Goal: Information Seeking & Learning: Learn about a topic

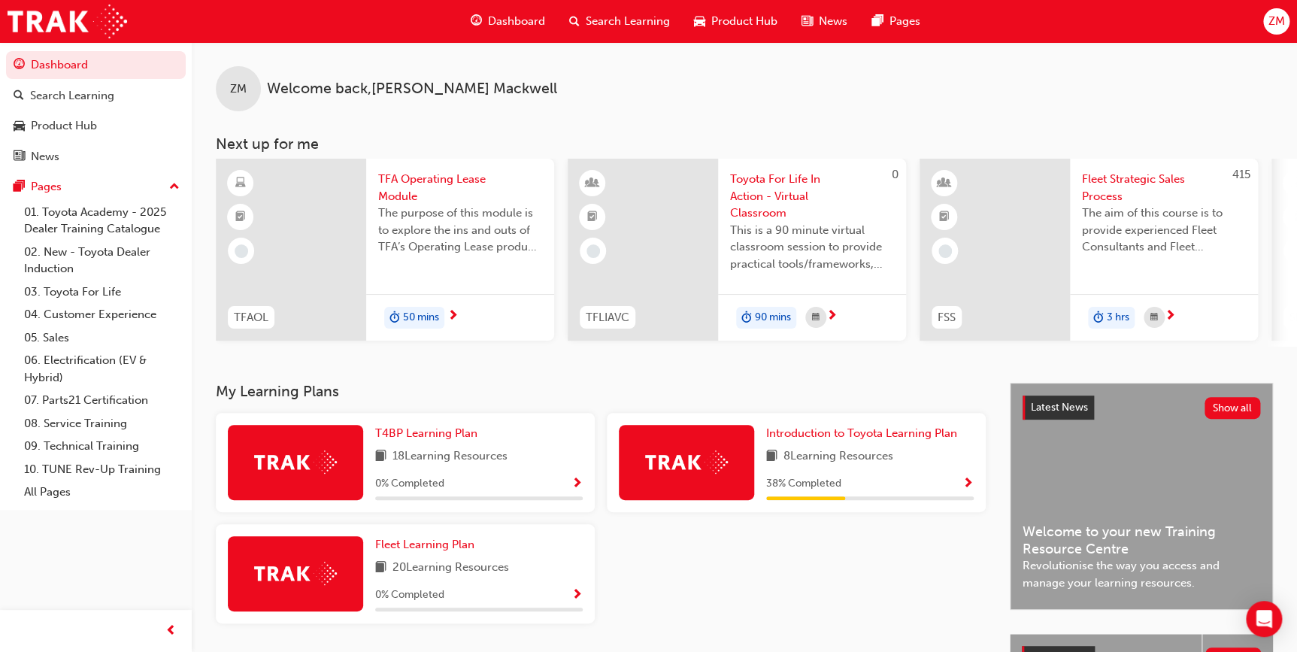
click at [541, 473] on div "T4BP Learning Plan 18 Learning Resources 0 % Completed" at bounding box center [479, 462] width 208 height 75
click at [577, 484] on span "Show Progress" at bounding box center [577, 485] width 11 height 14
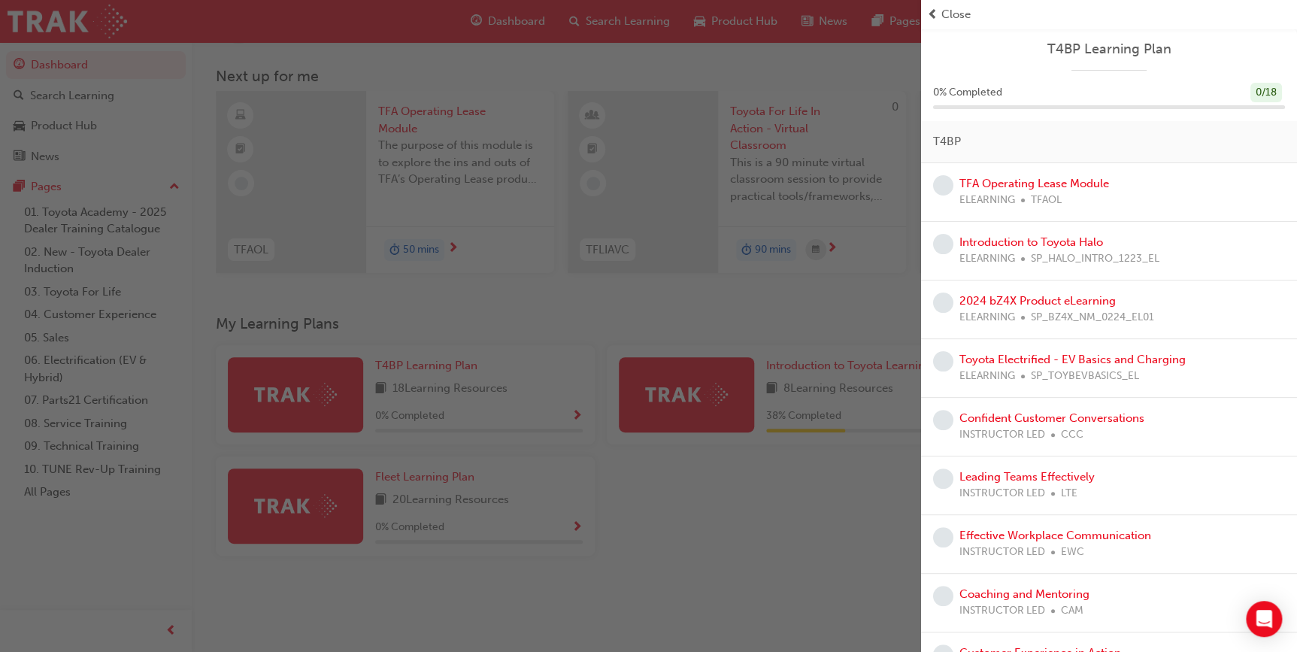
click at [934, 9] on span "prev-icon" at bounding box center [932, 14] width 11 height 17
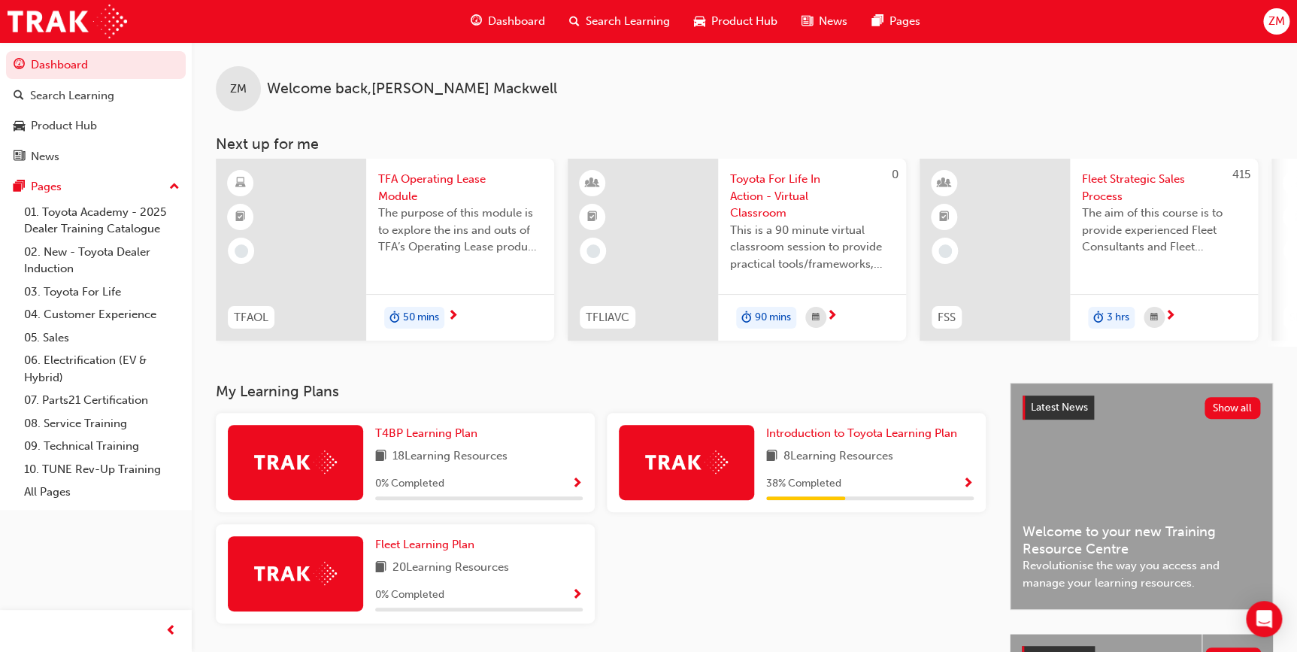
click at [451, 310] on span "next-icon" at bounding box center [453, 317] width 11 height 14
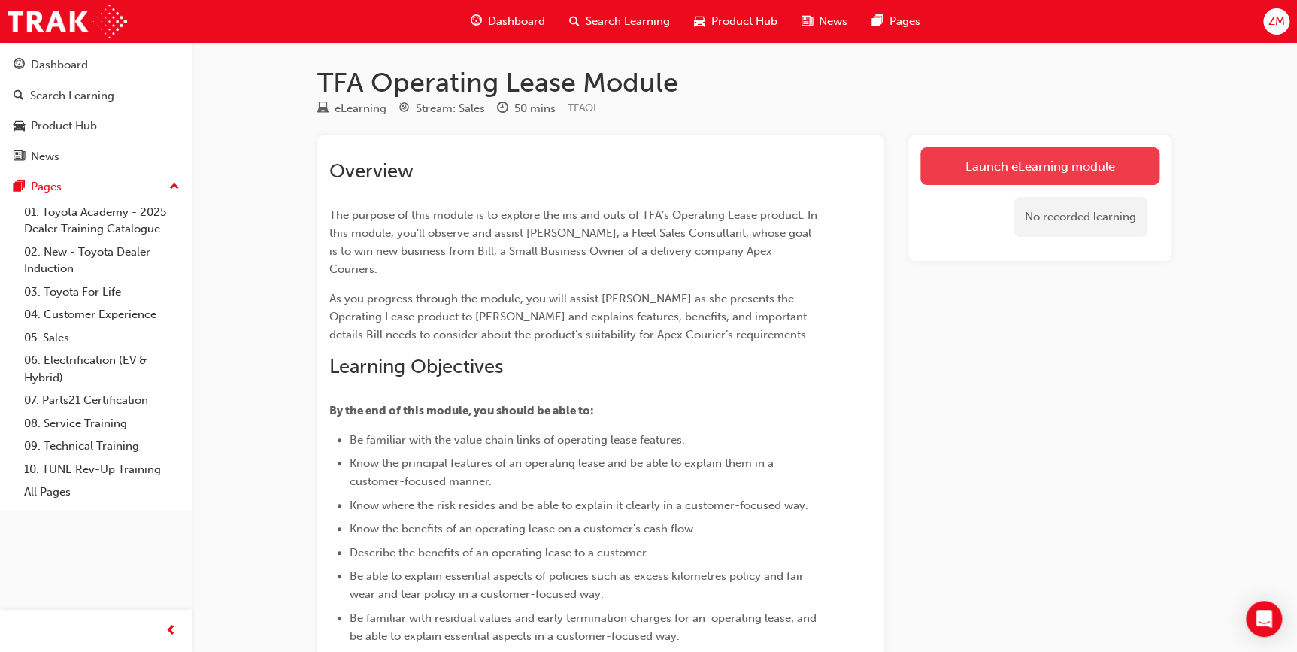
click at [1021, 167] on link "Launch eLearning module" at bounding box center [1040, 166] width 239 height 38
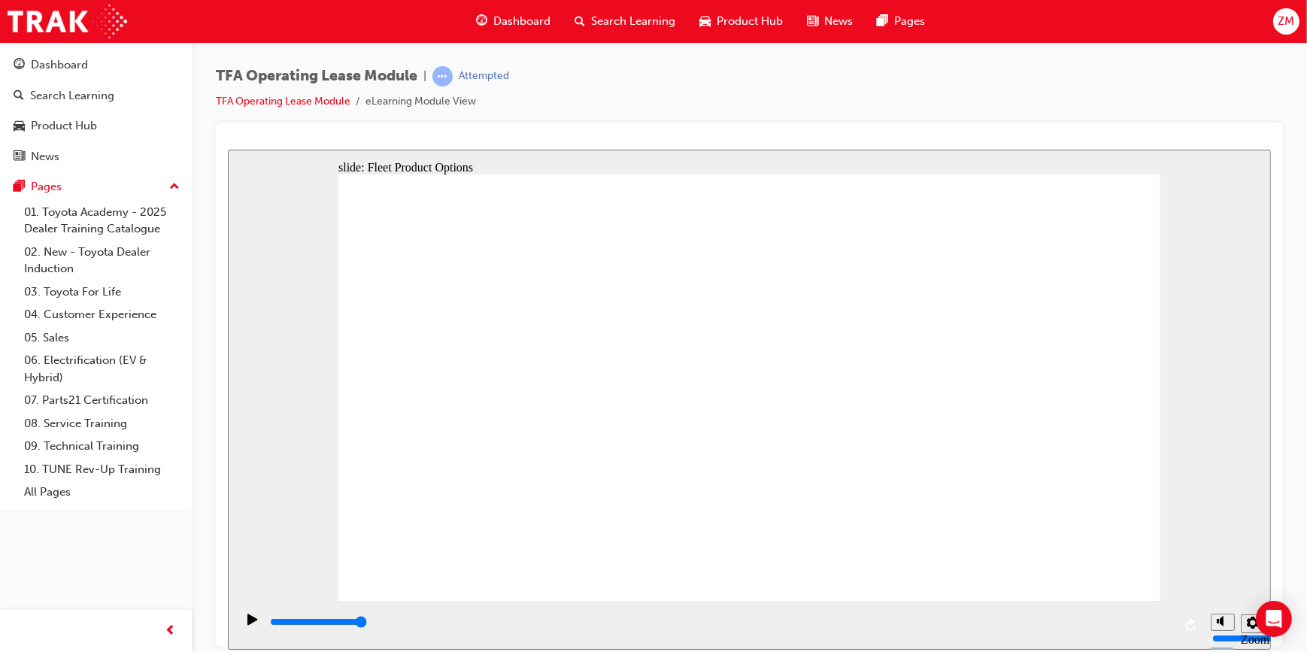
drag, startPoint x: 448, startPoint y: 377, endPoint x: 937, endPoint y: 288, distance: 497.6
drag, startPoint x: 578, startPoint y: 375, endPoint x: 923, endPoint y: 362, distance: 344.7
drag, startPoint x: 571, startPoint y: 516, endPoint x: 1064, endPoint y: 300, distance: 538.6
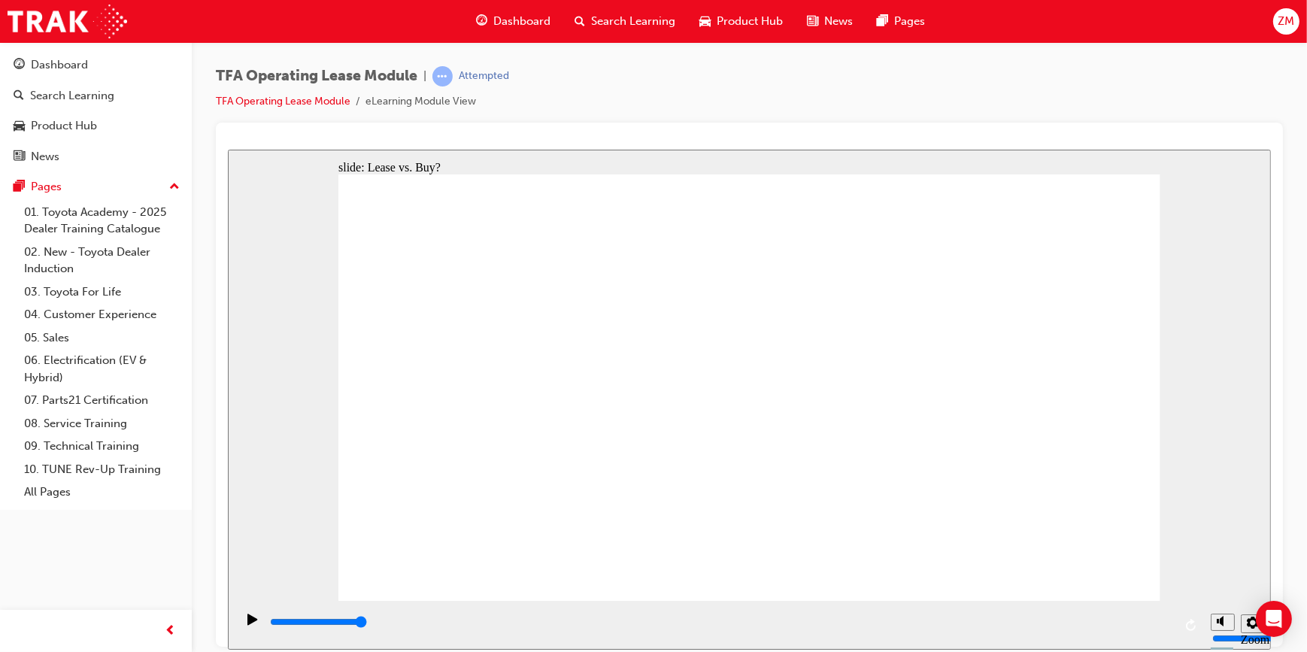
drag, startPoint x: 431, startPoint y: 504, endPoint x: 748, endPoint y: 319, distance: 367.4
drag, startPoint x: 600, startPoint y: 436, endPoint x: 1078, endPoint y: 369, distance: 482.3
drag, startPoint x: 650, startPoint y: 408, endPoint x: 537, endPoint y: 403, distance: 112.9
drag, startPoint x: 428, startPoint y: 442, endPoint x: 746, endPoint y: 387, distance: 322.9
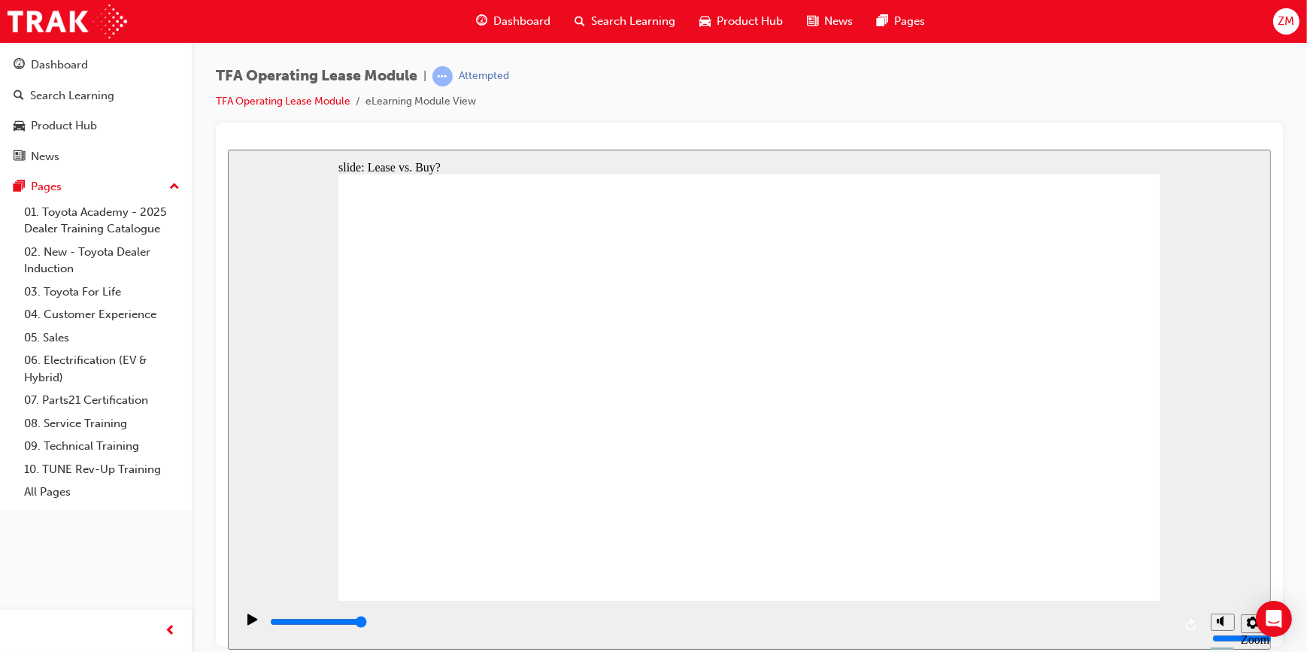
drag, startPoint x: 585, startPoint y: 380, endPoint x: 934, endPoint y: 312, distance: 355.5
drag, startPoint x: 579, startPoint y: 444, endPoint x: 1072, endPoint y: 320, distance: 507.9
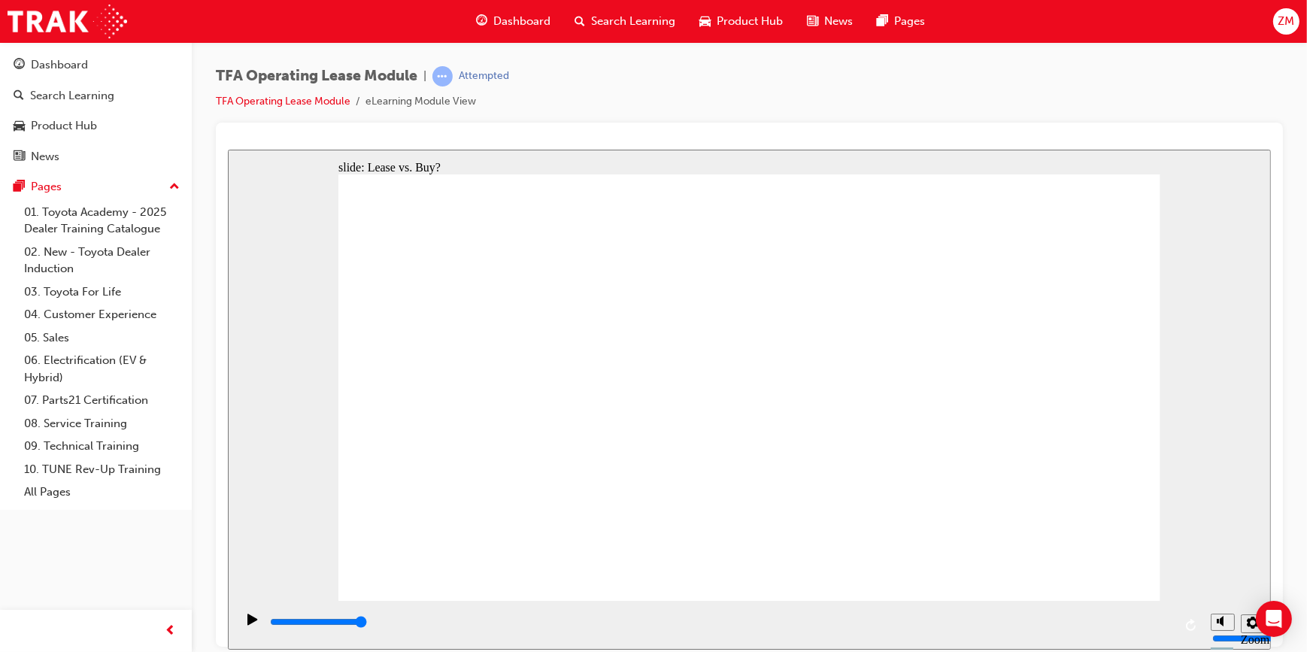
drag, startPoint x: 578, startPoint y: 516, endPoint x: 1069, endPoint y: 390, distance: 506.4
drag, startPoint x: 464, startPoint y: 380, endPoint x: 921, endPoint y: 364, distance: 457.6
drag, startPoint x: 499, startPoint y: 434, endPoint x: 832, endPoint y: 330, distance: 348.3
drag, startPoint x: 496, startPoint y: 494, endPoint x: 812, endPoint y: 396, distance: 330.7
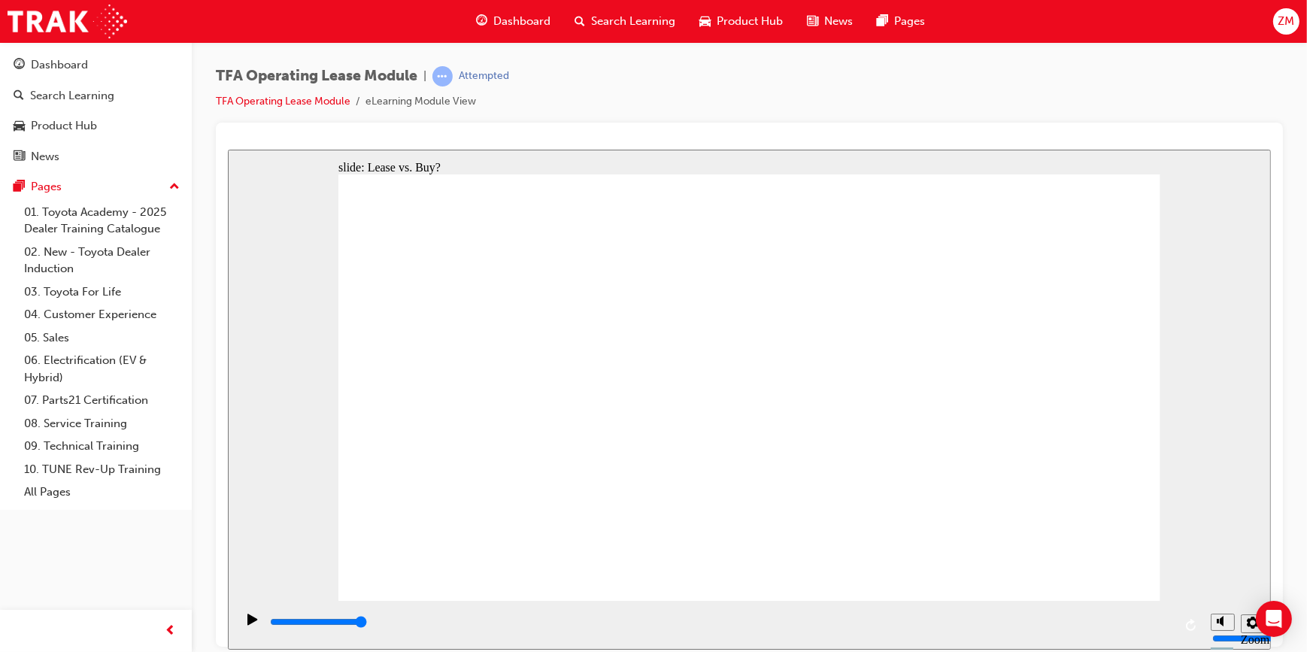
type input "4200"
radio input "false"
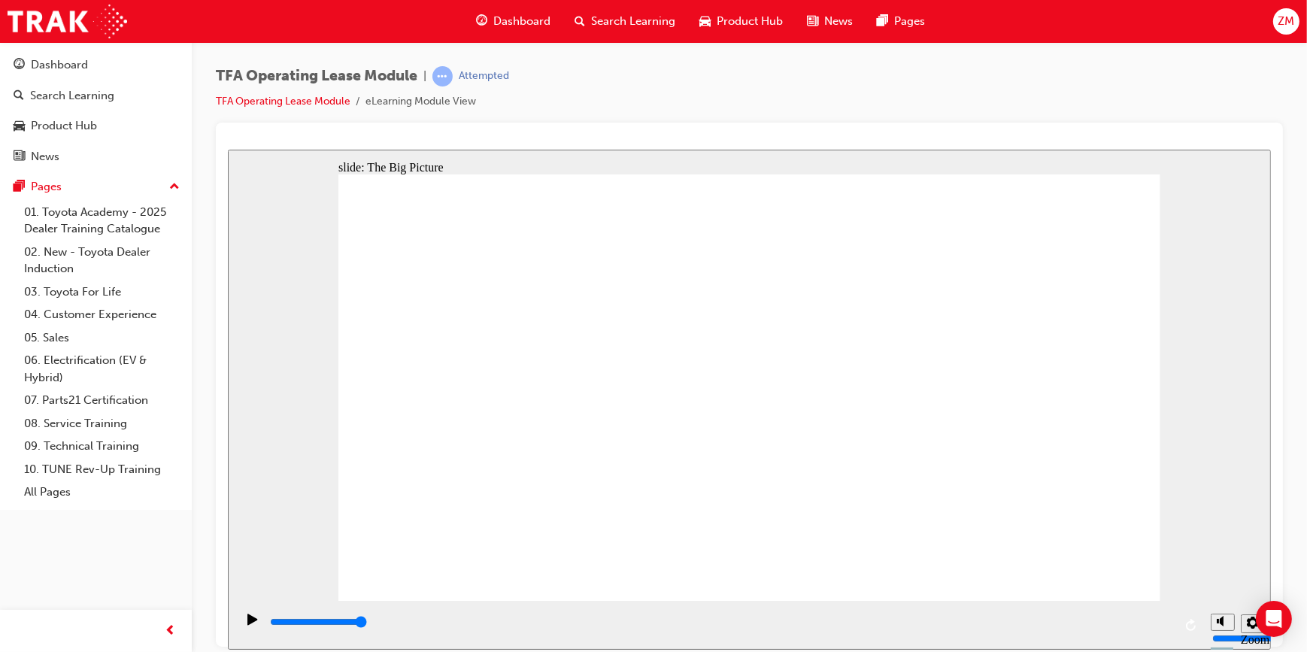
drag, startPoint x: 714, startPoint y: 527, endPoint x: 689, endPoint y: 528, distance: 24.9
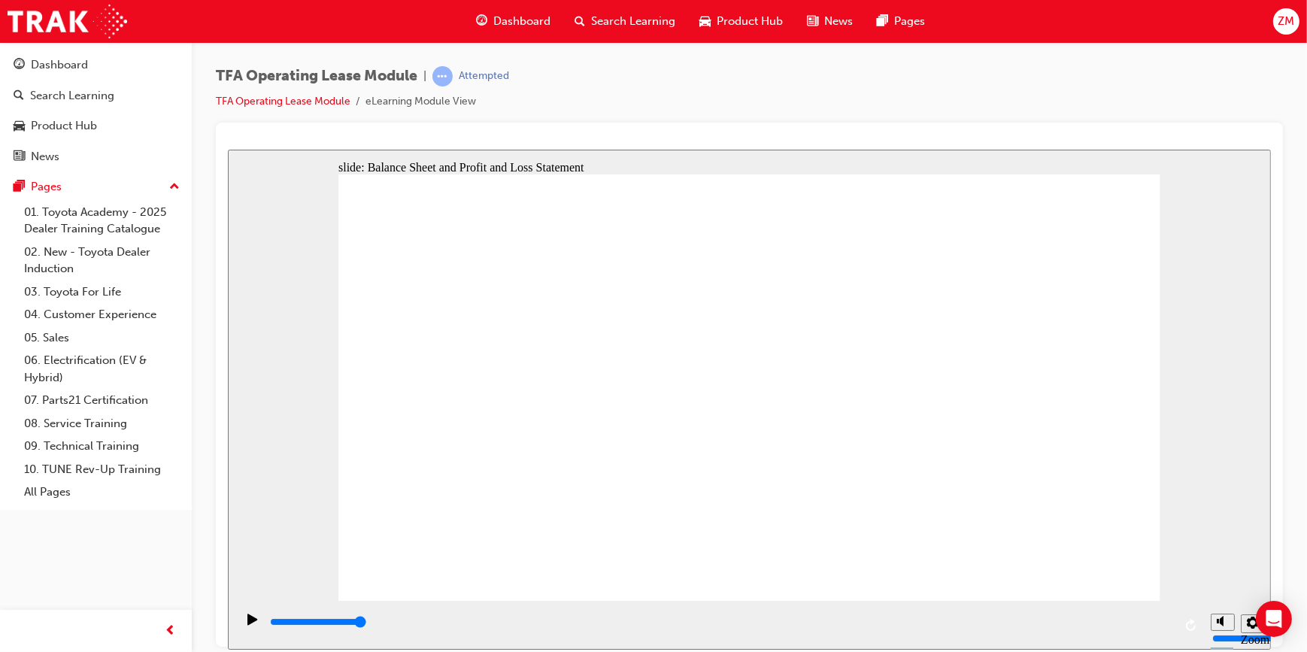
type input "4200"
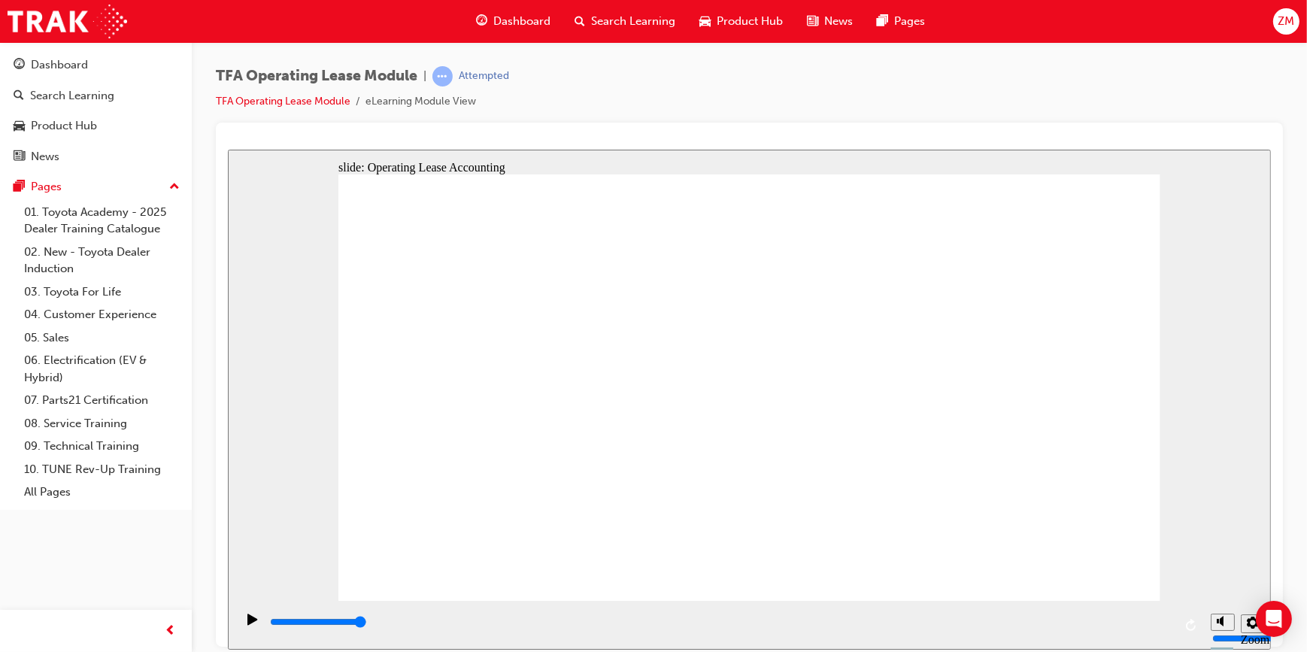
checkbox input "true"
checkbox input "false"
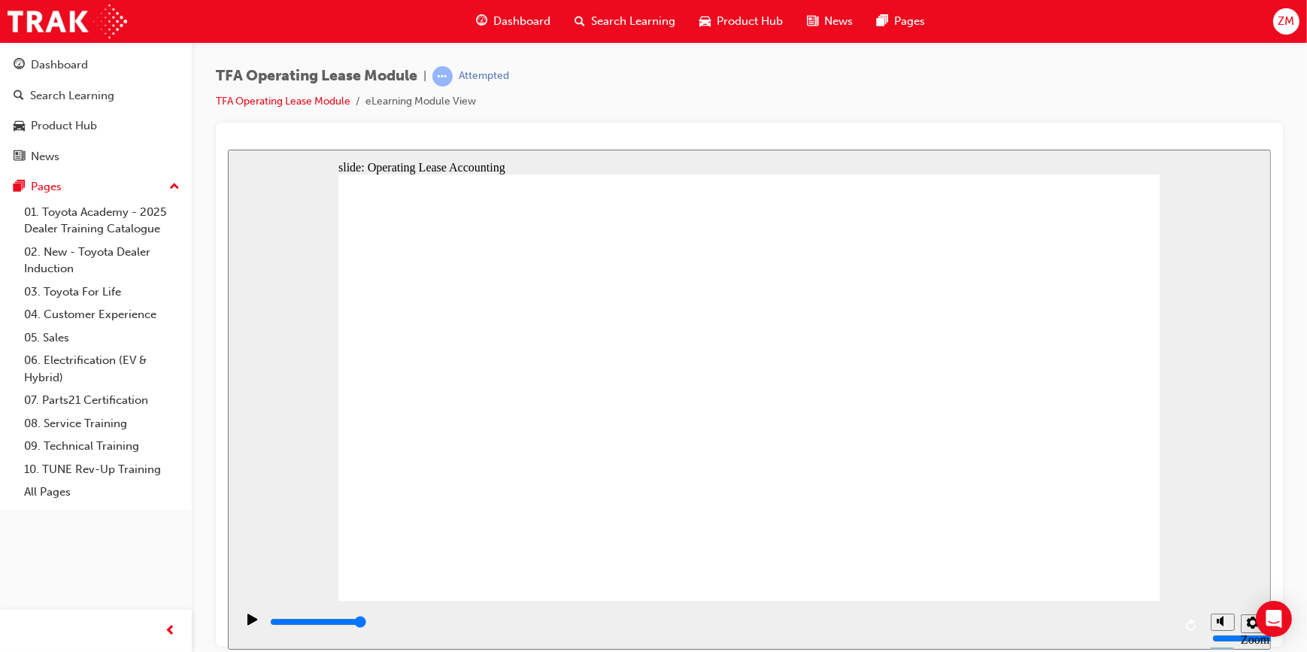
checkbox input "false"
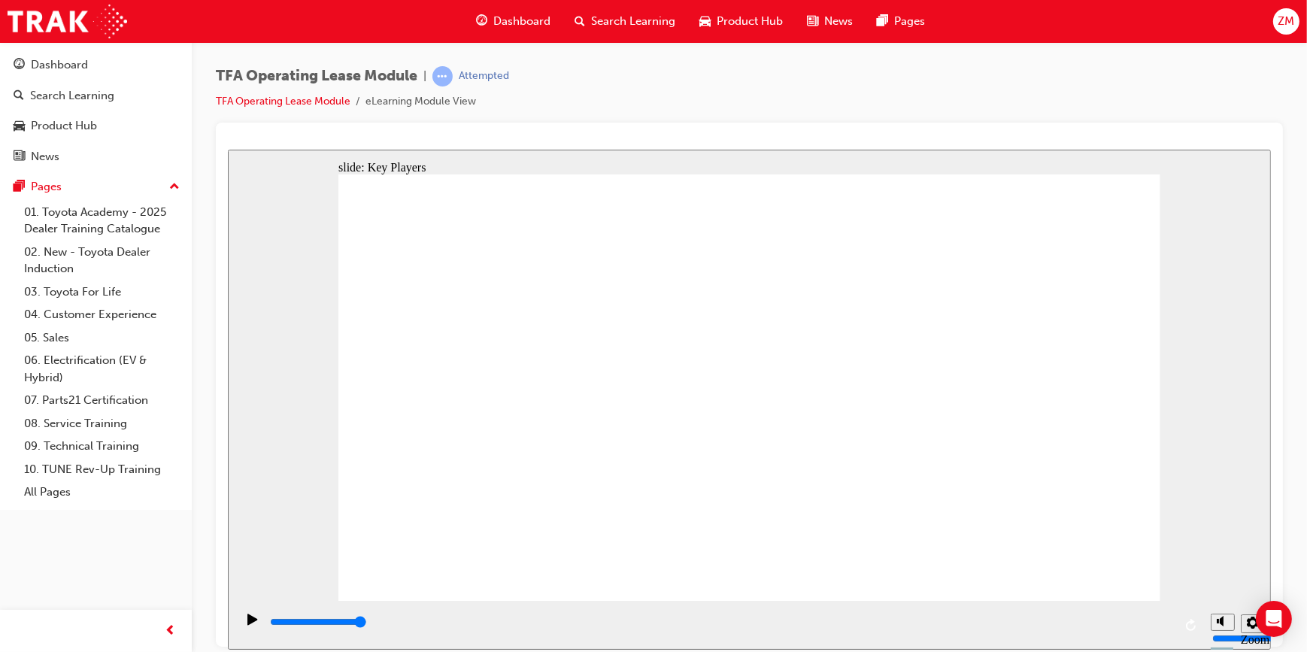
drag, startPoint x: 472, startPoint y: 384, endPoint x: 858, endPoint y: 310, distance: 393.0
drag, startPoint x: 608, startPoint y: 482, endPoint x: 856, endPoint y: 361, distance: 276.2
drag, startPoint x: 429, startPoint y: 474, endPoint x: 1012, endPoint y: 312, distance: 604.2
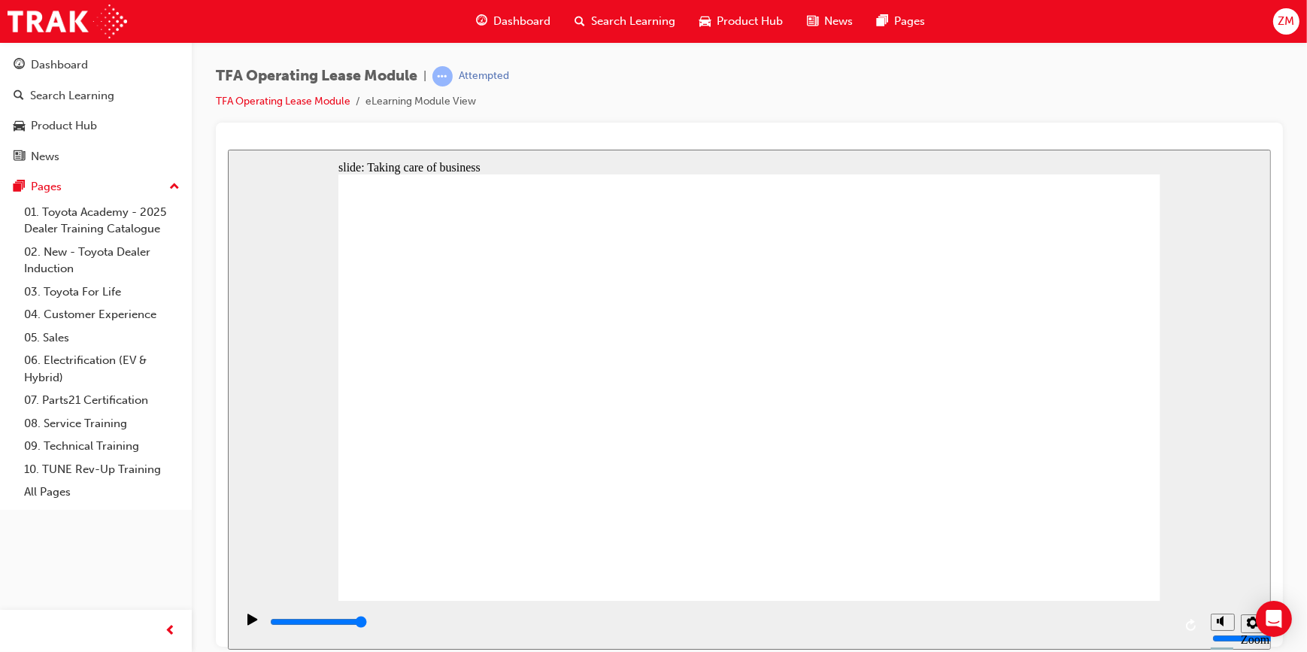
drag, startPoint x: 478, startPoint y: 426, endPoint x: 1067, endPoint y: 353, distance: 592.7
drag, startPoint x: 608, startPoint y: 372, endPoint x: 865, endPoint y: 380, distance: 256.6
drag, startPoint x: 444, startPoint y: 518, endPoint x: 1036, endPoint y: 397, distance: 604.2
drag, startPoint x: 624, startPoint y: 439, endPoint x: 1035, endPoint y: 445, distance: 411.5
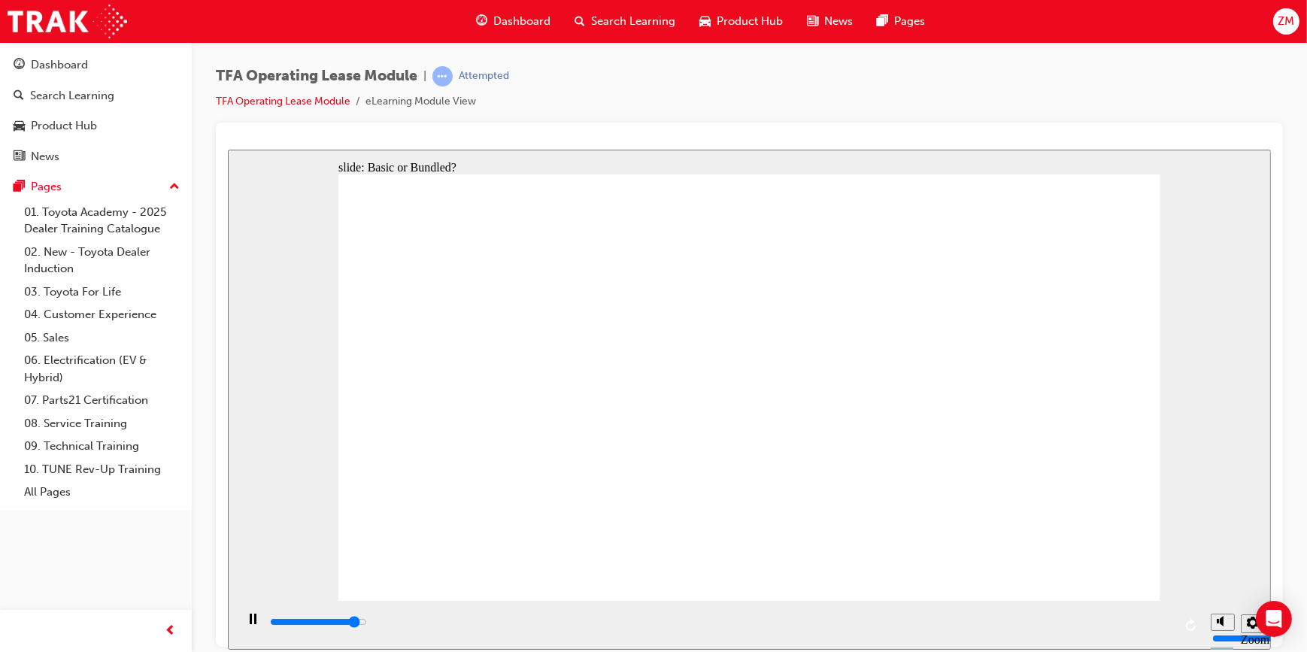
drag, startPoint x: 648, startPoint y: 430, endPoint x: 1103, endPoint y: 314, distance: 469.8
drag, startPoint x: 715, startPoint y: 378, endPoint x: 905, endPoint y: 299, distance: 206.0
drag, startPoint x: 481, startPoint y: 387, endPoint x: 1081, endPoint y: 396, distance: 599.5
drag, startPoint x: 434, startPoint y: 435, endPoint x: 1022, endPoint y: 437, distance: 588.2
drag, startPoint x: 466, startPoint y: 524, endPoint x: 1043, endPoint y: 475, distance: 579.0
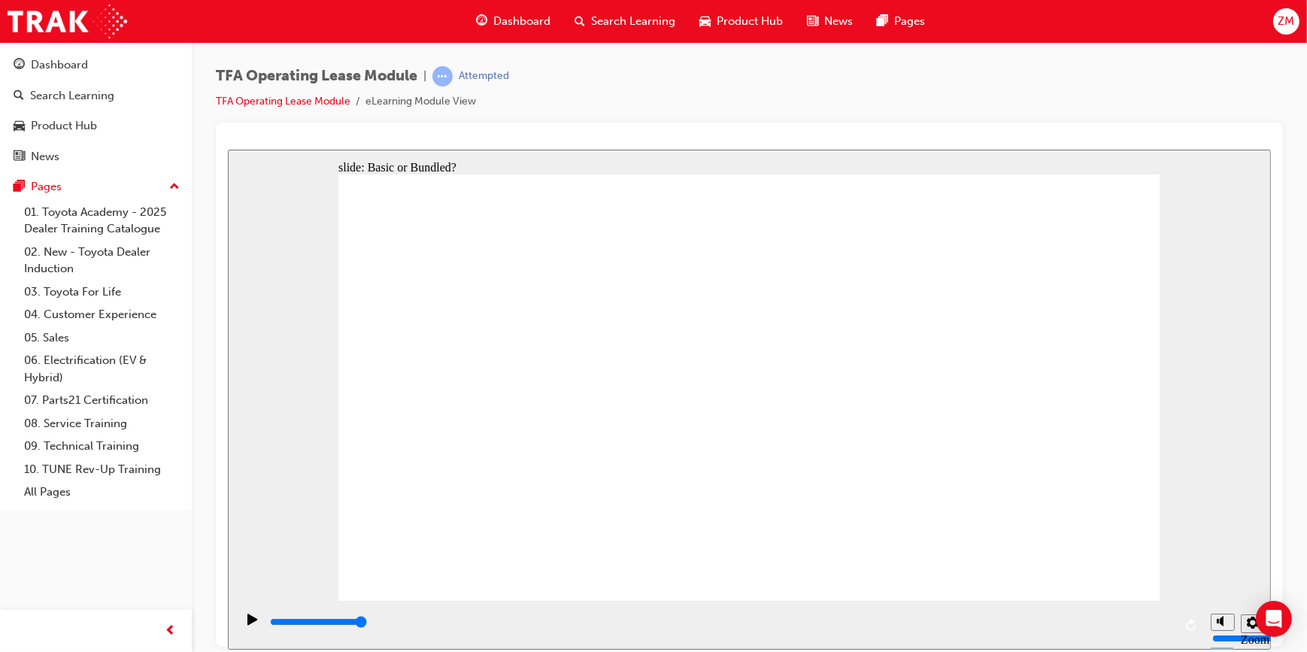
drag, startPoint x: 487, startPoint y: 481, endPoint x: 880, endPoint y: 363, distance: 410.0
drag, startPoint x: 1086, startPoint y: 529, endPoint x: 1075, endPoint y: 525, distance: 11.9
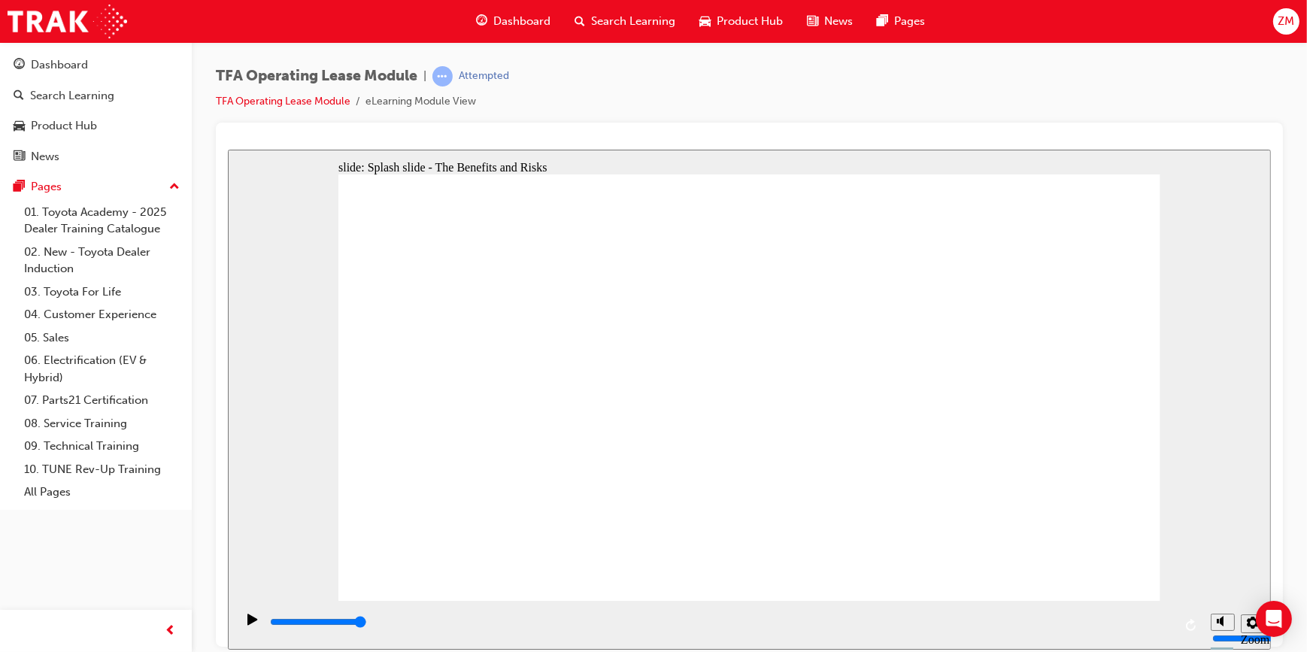
drag, startPoint x: 1116, startPoint y: 256, endPoint x: 1109, endPoint y: 260, distance: 7.7
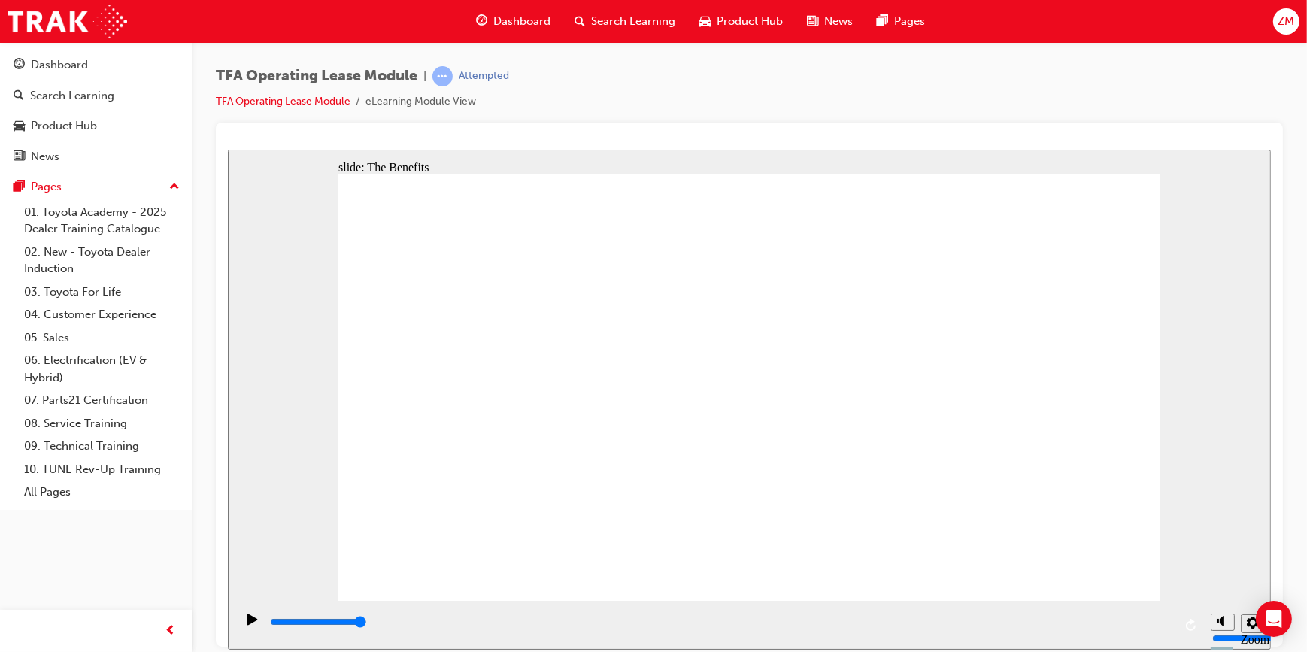
drag, startPoint x: 548, startPoint y: 304, endPoint x: 541, endPoint y: 312, distance: 11.2
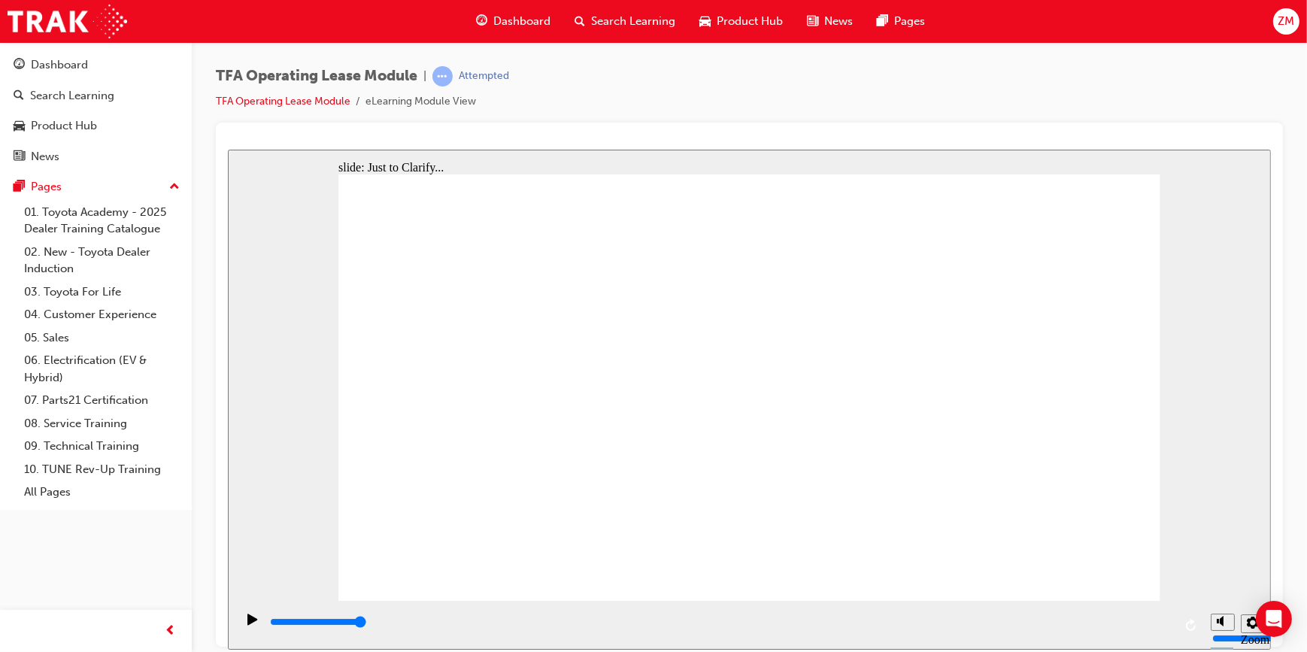
type input "4200"
checkbox input "true"
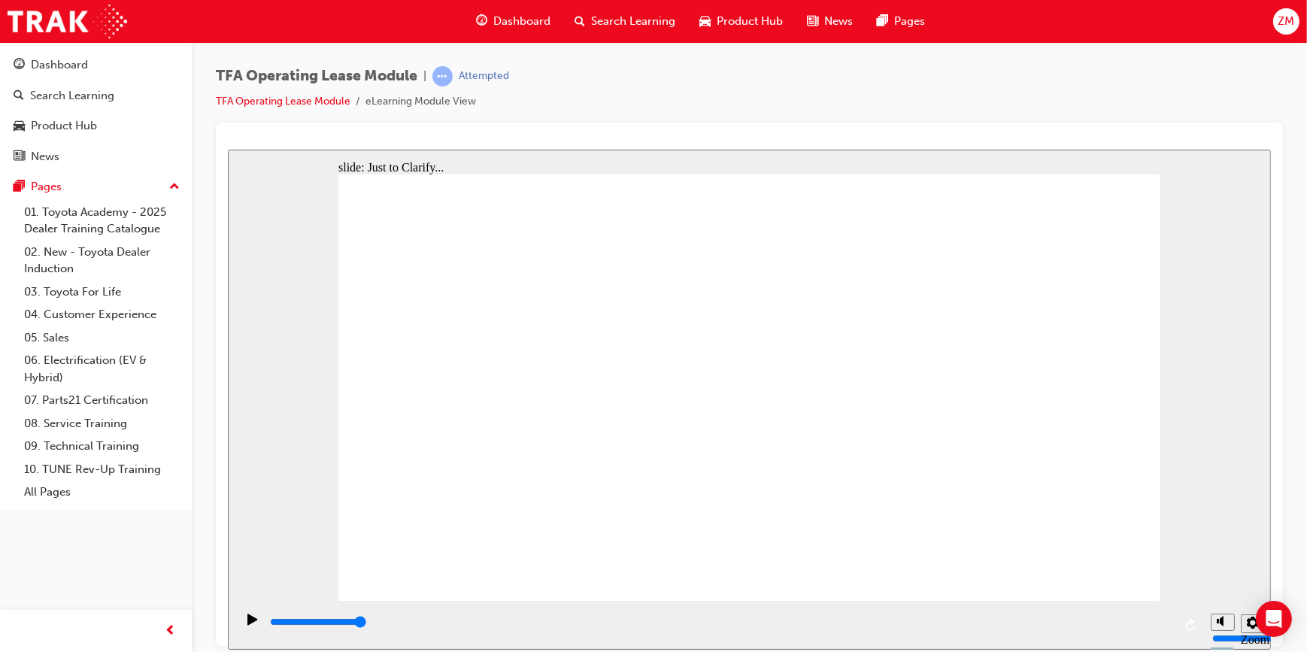
checkbox input "true"
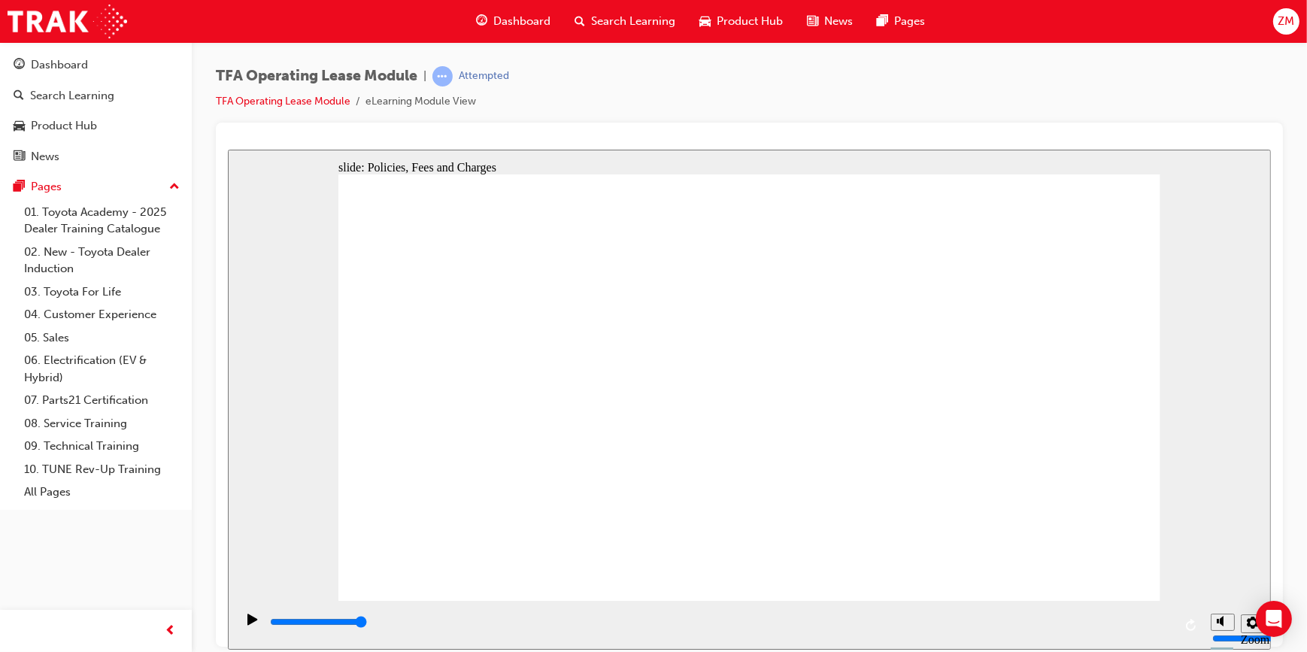
type input "4200"
checkbox input "true"
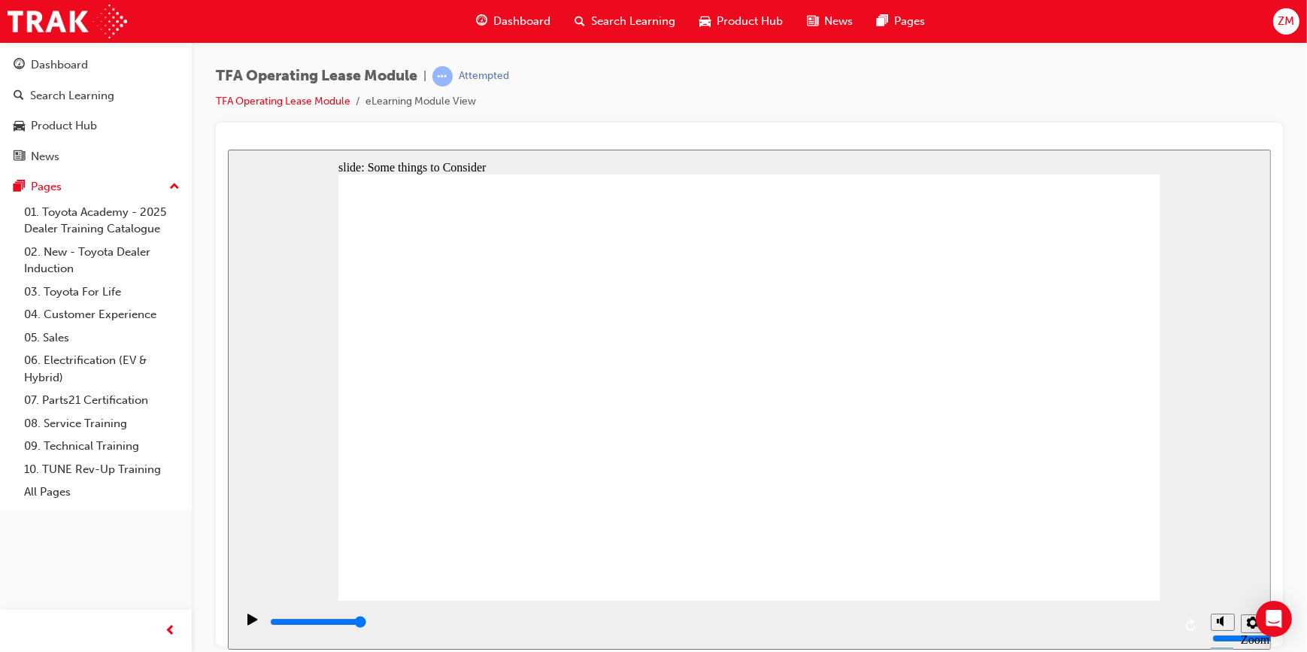
checkbox input "true"
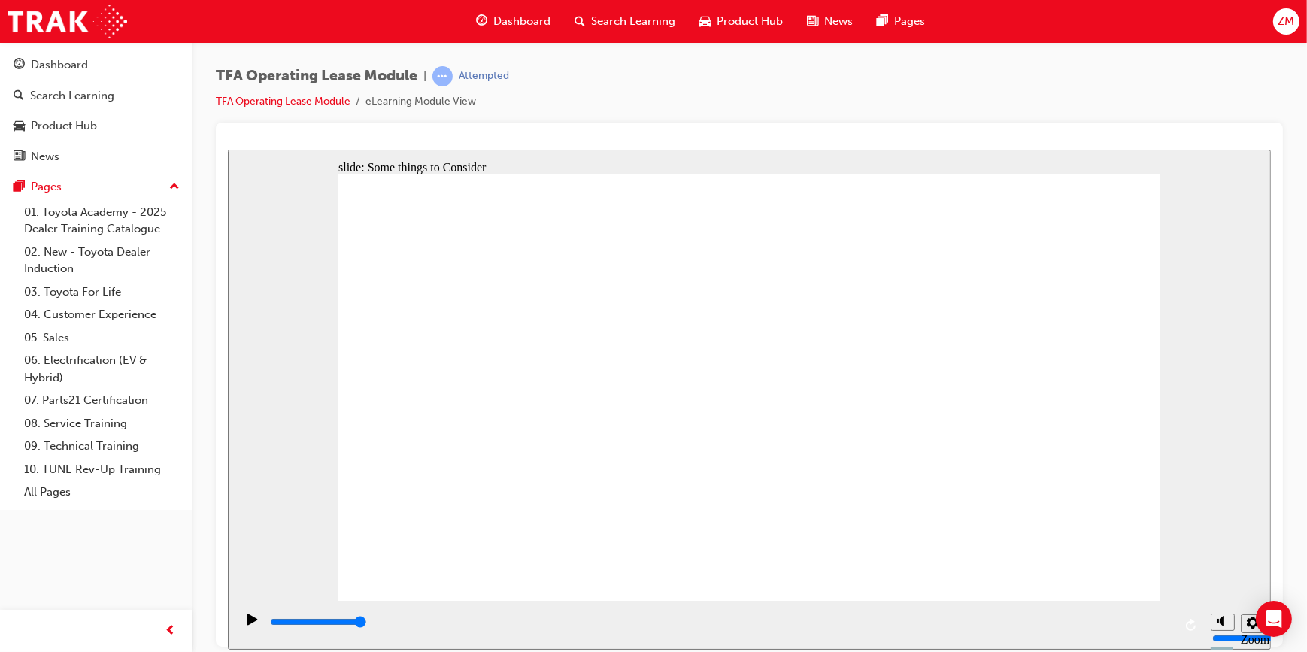
checkbox input "false"
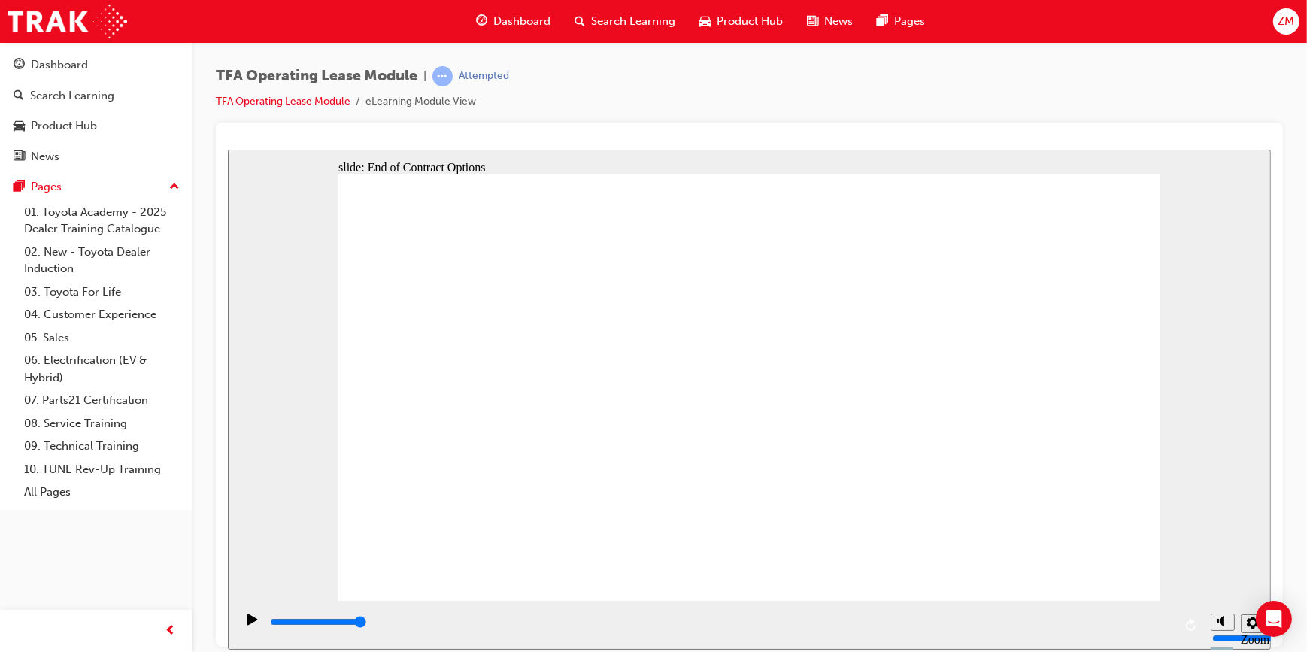
drag, startPoint x: 890, startPoint y: 387, endPoint x: 889, endPoint y: 377, distance: 9.8
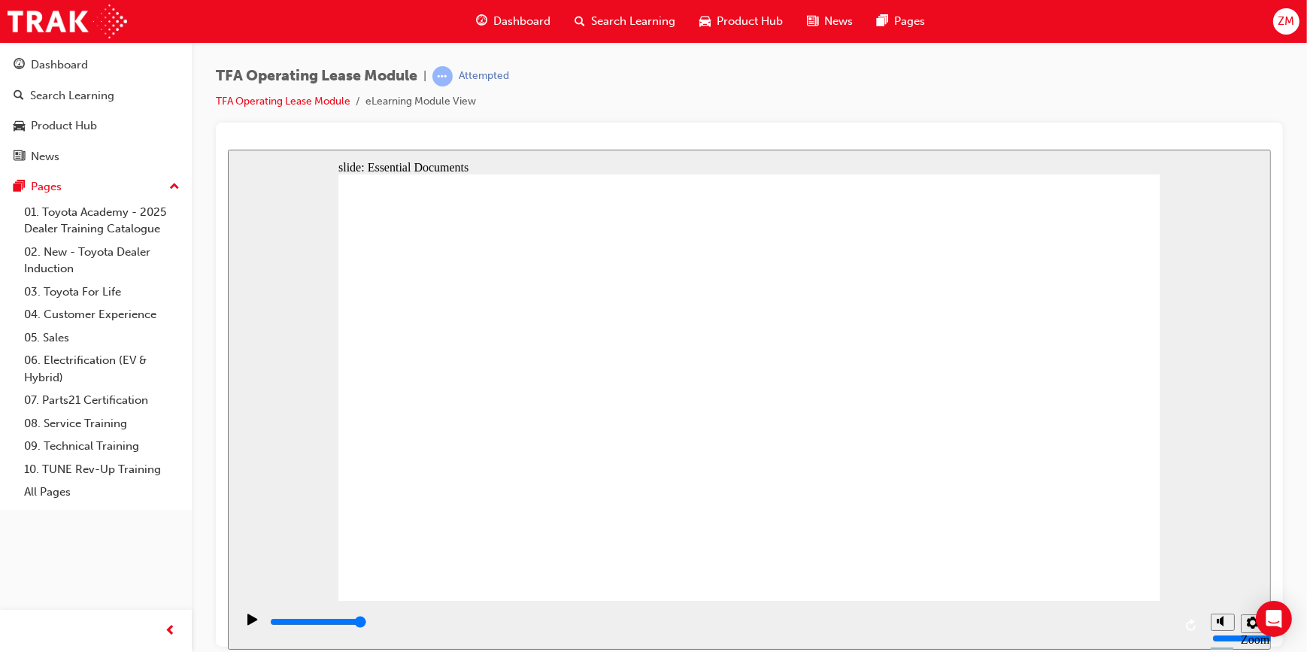
type input "4200"
checkbox input "true"
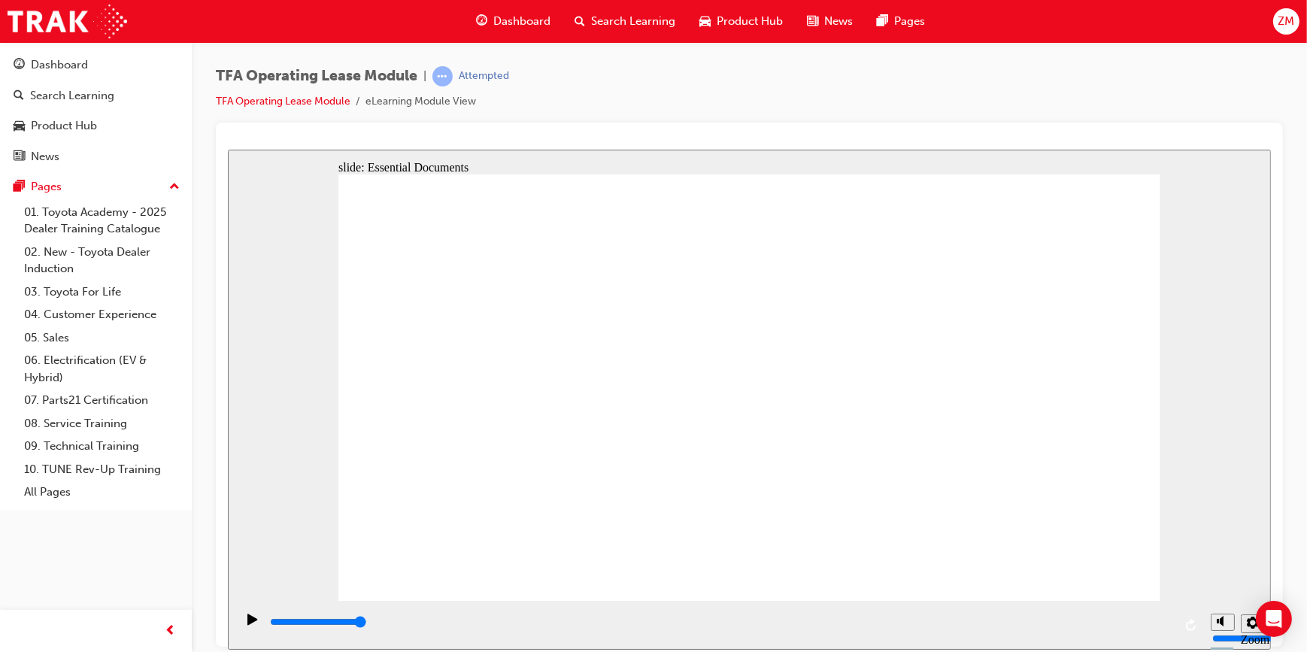
checkbox input "true"
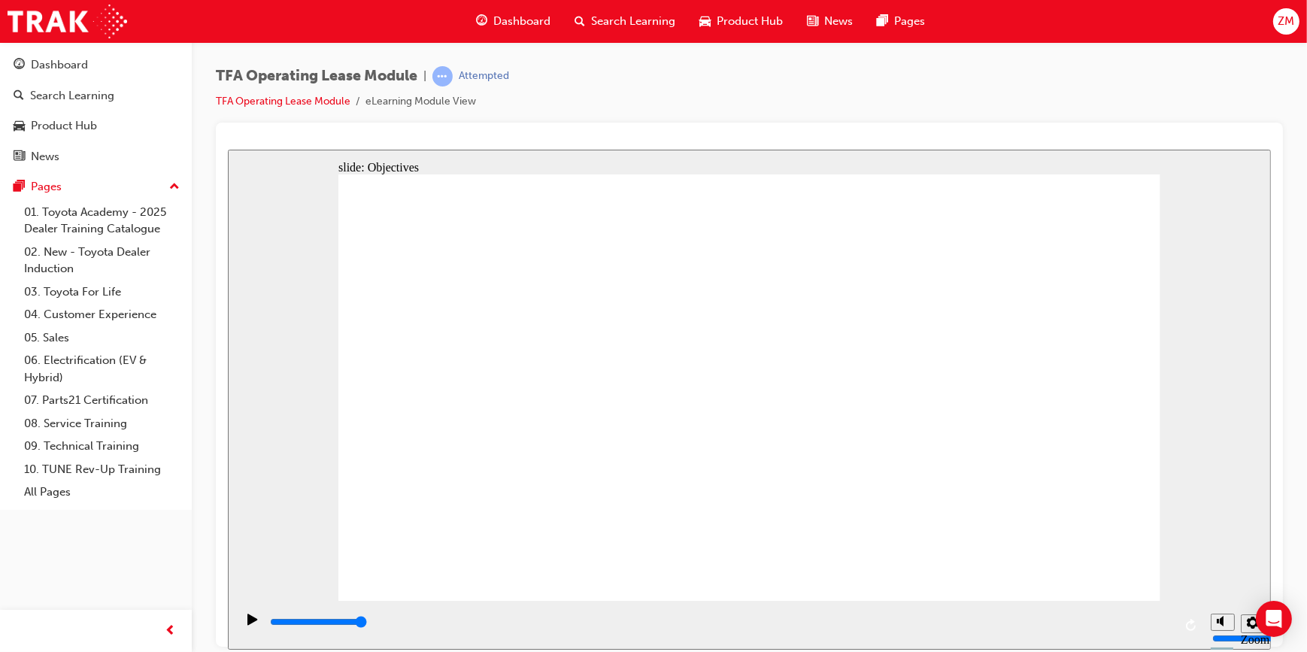
type input "3000"
checkbox input "true"
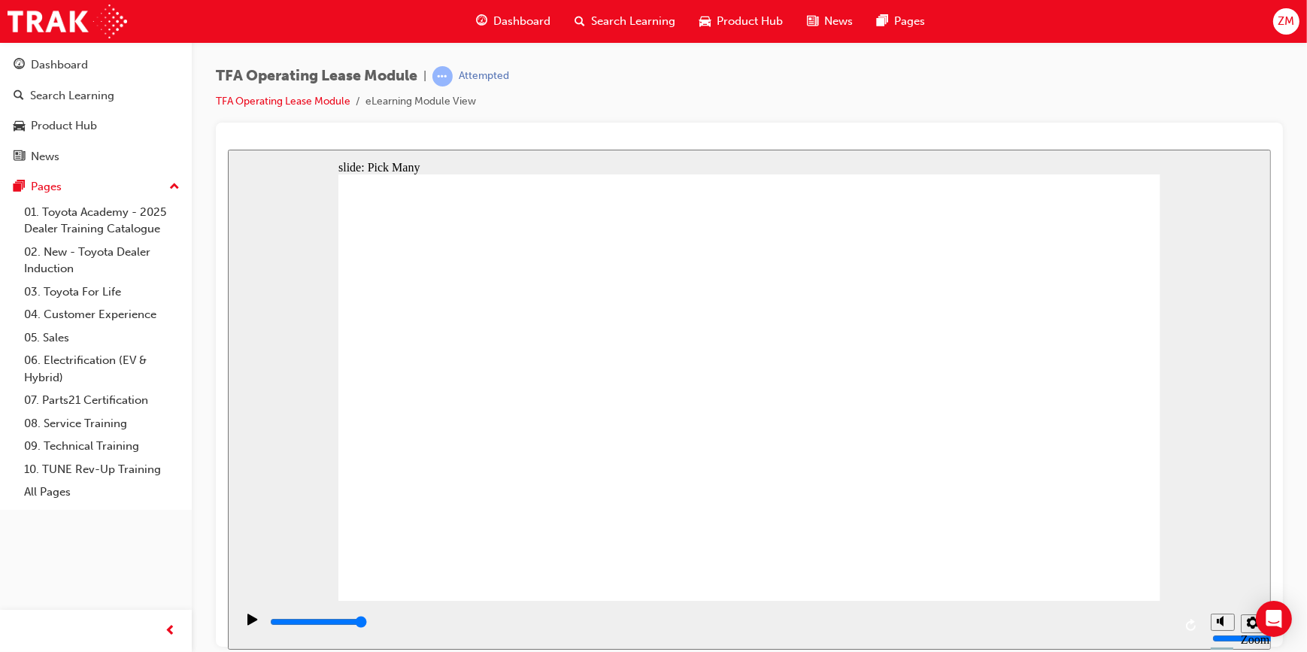
checkbox input "true"
type input "0"
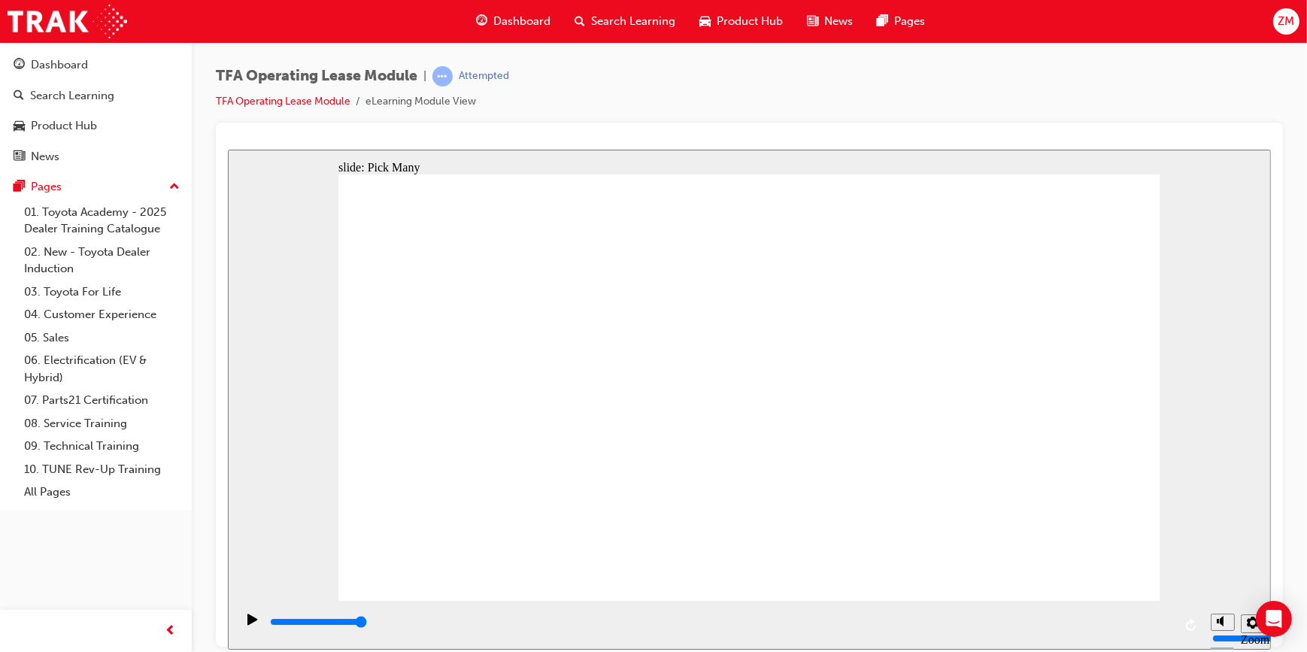
checkbox input "false"
type input "3000"
checkbox input "true"
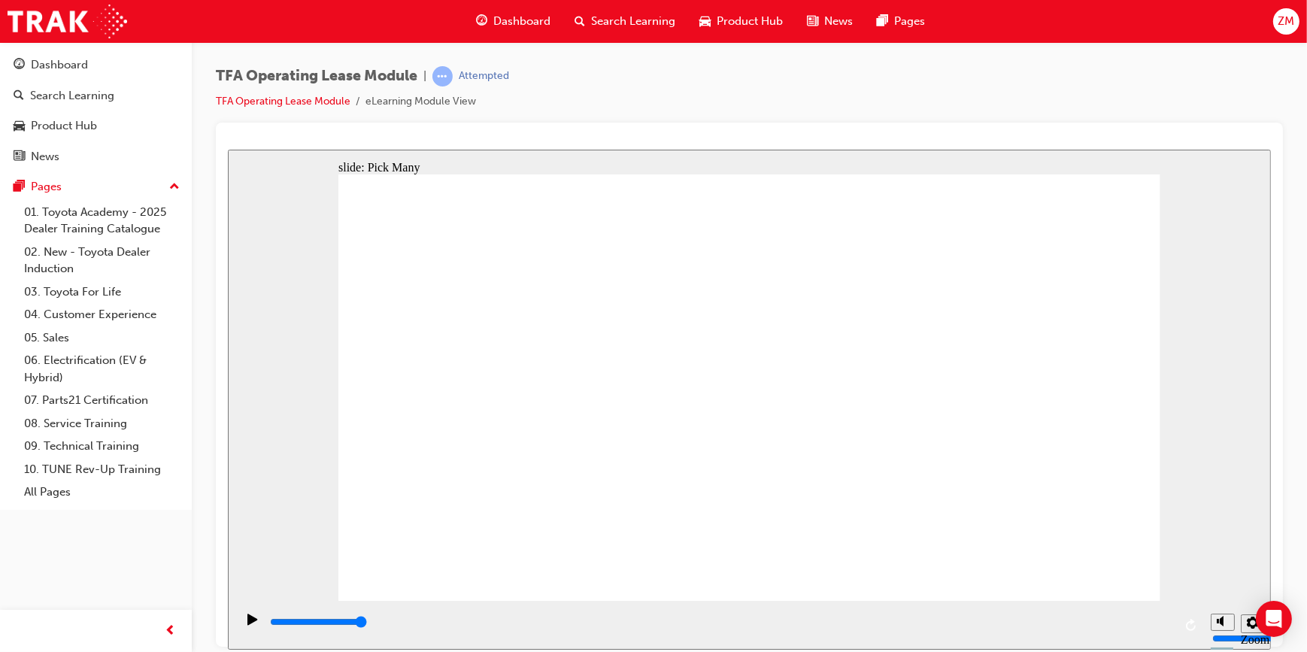
checkbox input "true"
type input "0"
checkbox input "false"
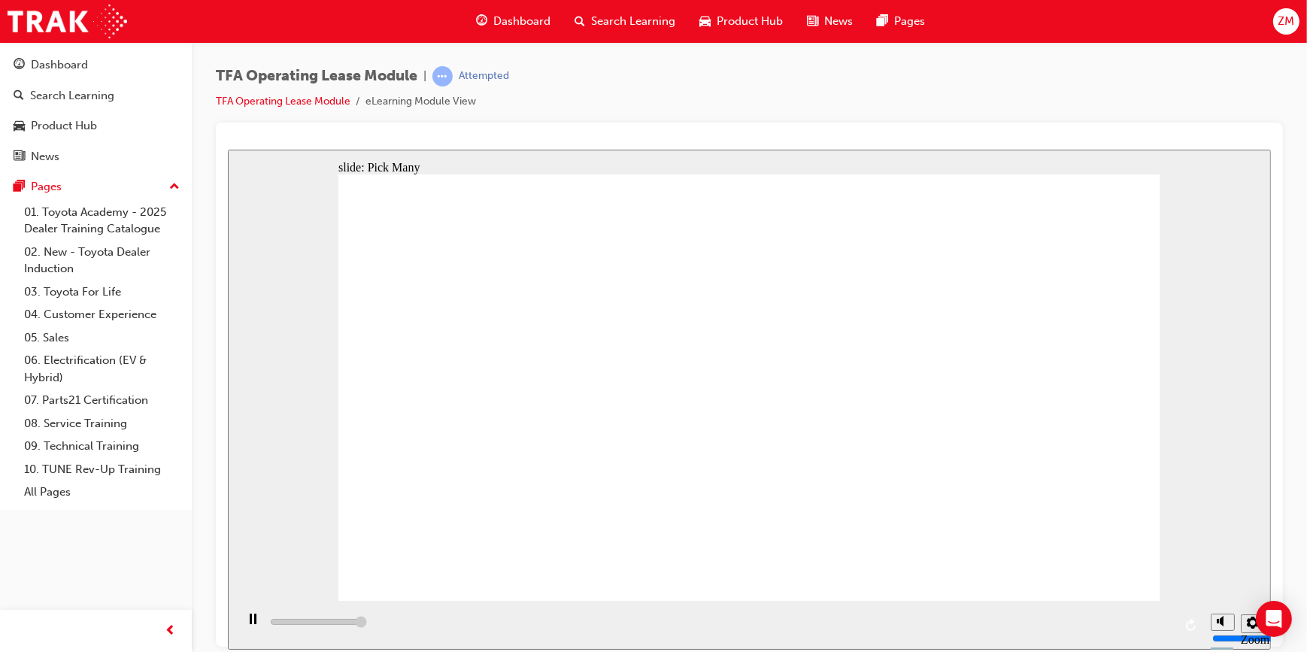
type input "3000"
checkbox input "true"
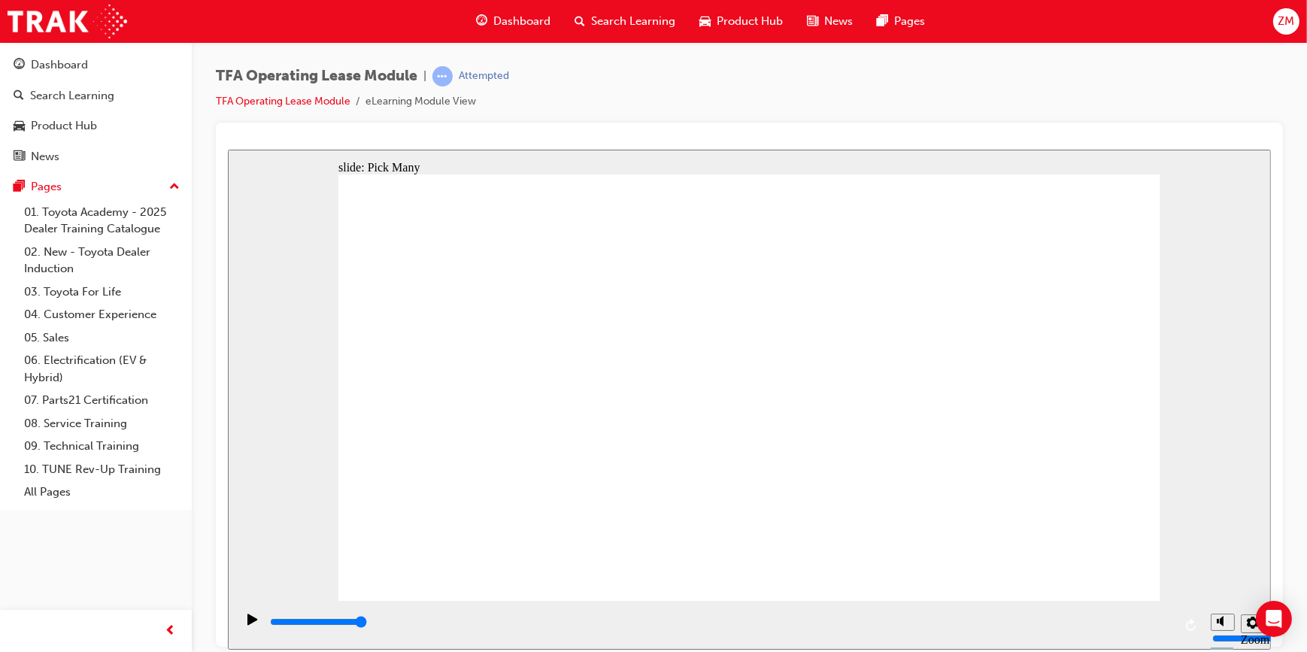
type input "0"
checkbox input "false"
type input "3000"
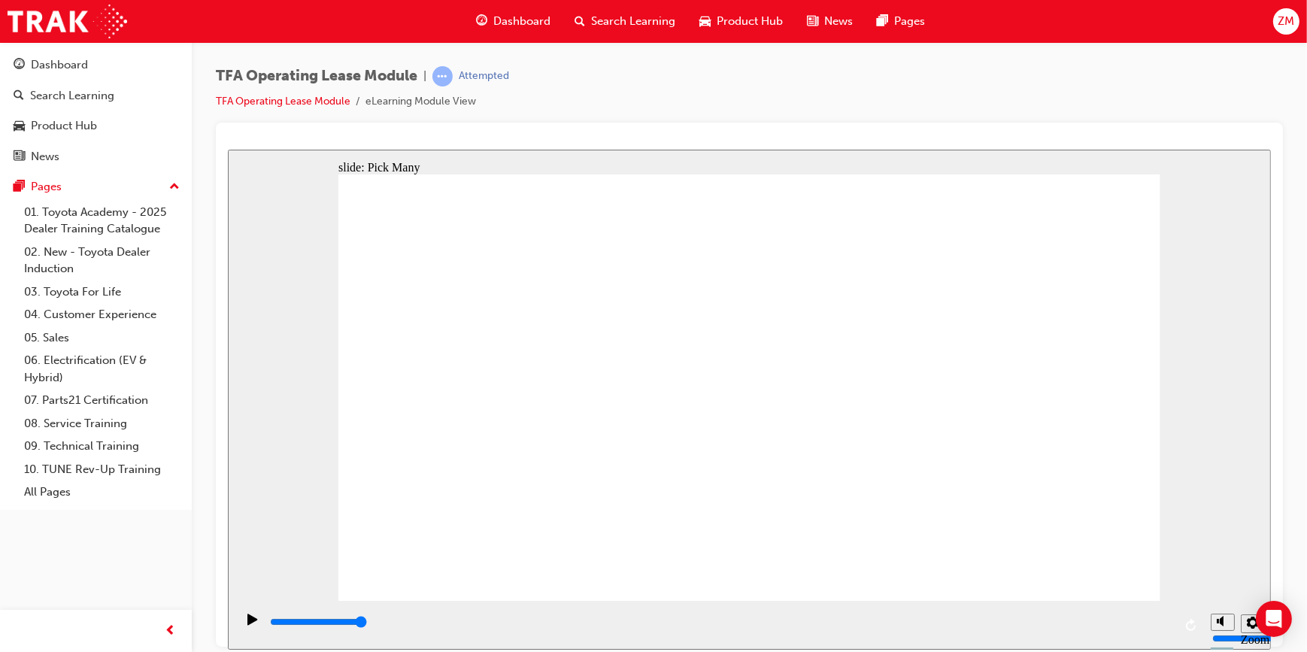
checkbox input "true"
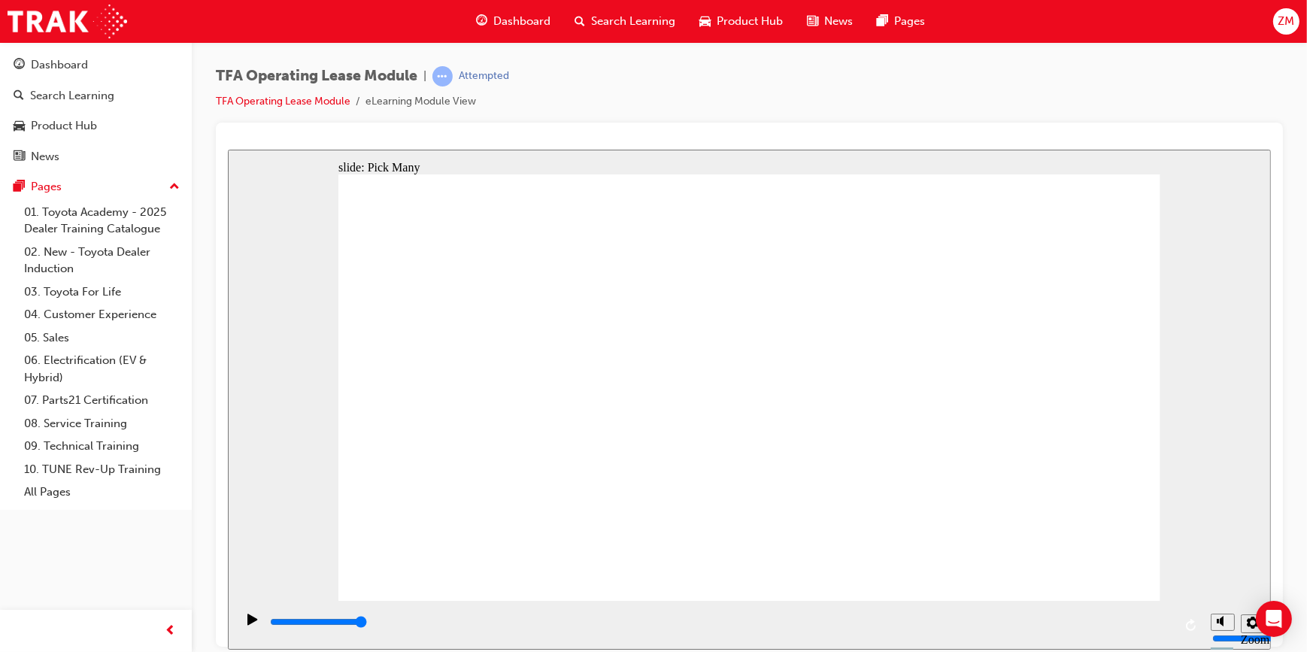
type input "0"
checkbox input "false"
type input "3000"
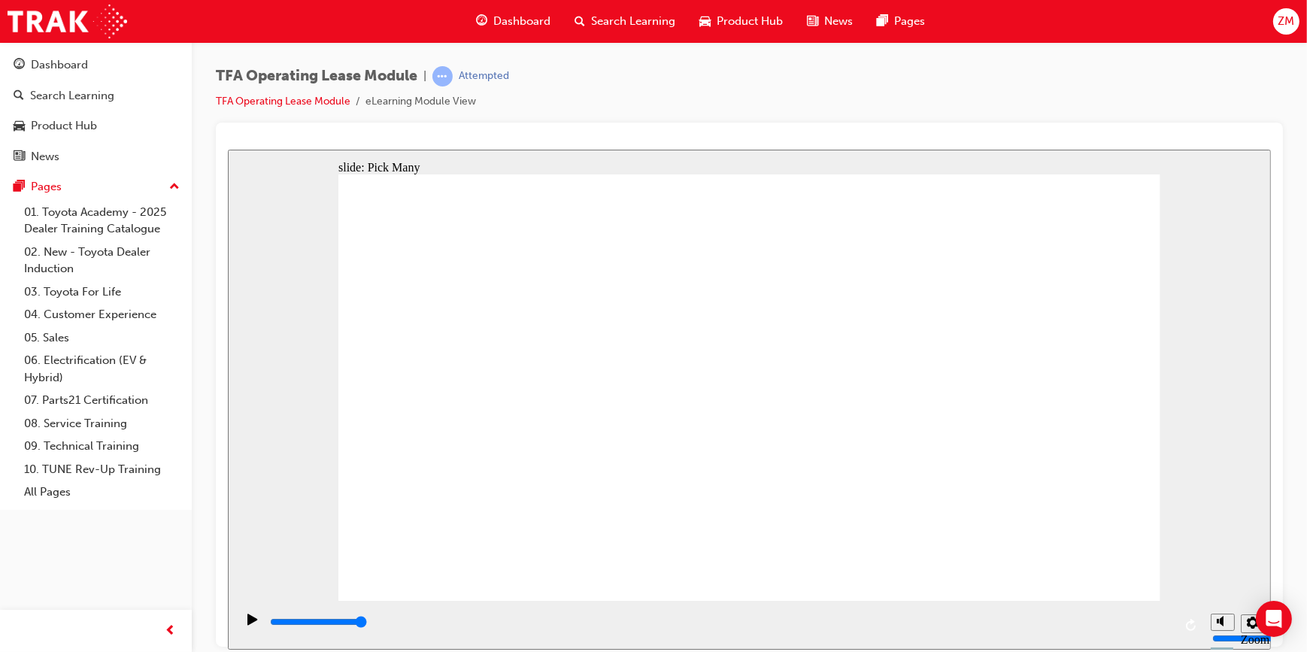
checkbox input "true"
type input "0"
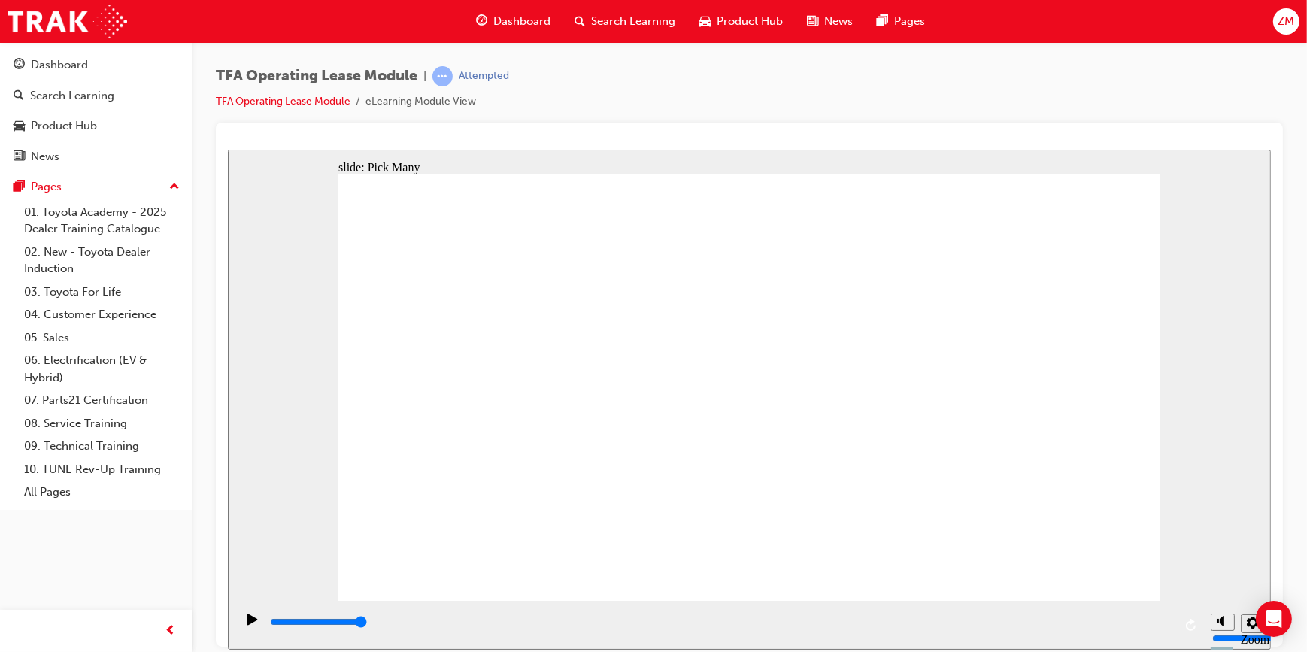
checkbox input "false"
type input "3000"
checkbox input "true"
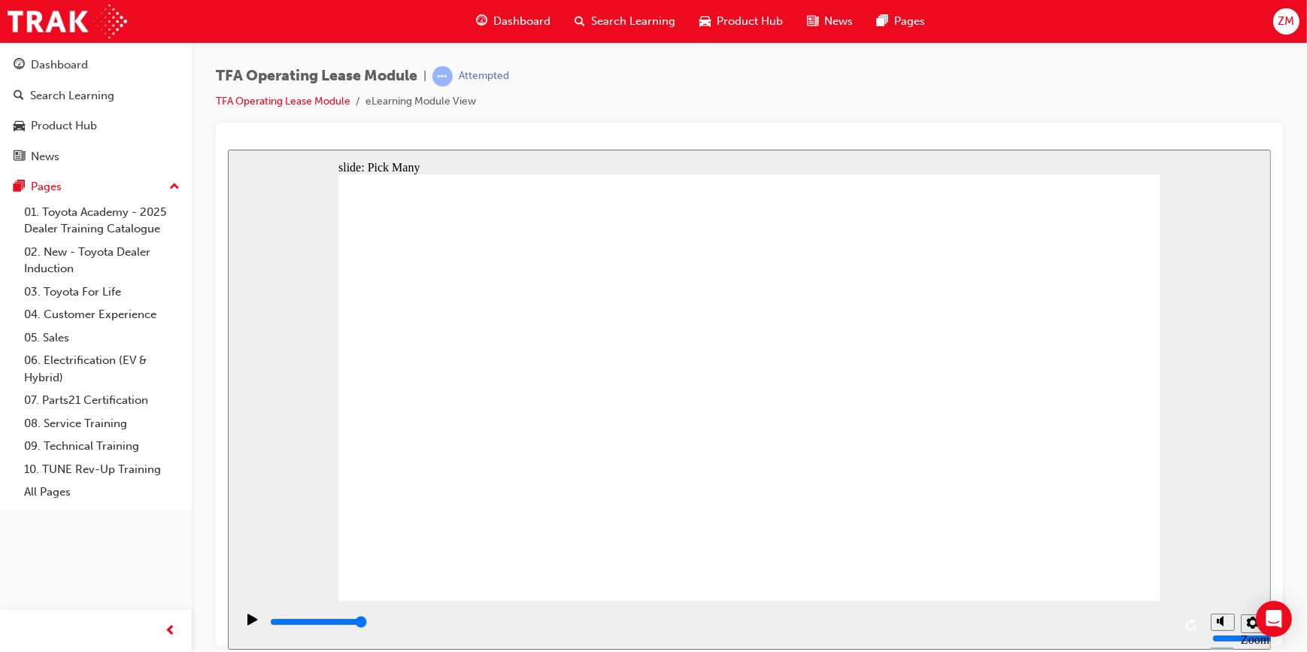
checkbox input "true"
type input "0"
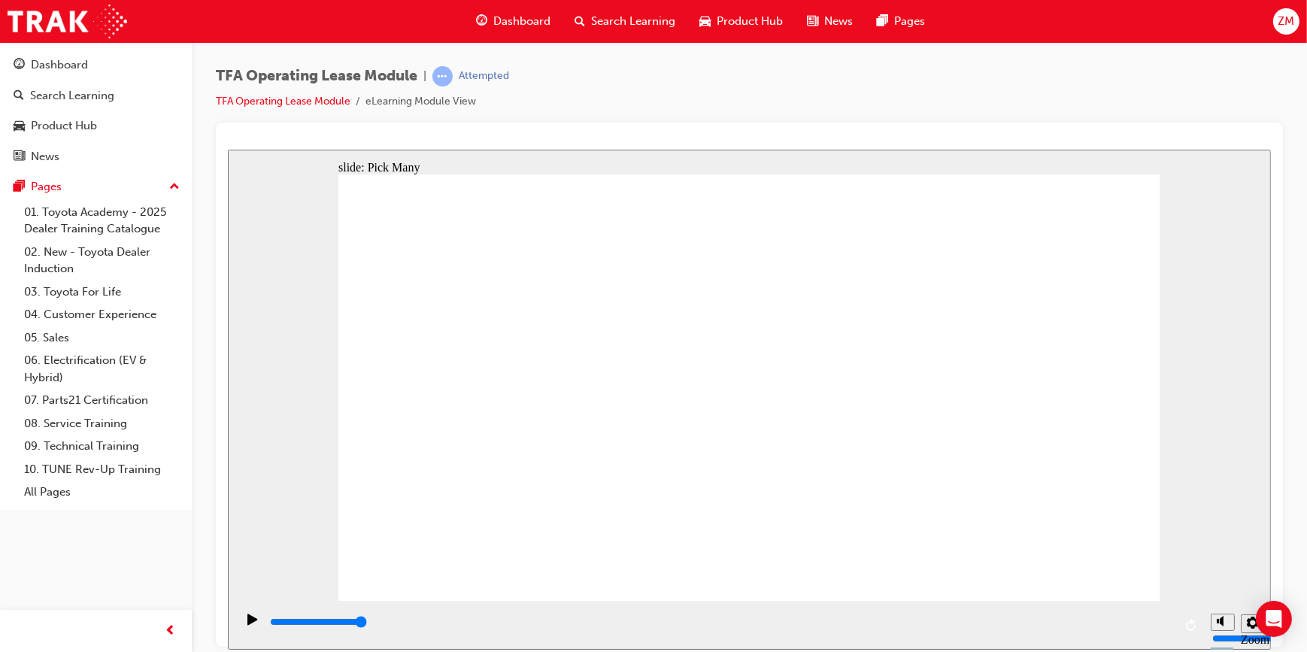
checkbox input "false"
type input "3000"
checkbox input "true"
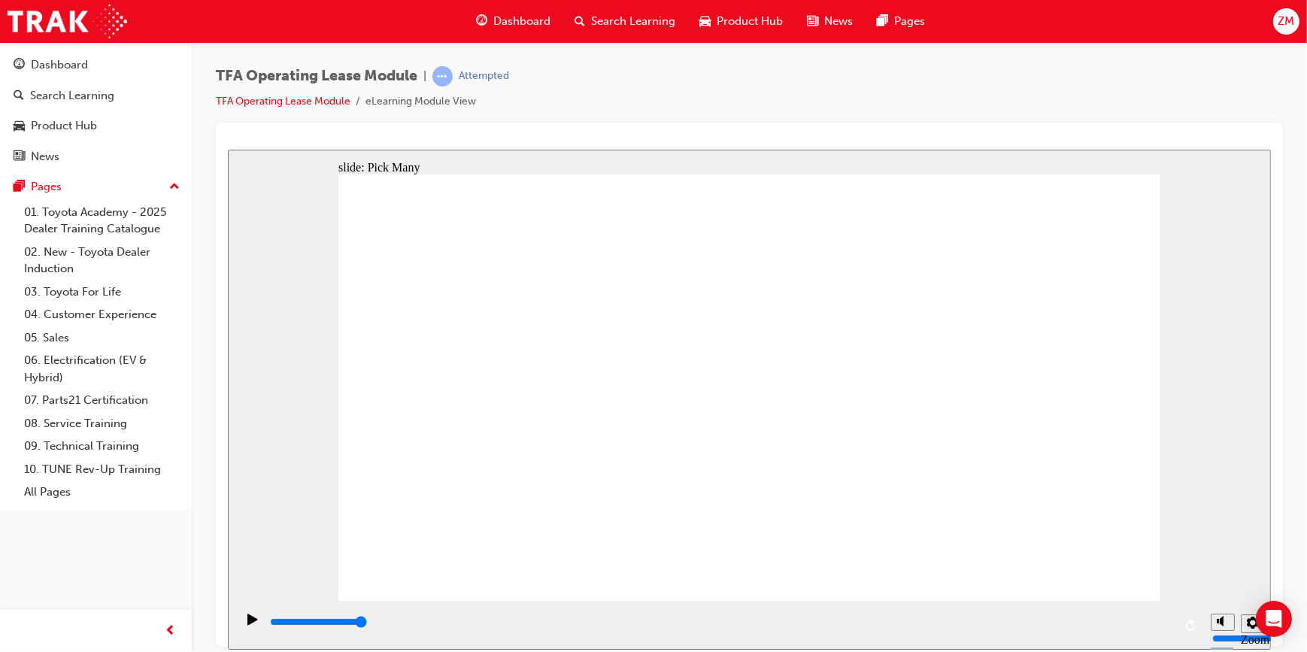
checkbox input "true"
type input "0"
checkbox input "false"
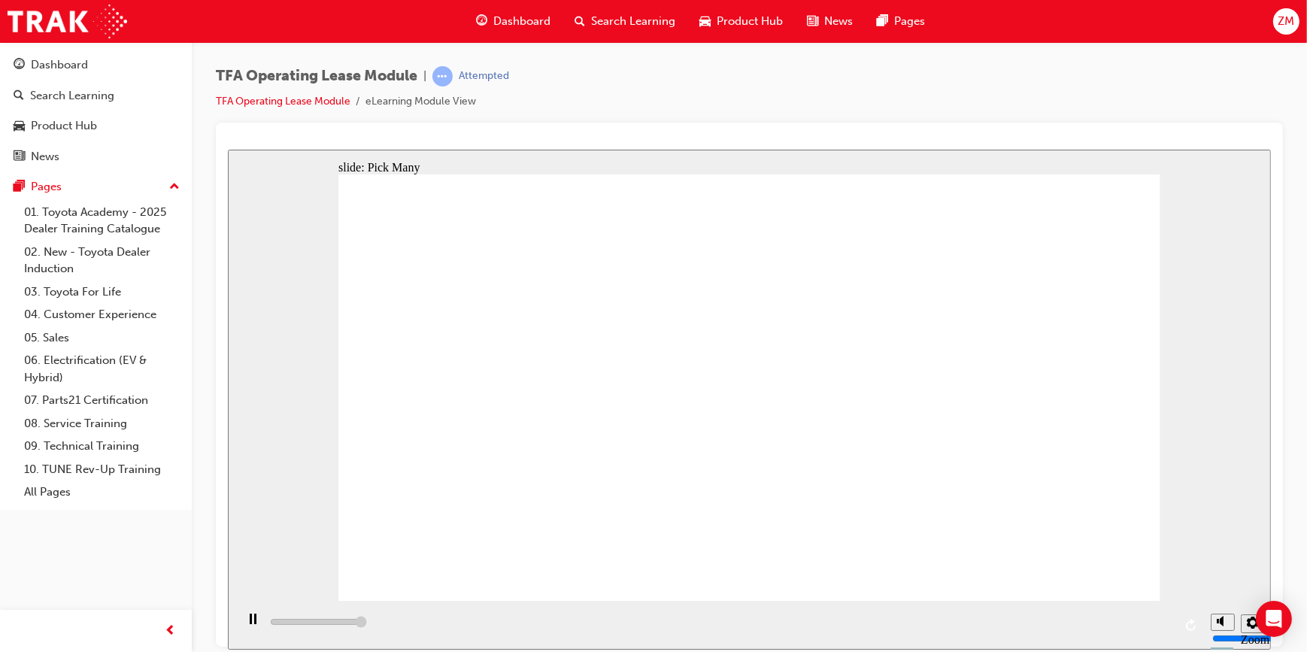
type input "3000"
drag, startPoint x: 592, startPoint y: 412, endPoint x: 585, endPoint y: 418, distance: 9.1
checkbox input "true"
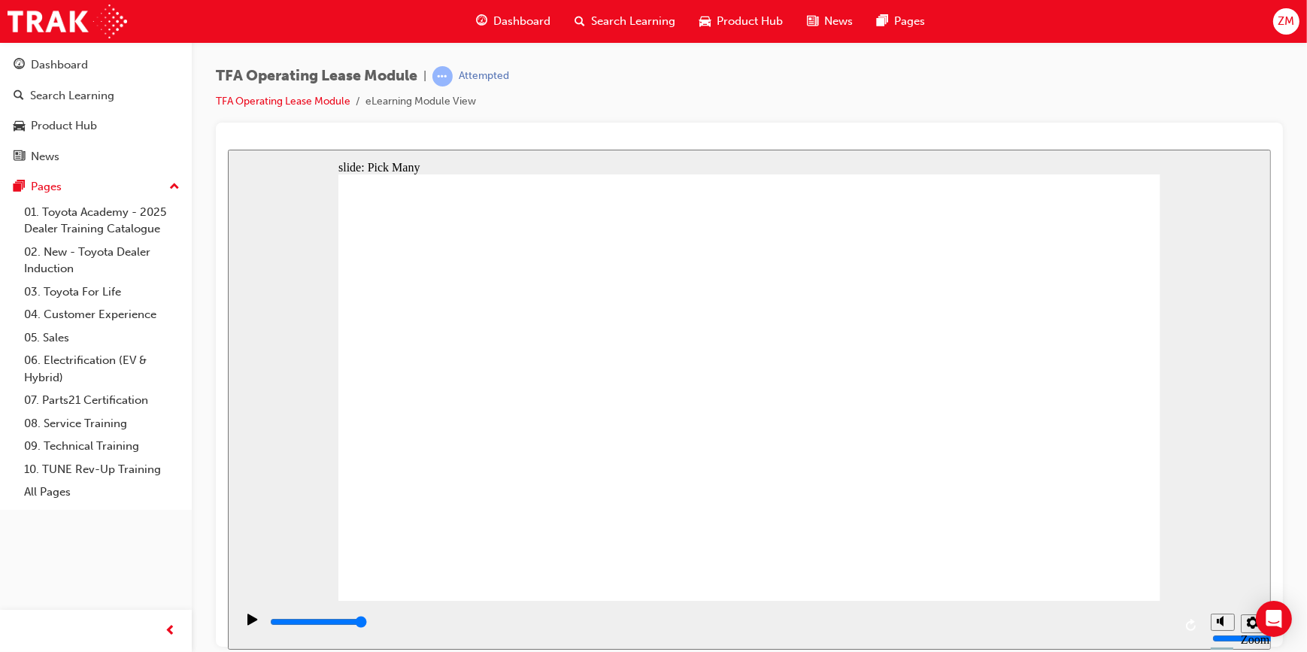
checkbox input "true"
drag, startPoint x: 502, startPoint y: 491, endPoint x: 499, endPoint y: 448, distance: 43.0
checkbox input "true"
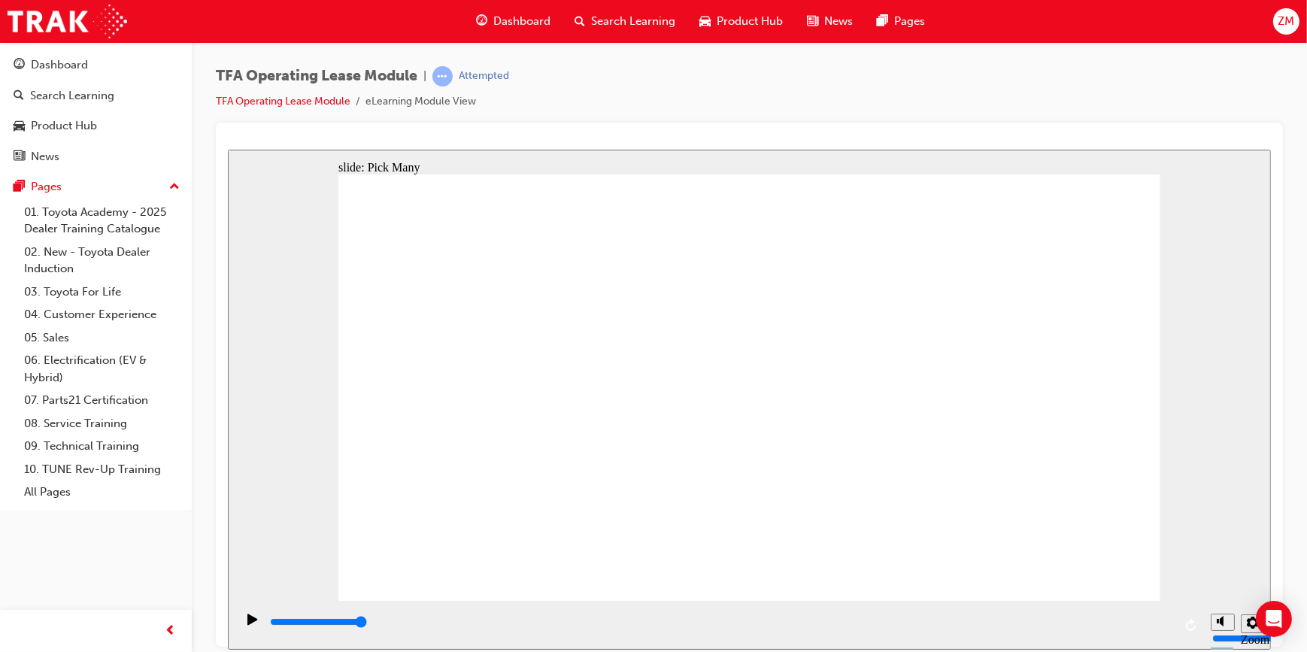
checkbox input "true"
type input "0"
checkbox input "false"
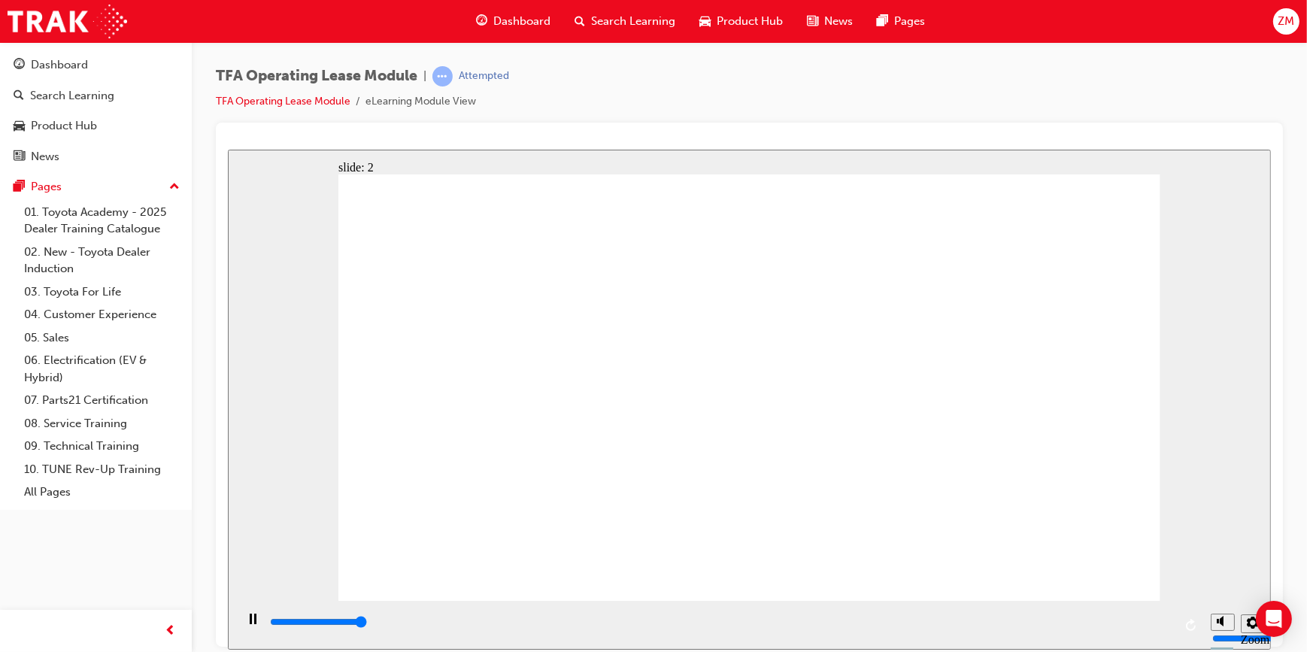
type input "3000"
checkbox input "true"
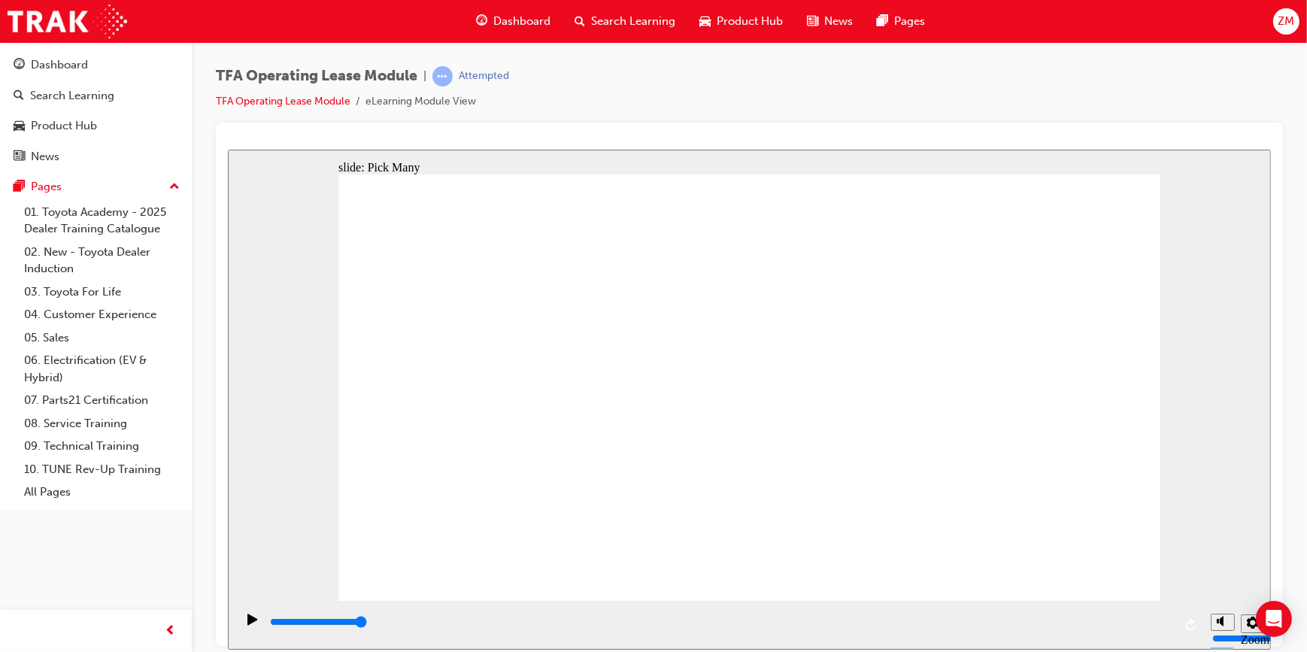
checkbox input "true"
type input "0"
checkbox input "false"
type input "3000"
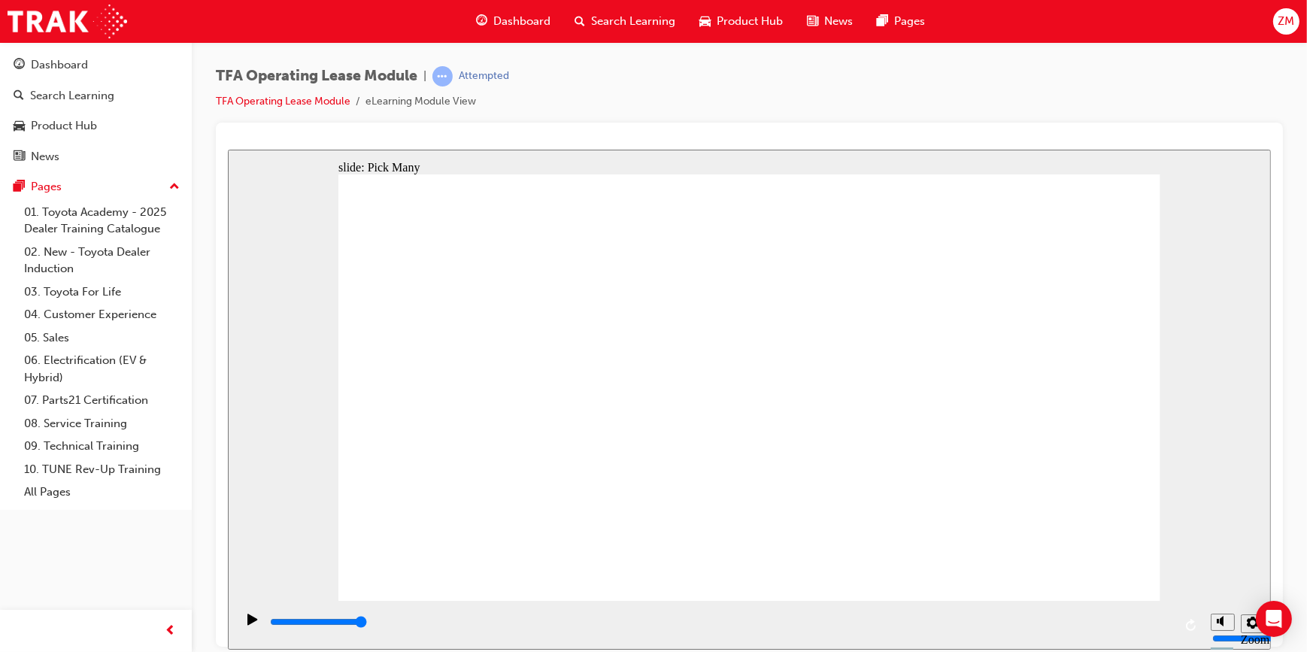
drag, startPoint x: 648, startPoint y: 465, endPoint x: 650, endPoint y: 472, distance: 7.7
checkbox input "true"
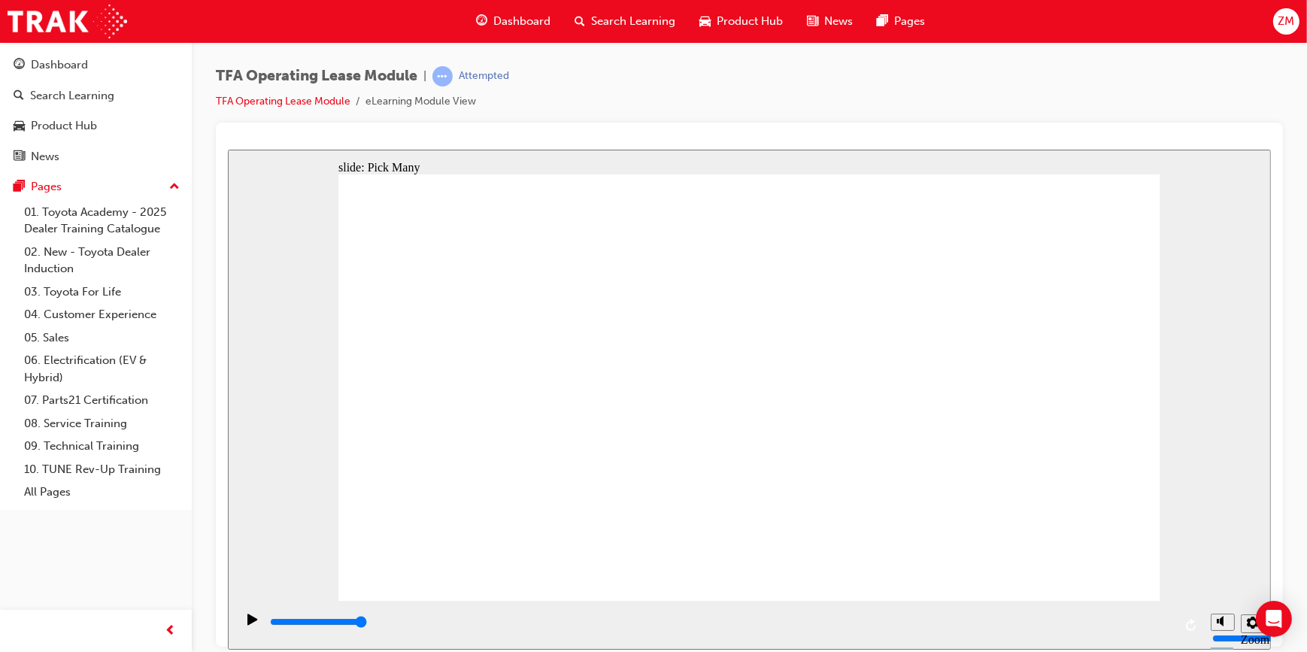
type input "0"
checkbox input "false"
type input "3000"
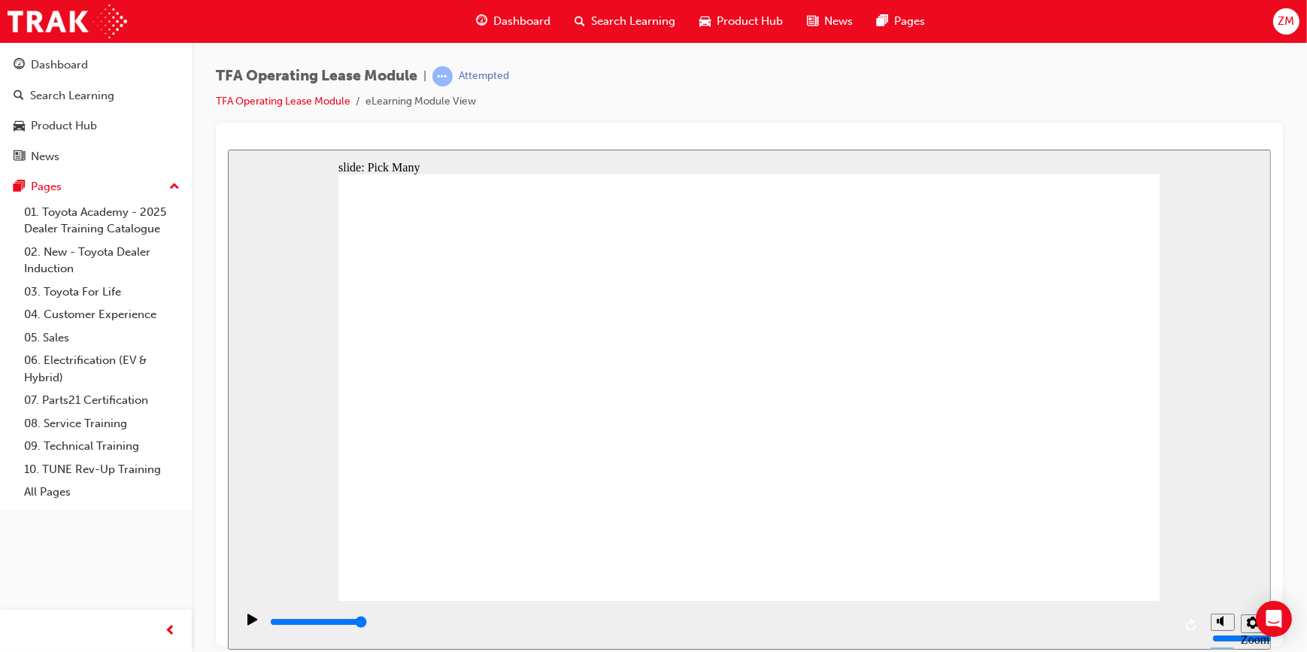
checkbox input "true"
type input "0"
checkbox input "false"
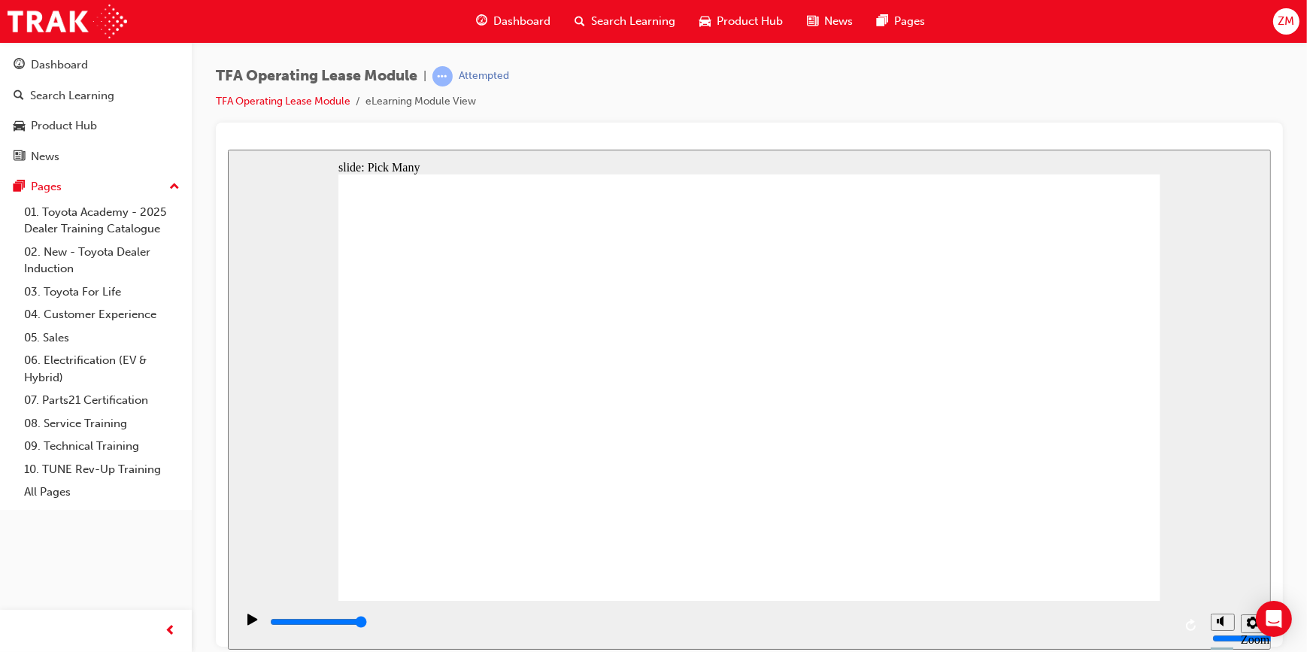
checkbox input "false"
type input "3000"
checkbox input "true"
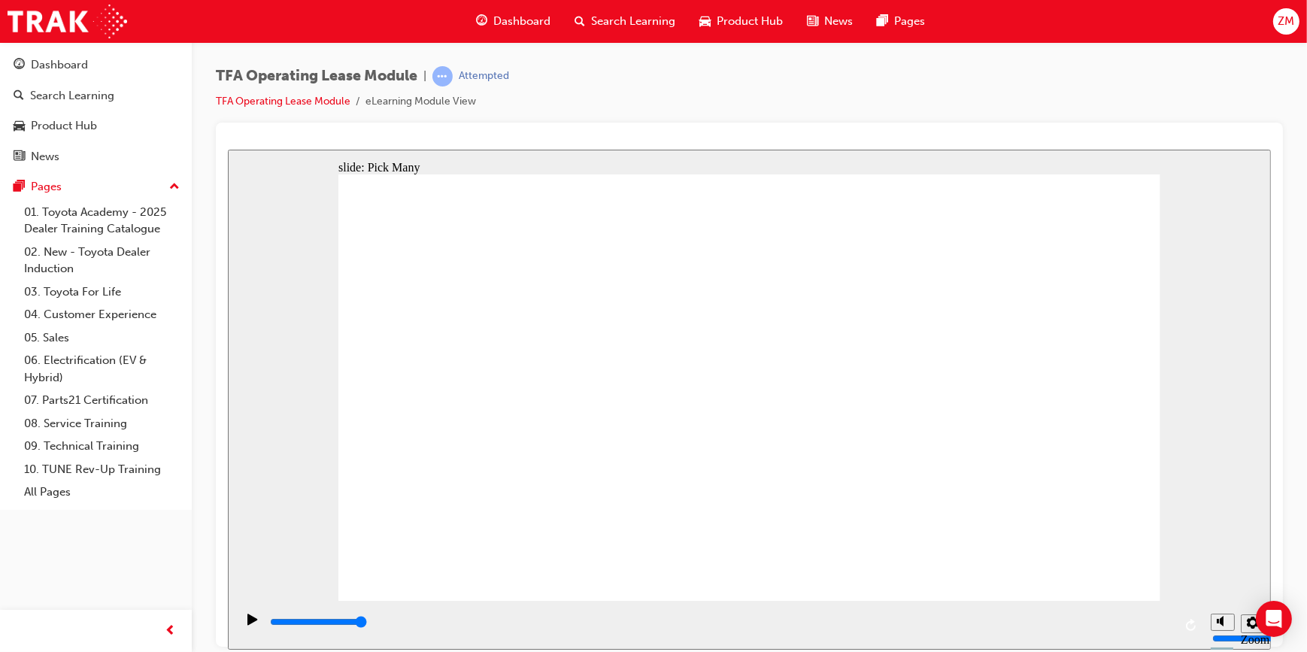
checkbox input "true"
type input "0"
checkbox input "false"
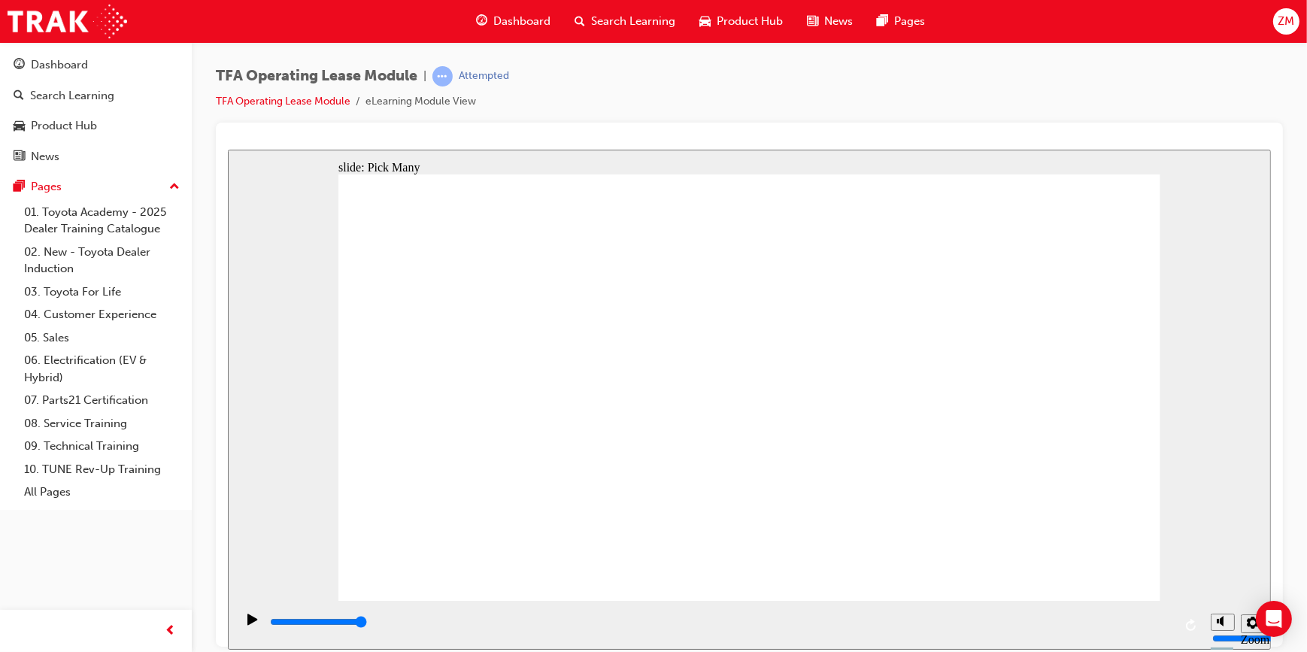
checkbox input "false"
type input "3000"
checkbox input "true"
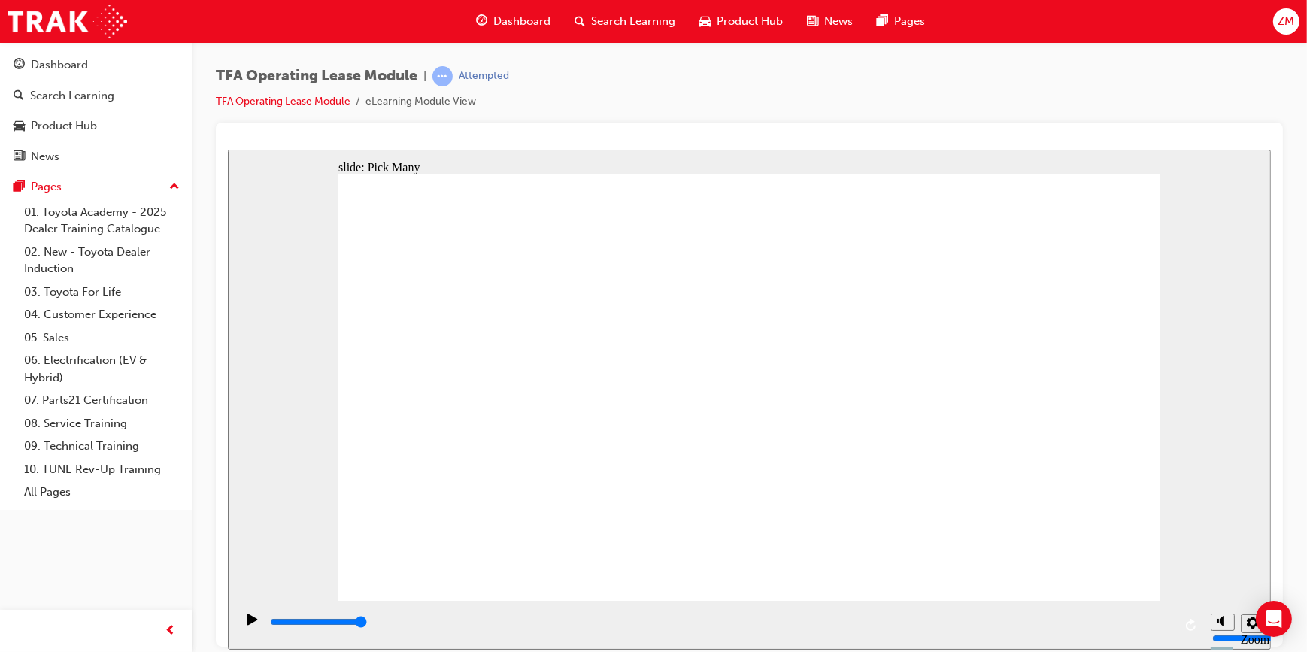
checkbox input "true"
type input "0"
checkbox input "false"
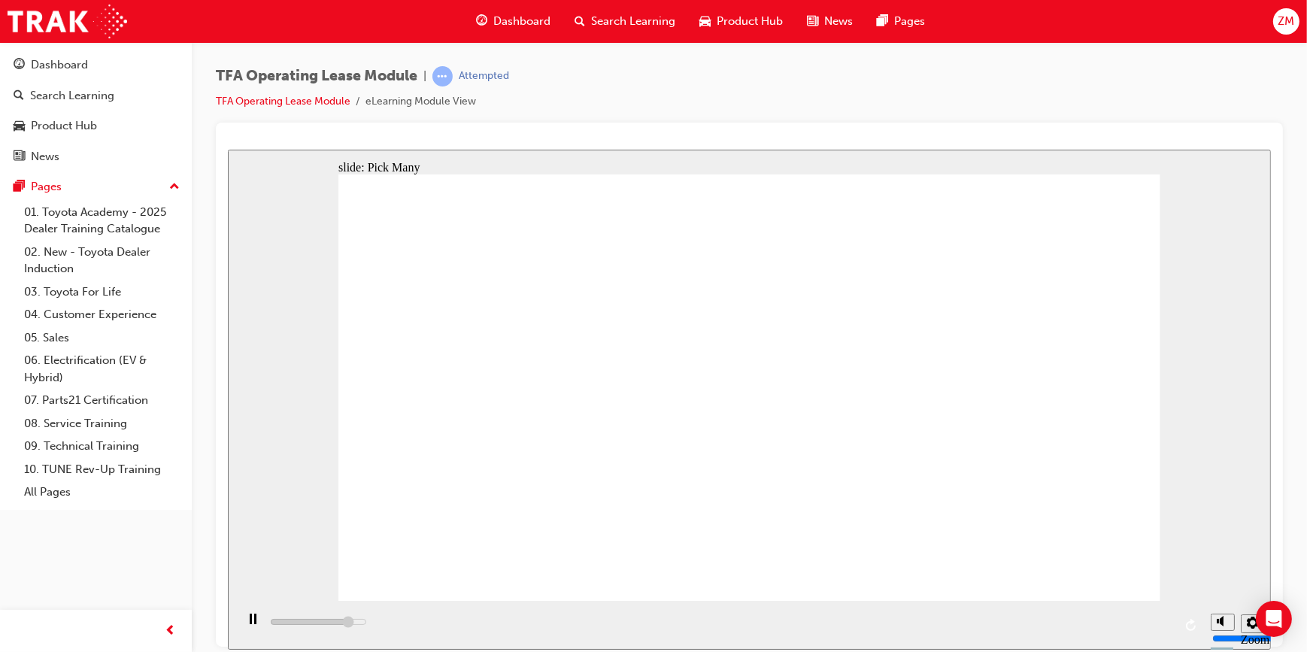
drag, startPoint x: 1079, startPoint y: 522, endPoint x: 1021, endPoint y: 498, distance: 62.0
type input "3000"
checkbox input "true"
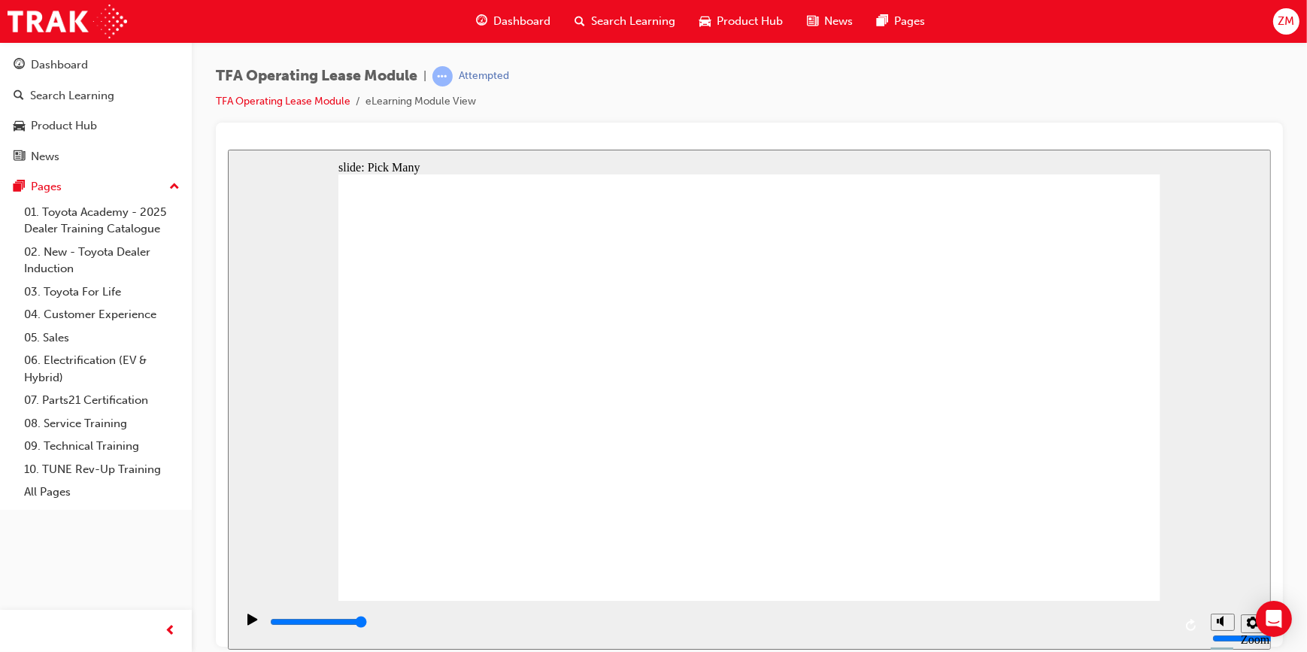
checkbox input "true"
checkbox input "false"
type input "3000"
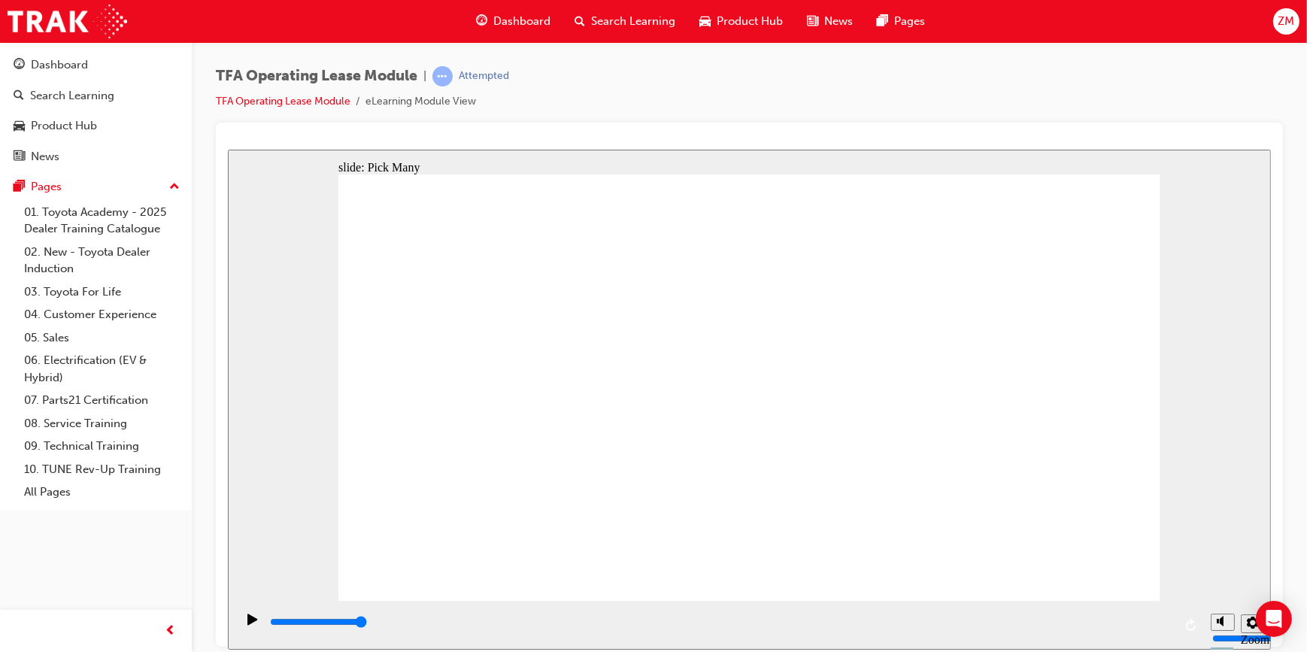
checkbox input "true"
type input "0"
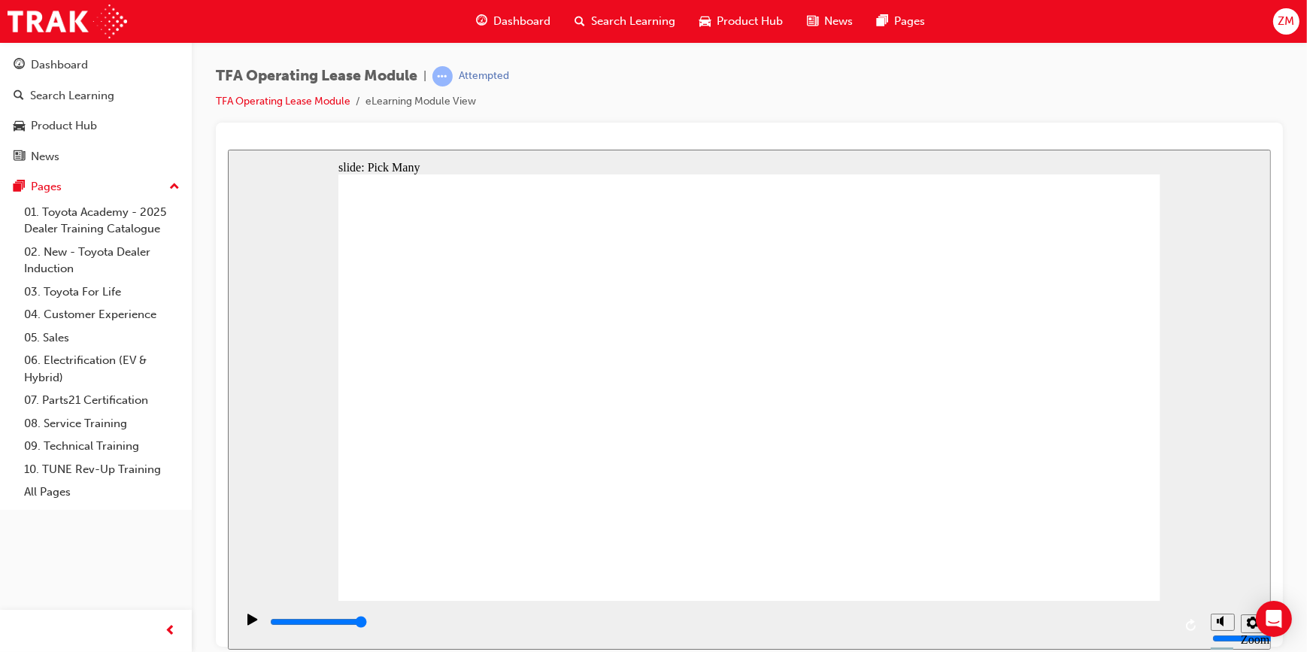
checkbox input "false"
type input "3000"
checkbox input "true"
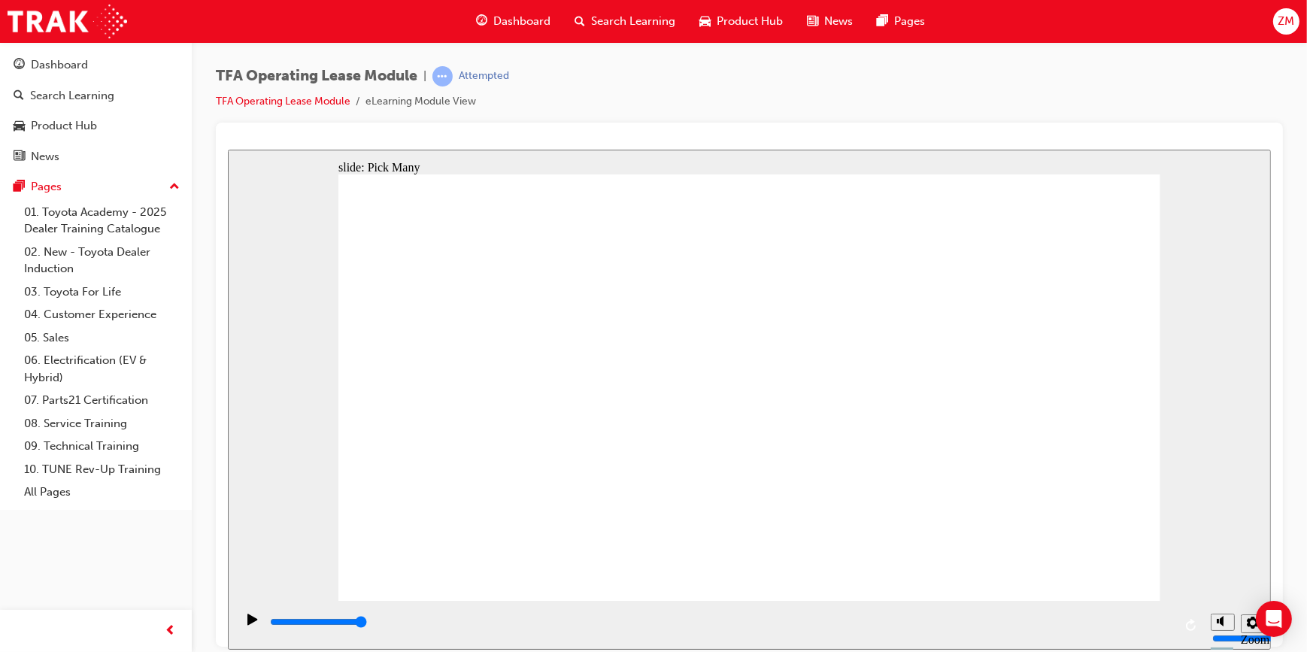
checkbox input "true"
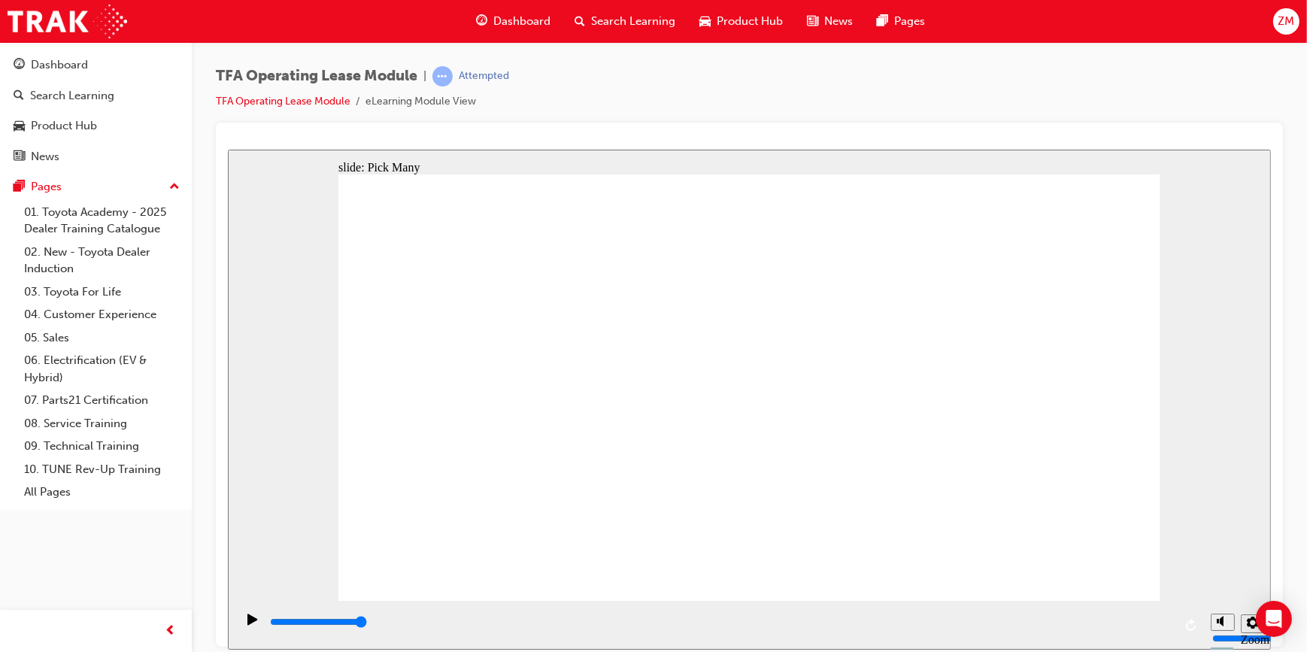
checkbox input "true"
type input "0"
checkbox input "false"
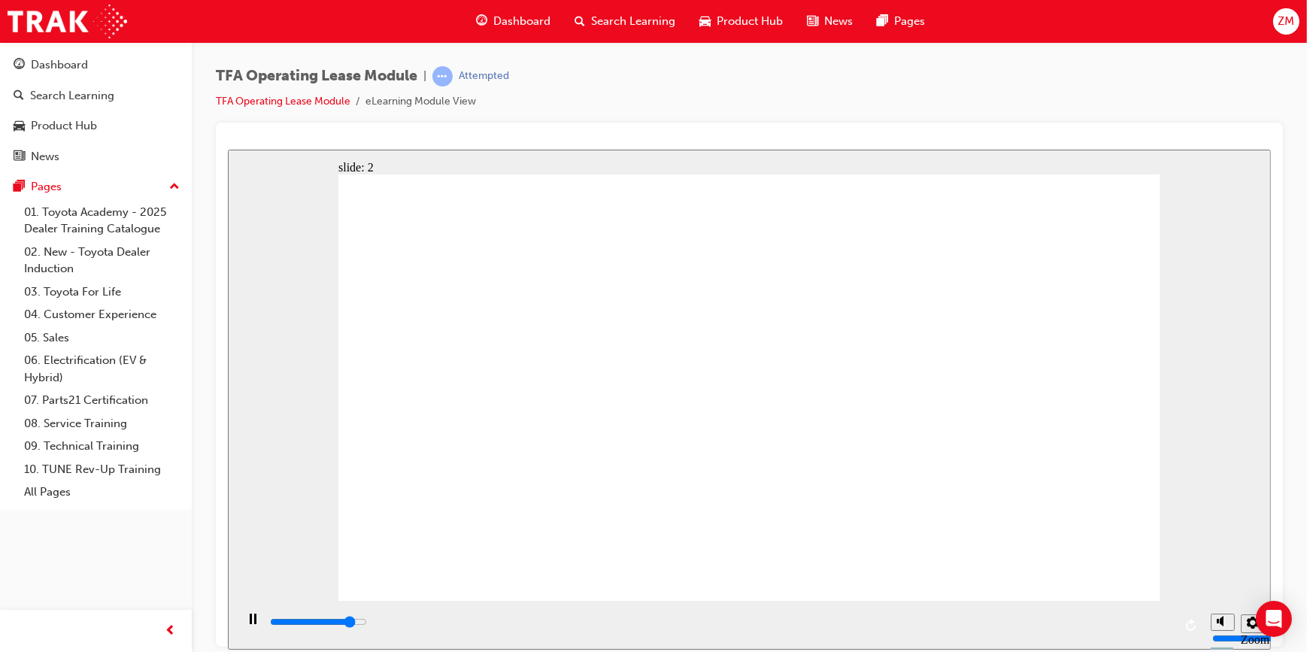
type input "3000"
drag, startPoint x: 645, startPoint y: 368, endPoint x: 638, endPoint y: 372, distance: 8.4
checkbox input "true"
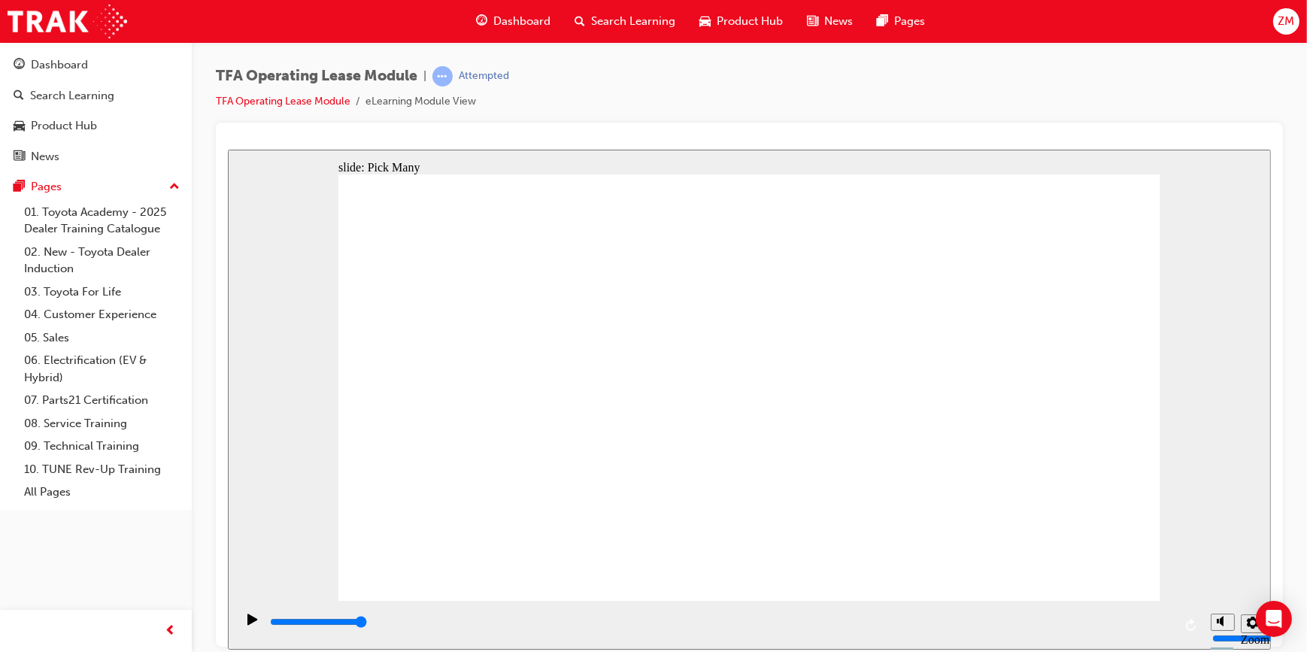
checkbox input "true"
type input "0"
checkbox input "false"
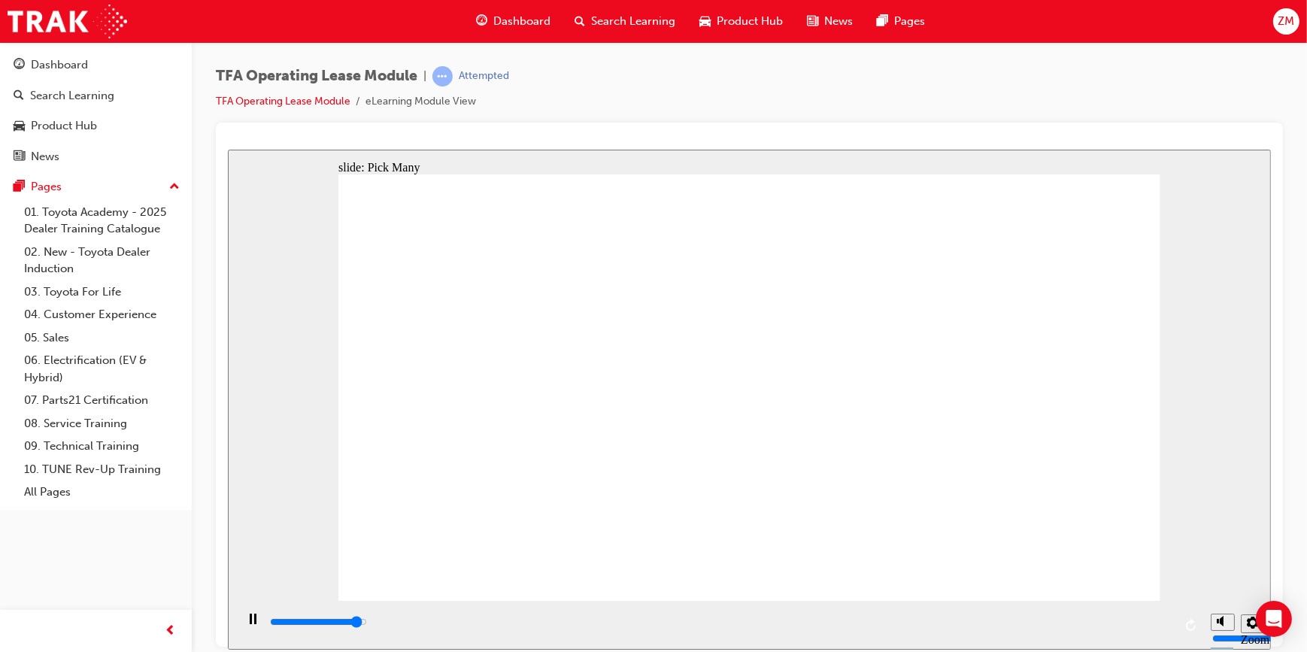
drag, startPoint x: 1060, startPoint y: 525, endPoint x: 1049, endPoint y: 442, distance: 83.5
type input "3000"
checkbox input "true"
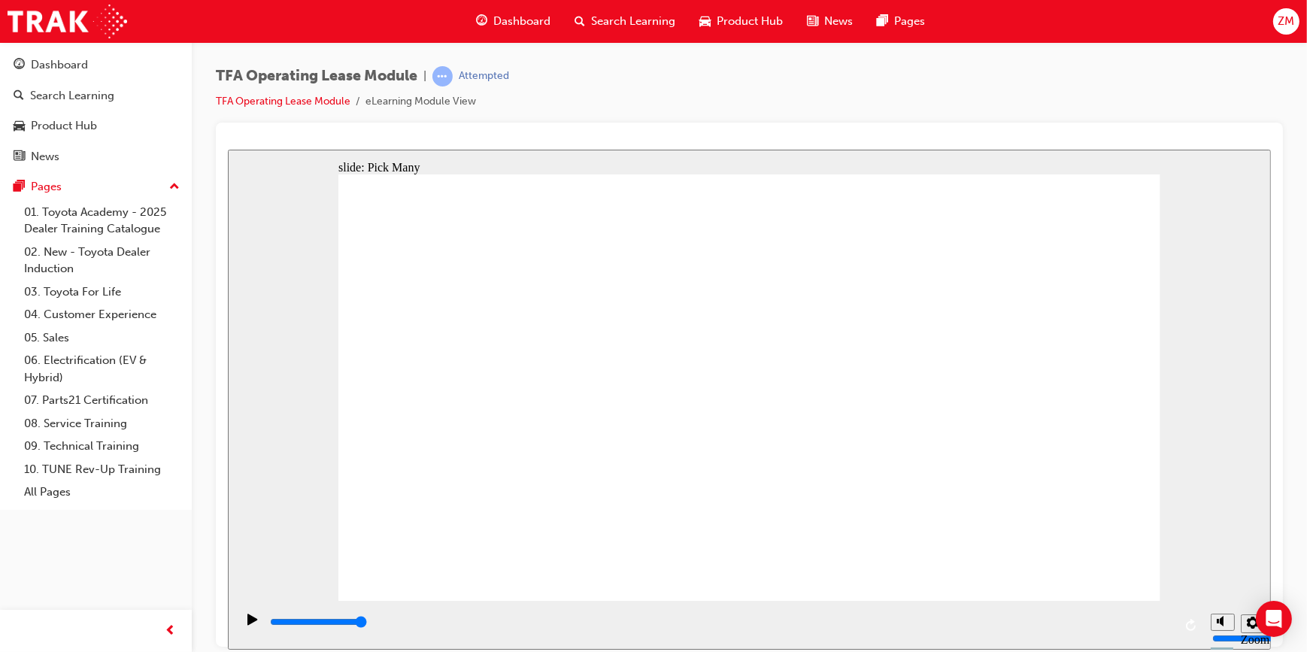
checkbox input "true"
type input "0"
checkbox input "false"
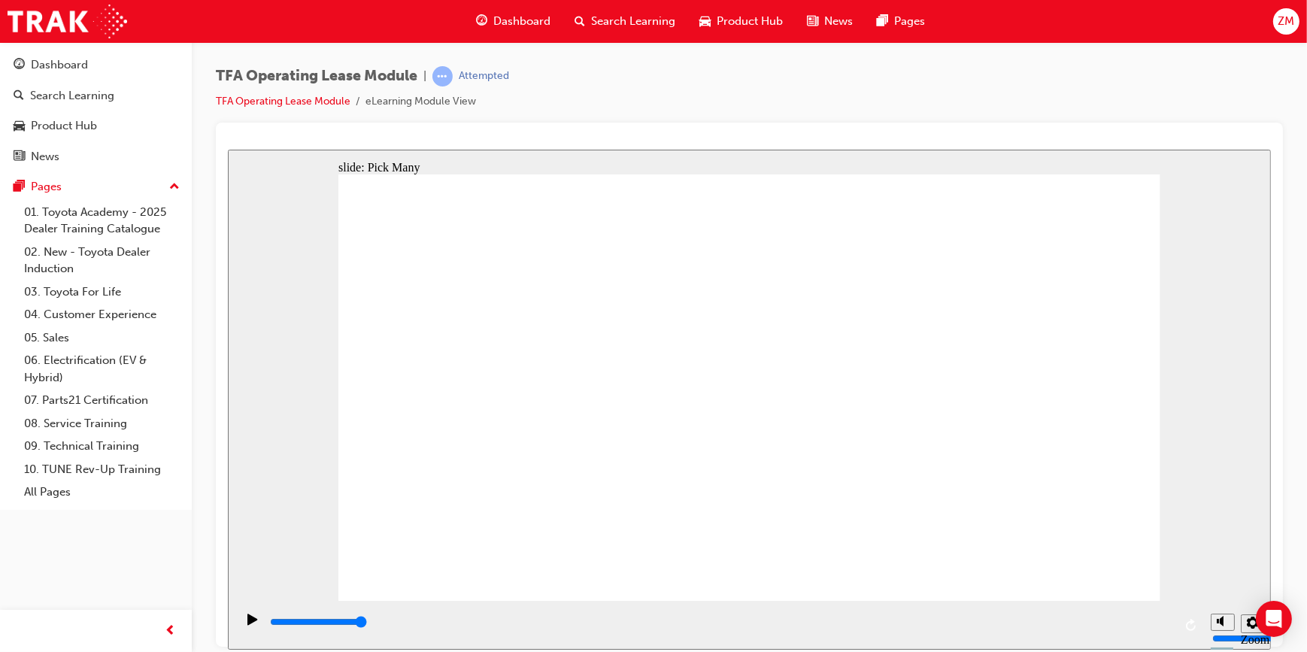
checkbox input "false"
type input "3000"
checkbox input "true"
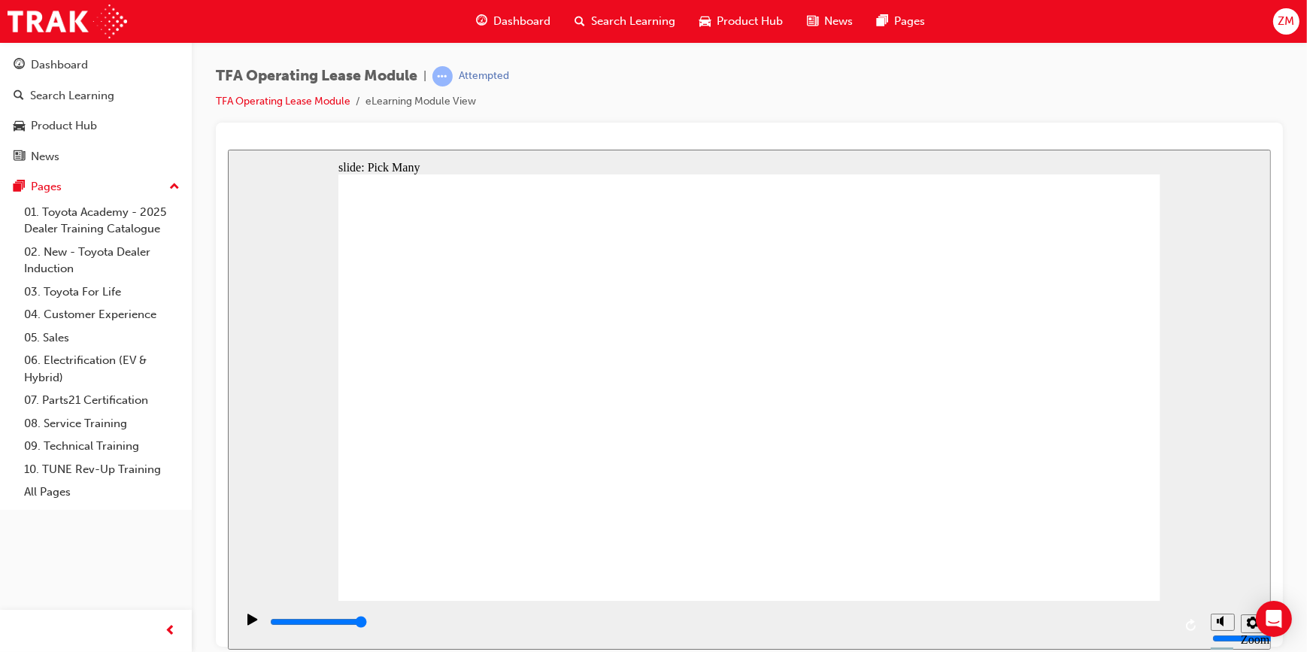
checkbox input "true"
type input "0"
checkbox input "false"
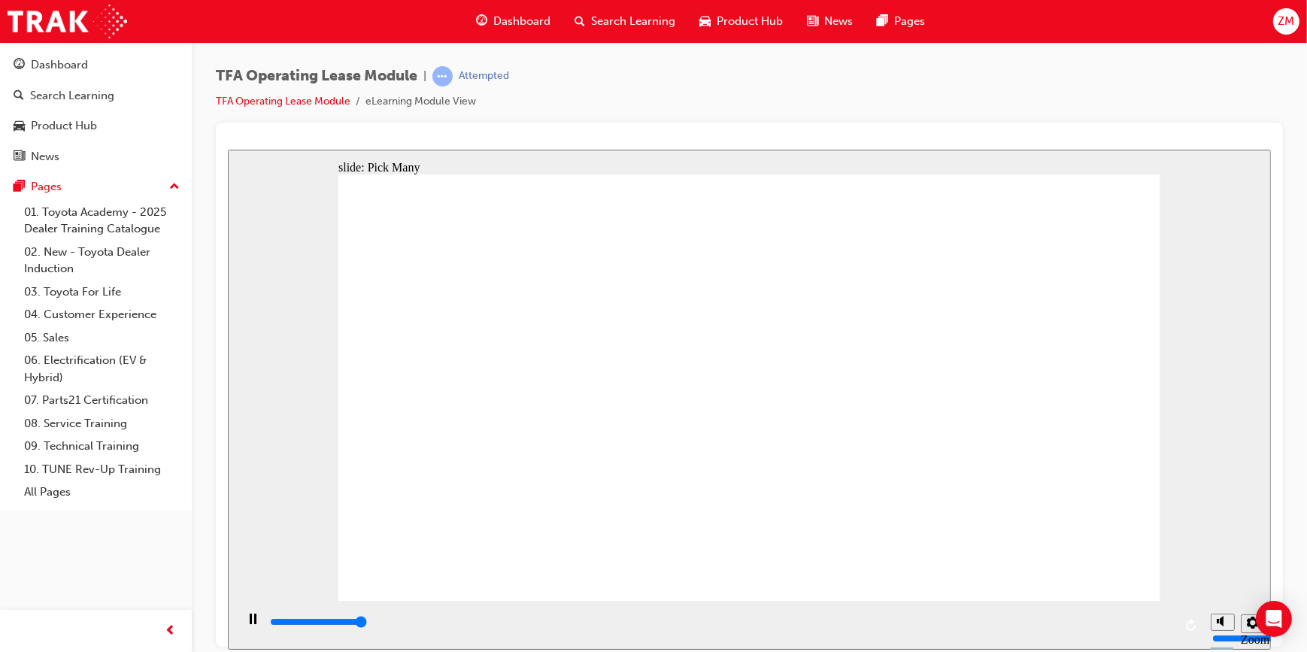
type input "3000"
checkbox input "true"
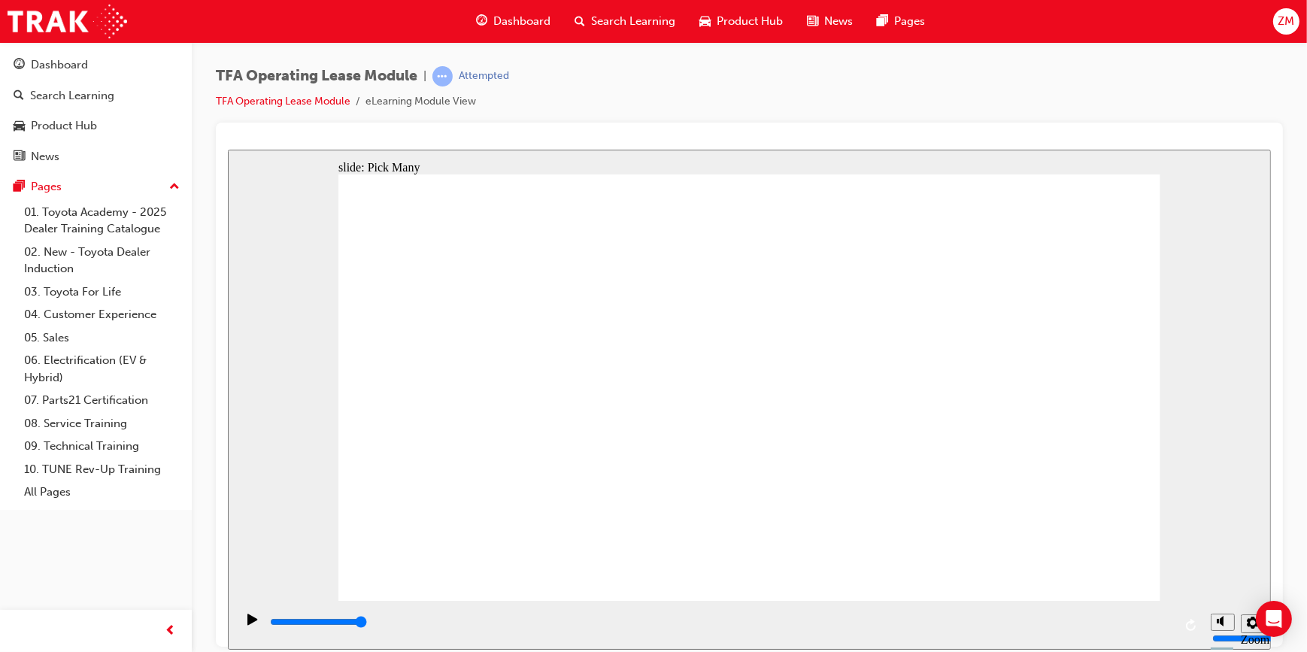
checkbox input "true"
type input "0"
checkbox input "false"
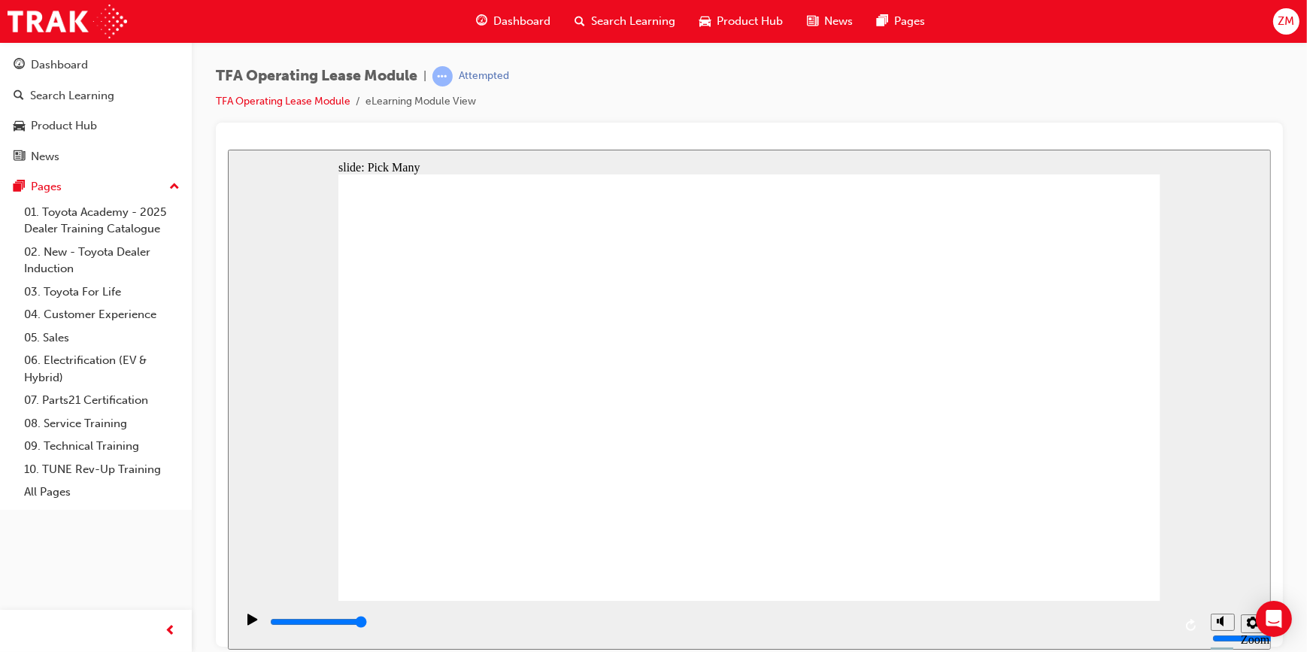
checkbox input "false"
type input "2400"
checkbox input "true"
type input "3000"
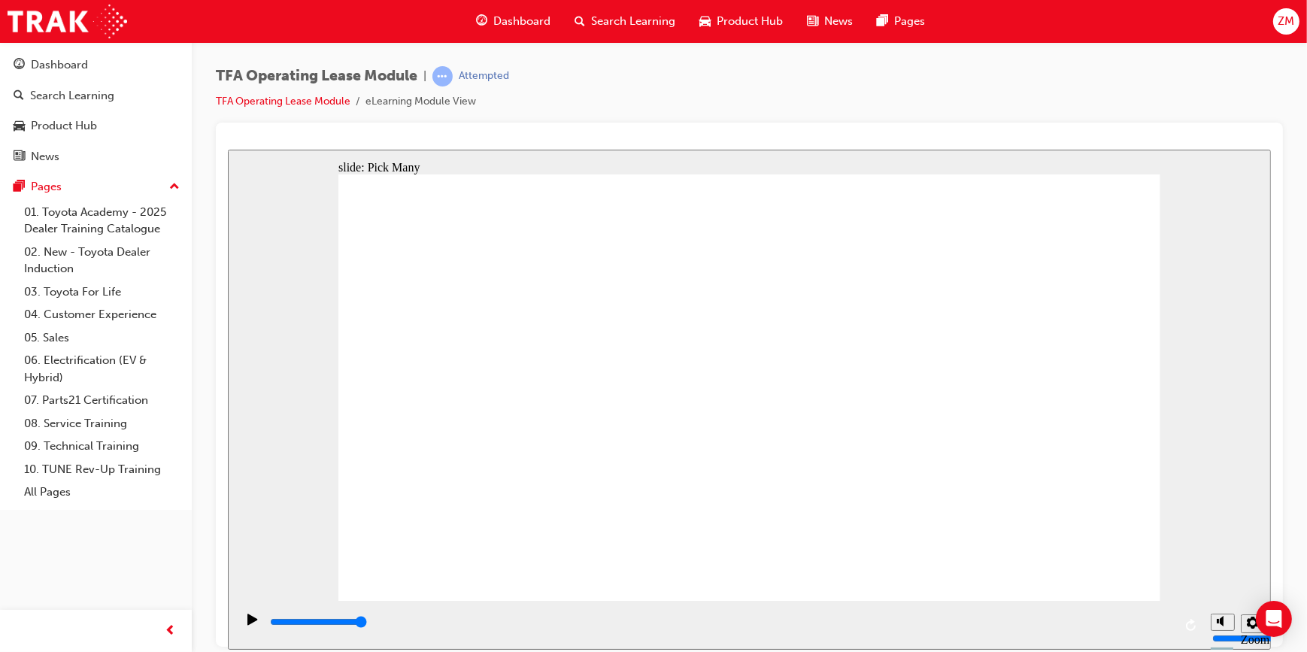
checkbox input "false"
checkbox input "true"
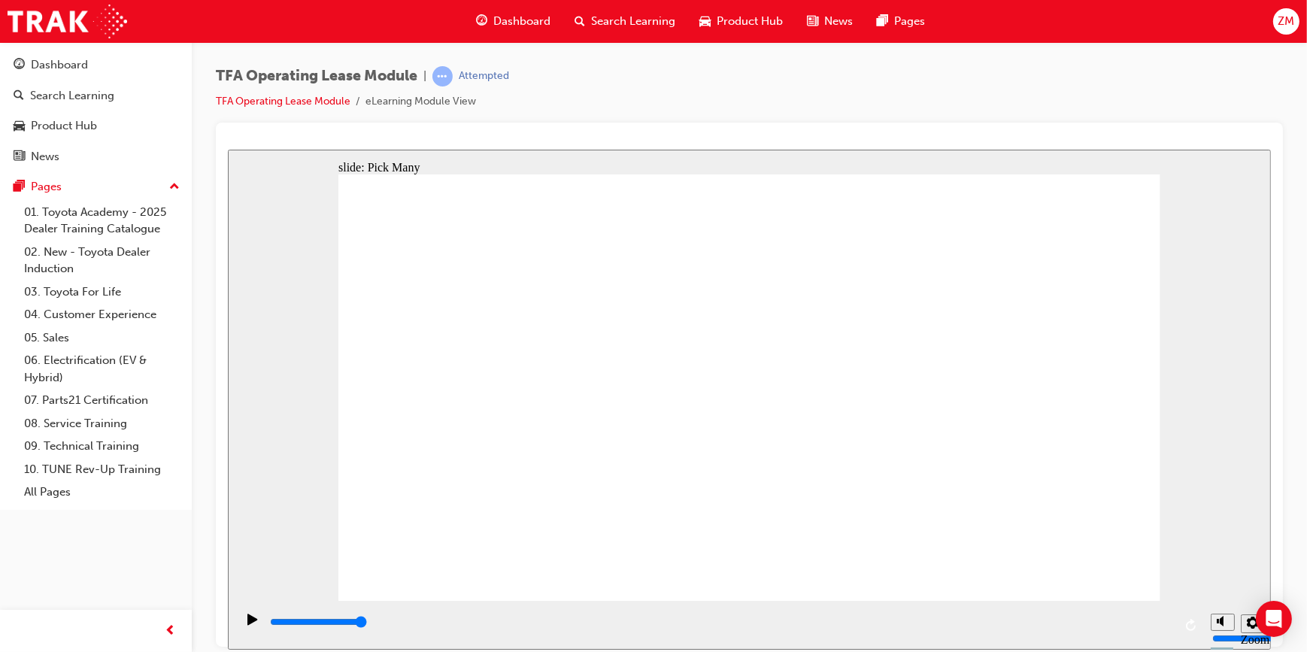
type input "0"
checkbox input "false"
type input "2800"
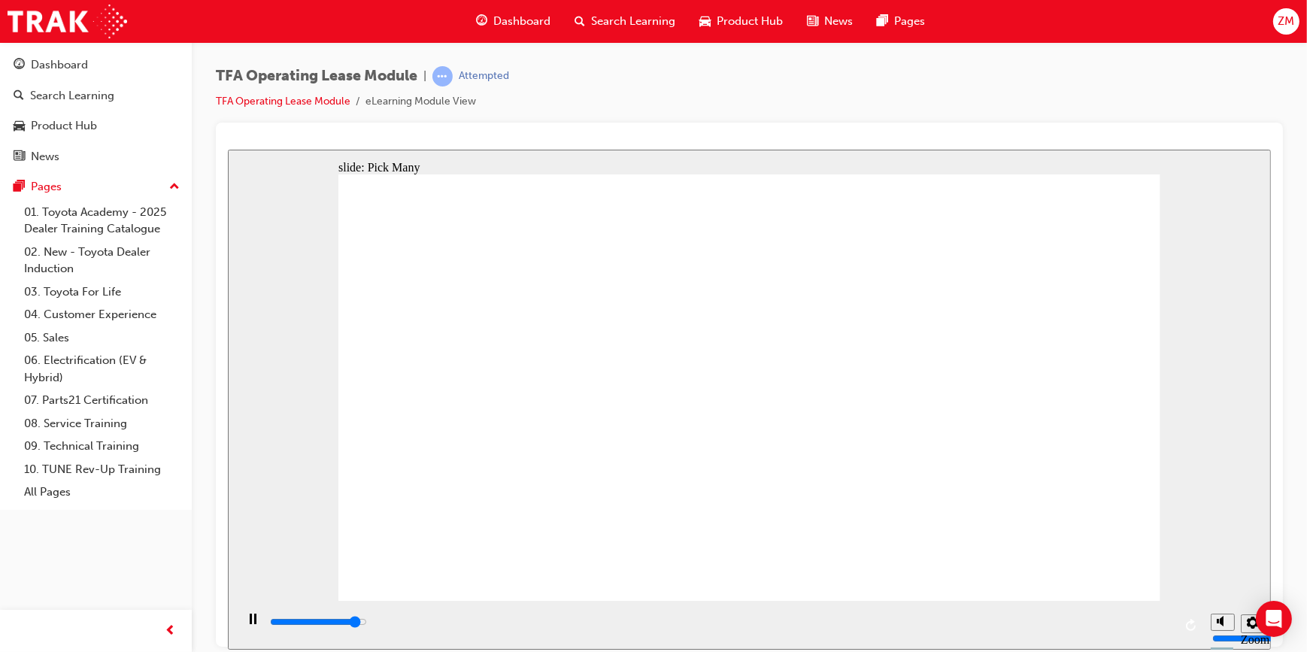
checkbox input "true"
type input "3000"
checkbox input "true"
type input "0"
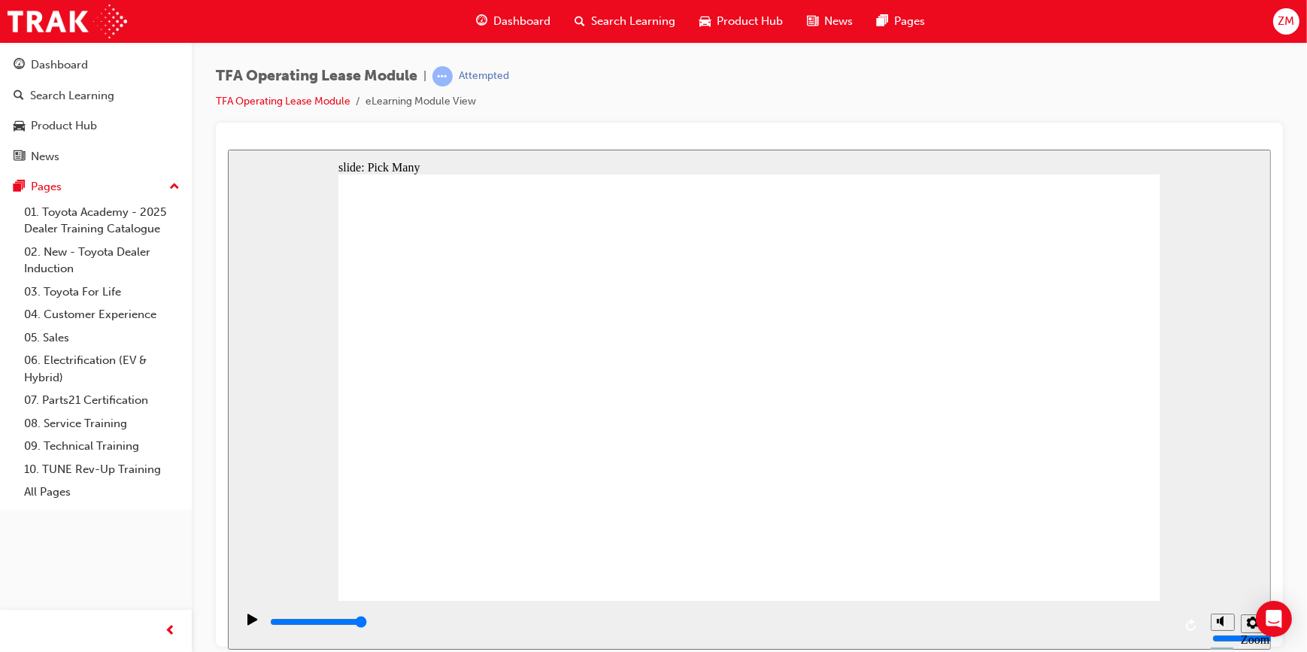
checkbox input "false"
type input "3000"
checkbox input "true"
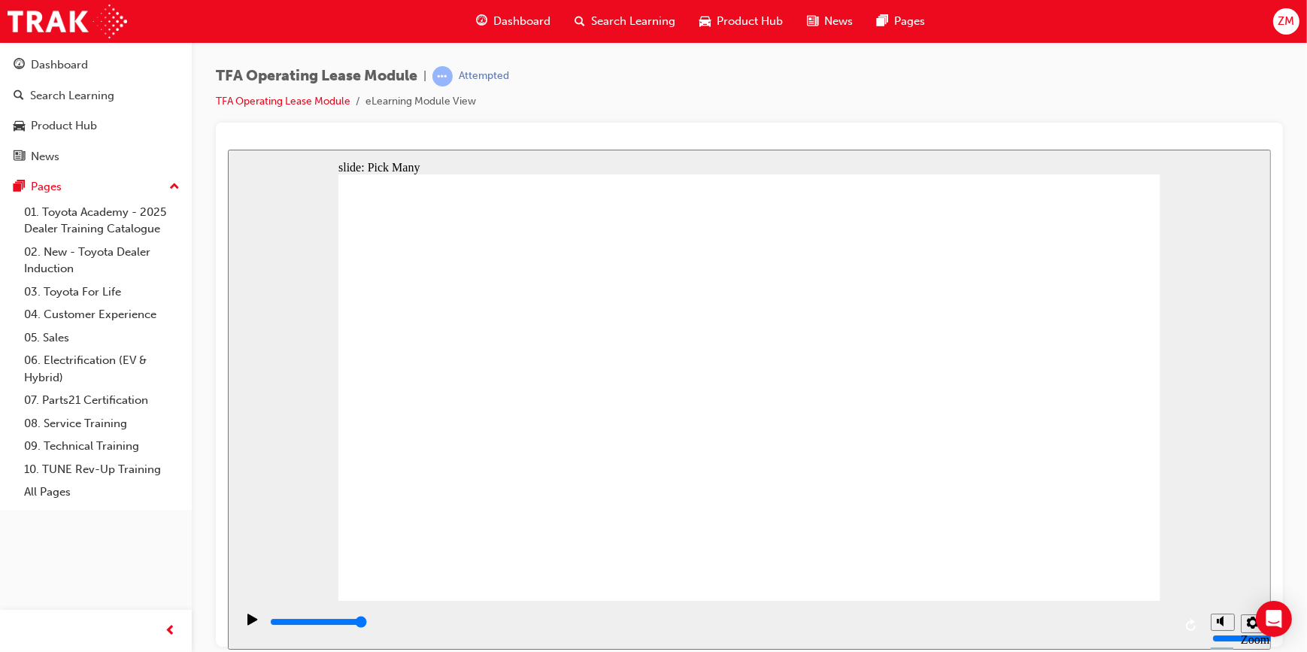
checkbox input "true"
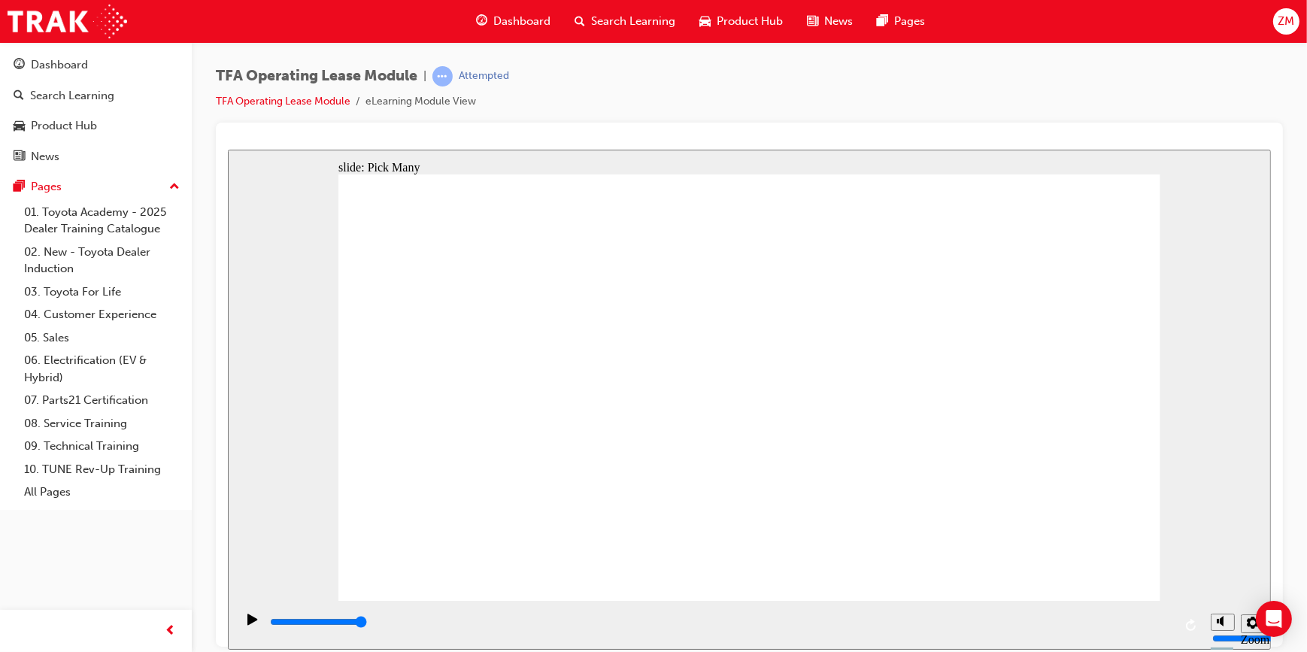
checkbox input "true"
type input "0"
checkbox input "false"
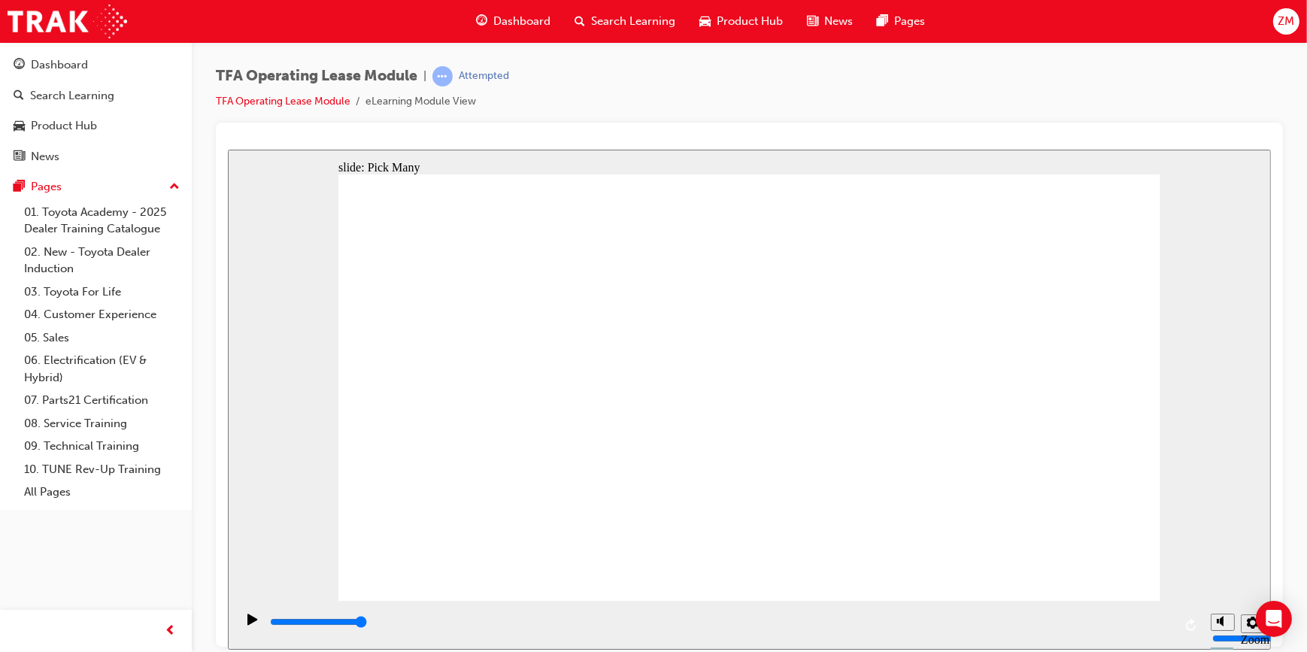
checkbox input "false"
type input "2200"
checkbox input "true"
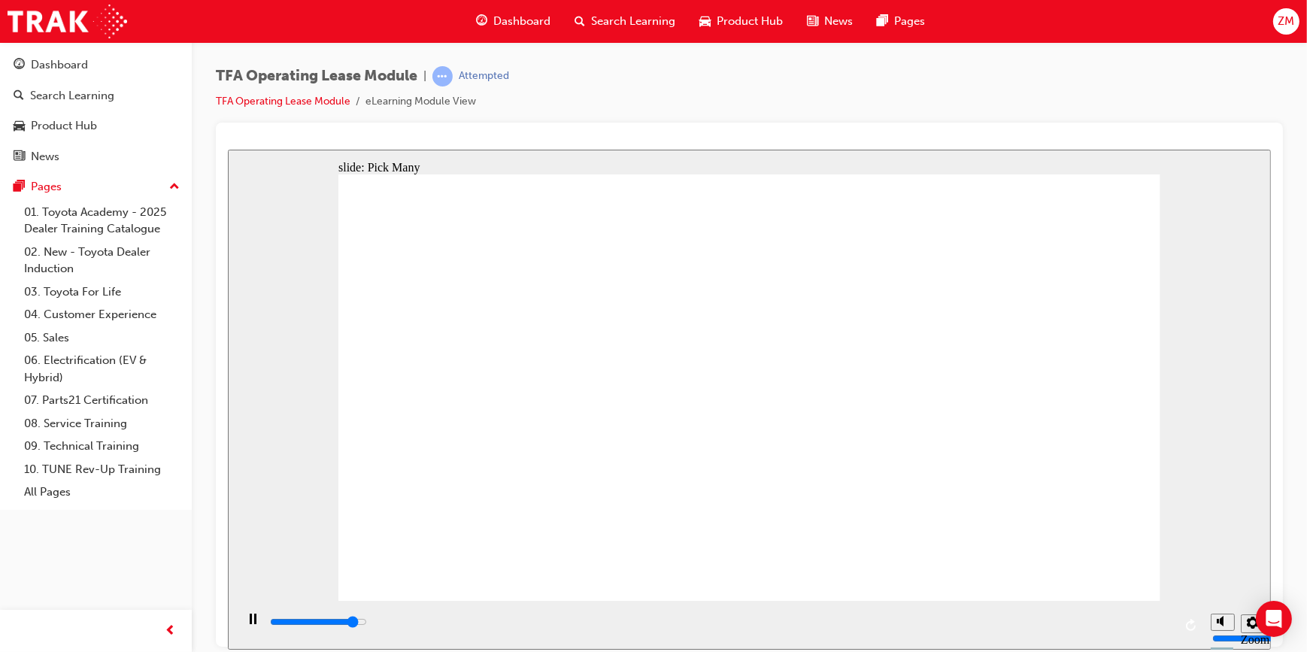
type input "2700"
checkbox input "true"
type input "3000"
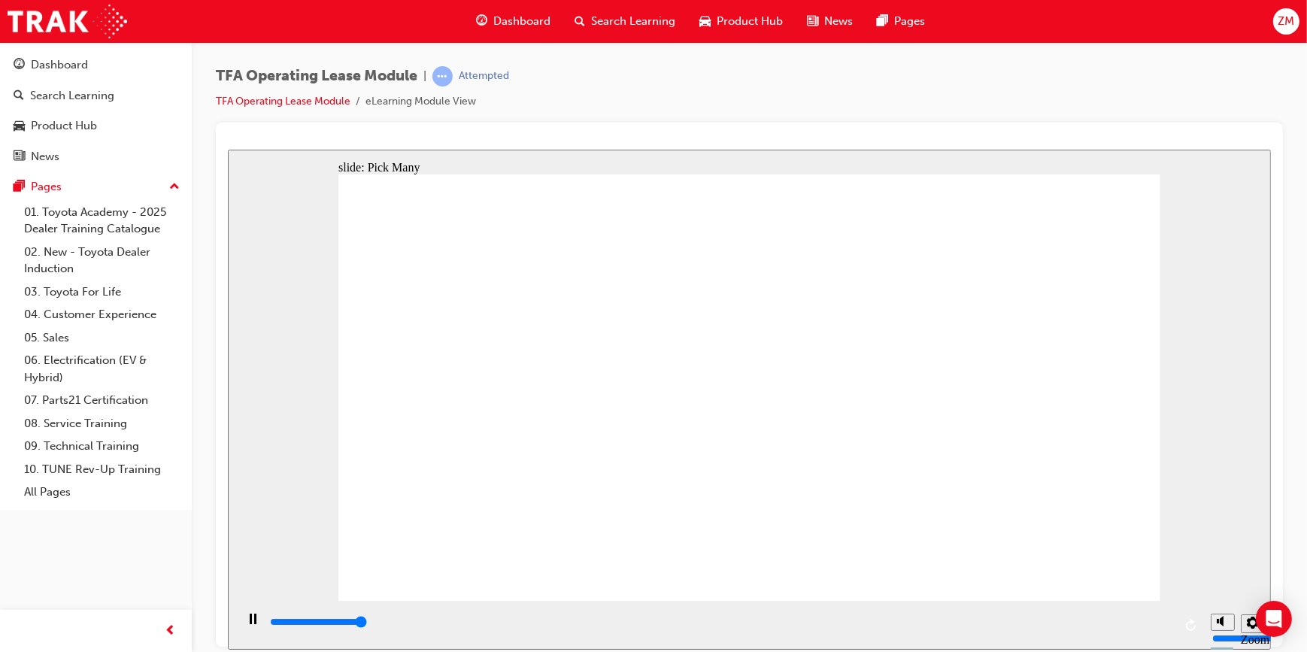
checkbox input "true"
type input "0"
checkbox input "false"
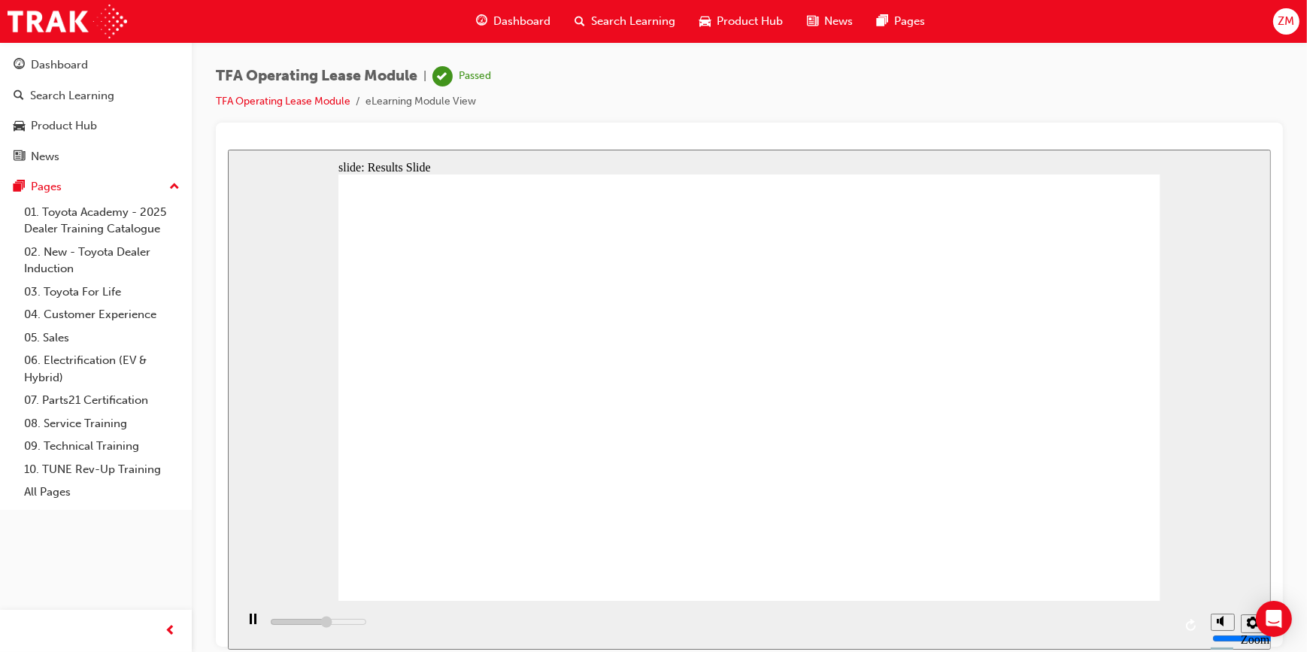
type input "4300"
click at [104, 63] on div "Dashboard" at bounding box center [96, 65] width 165 height 19
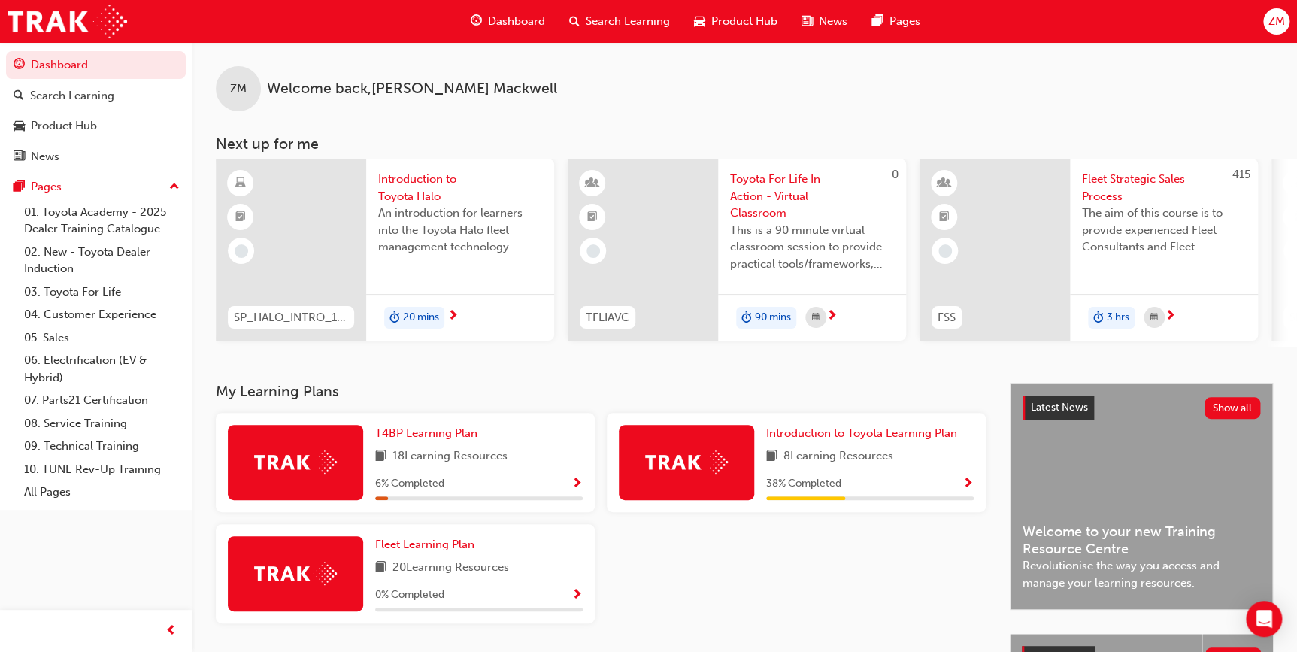
click at [819, 460] on span "8 Learning Resources" at bounding box center [839, 457] width 110 height 19
click at [821, 436] on span "Introduction to Toyota Learning Plan" at bounding box center [861, 433] width 191 height 14
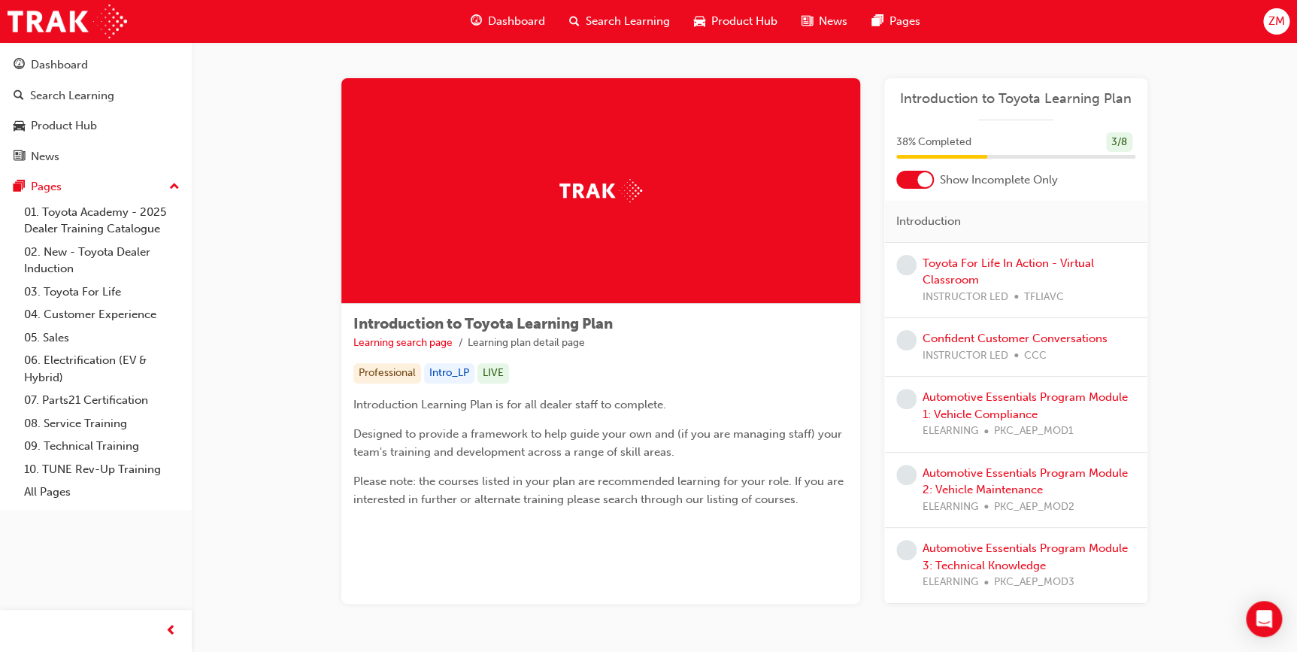
drag, startPoint x: 887, startPoint y: 393, endPoint x: 945, endPoint y: 362, distance: 66.0
drag, startPoint x: 945, startPoint y: 362, endPoint x: 1267, endPoint y: 393, distance: 323.4
click at [1267, 393] on div "Introduction to Toyota Learning Plan Learning search page Learning plan detail …" at bounding box center [745, 359] width 1106 height 634
click at [918, 181] on div at bounding box center [925, 179] width 15 height 15
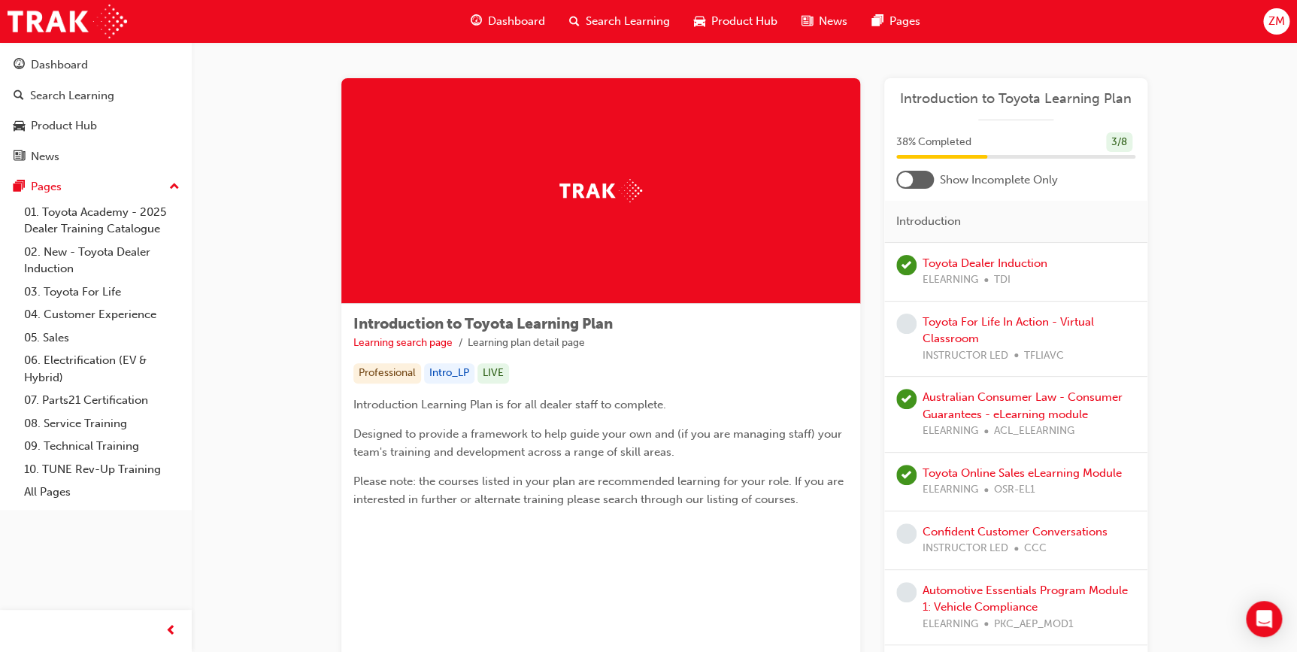
click at [922, 179] on div at bounding box center [916, 180] width 38 height 18
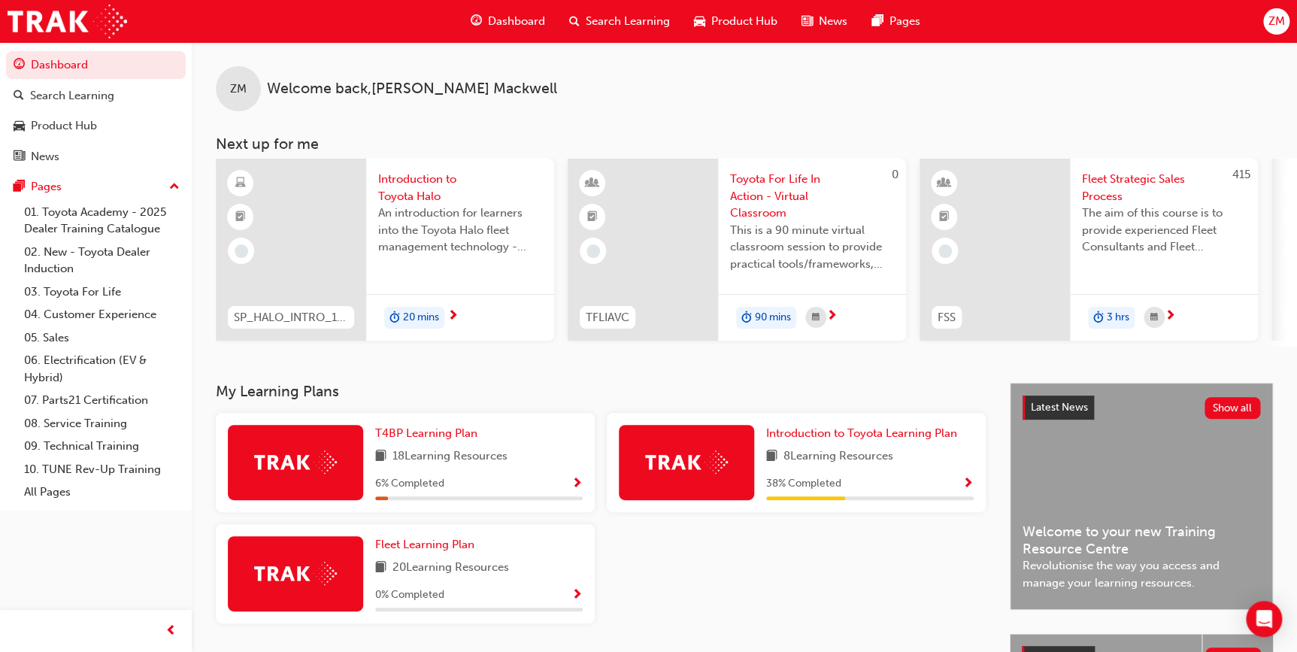
click at [453, 310] on span "next-icon" at bounding box center [453, 317] width 11 height 14
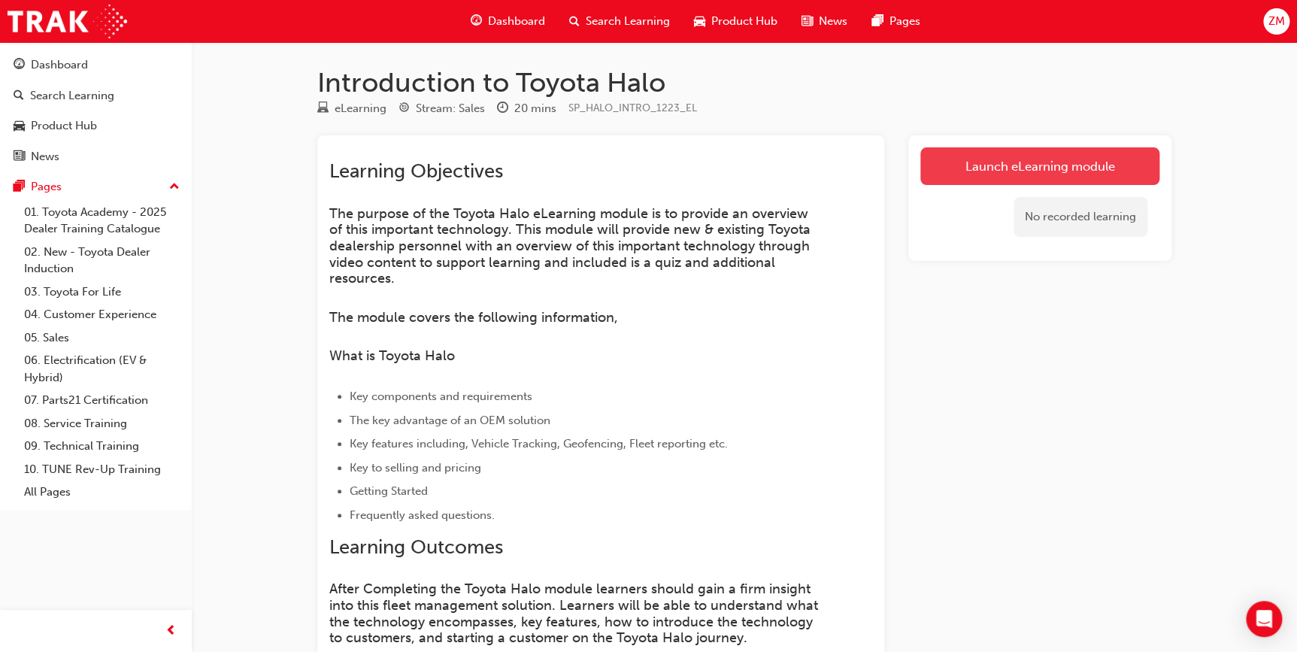
click at [982, 165] on link "Launch eLearning module" at bounding box center [1040, 166] width 239 height 38
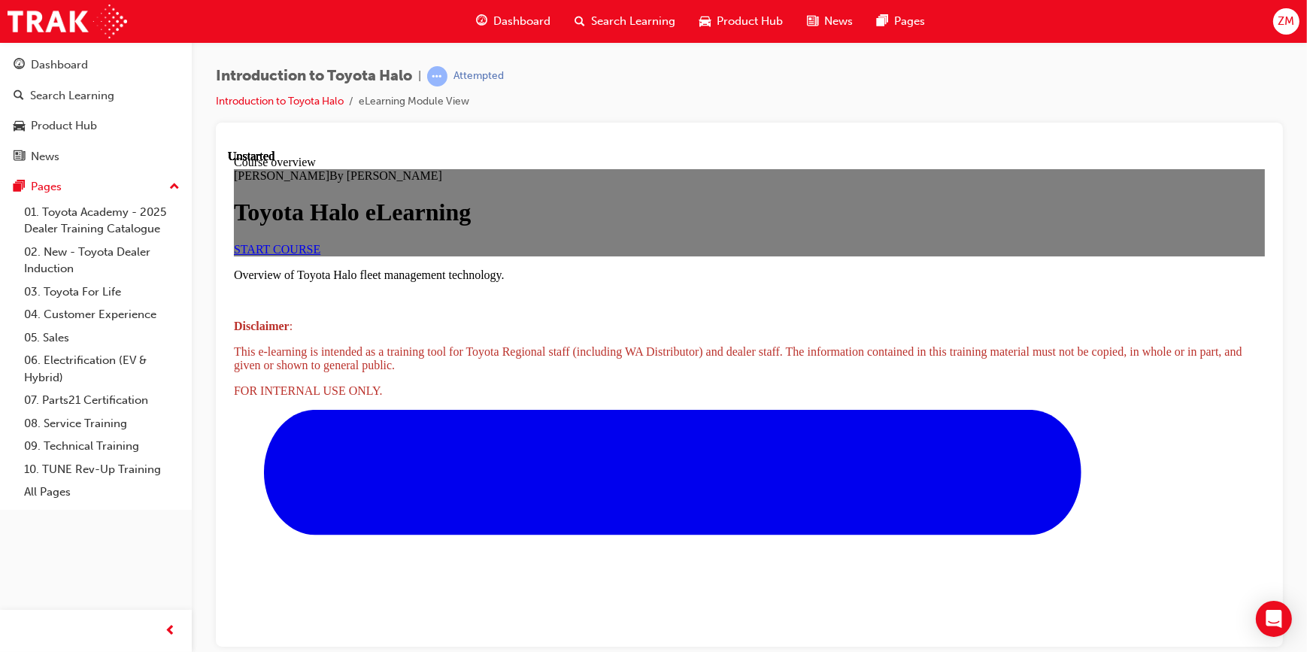
click at [320, 255] on span "START COURSE" at bounding box center [276, 248] width 86 height 13
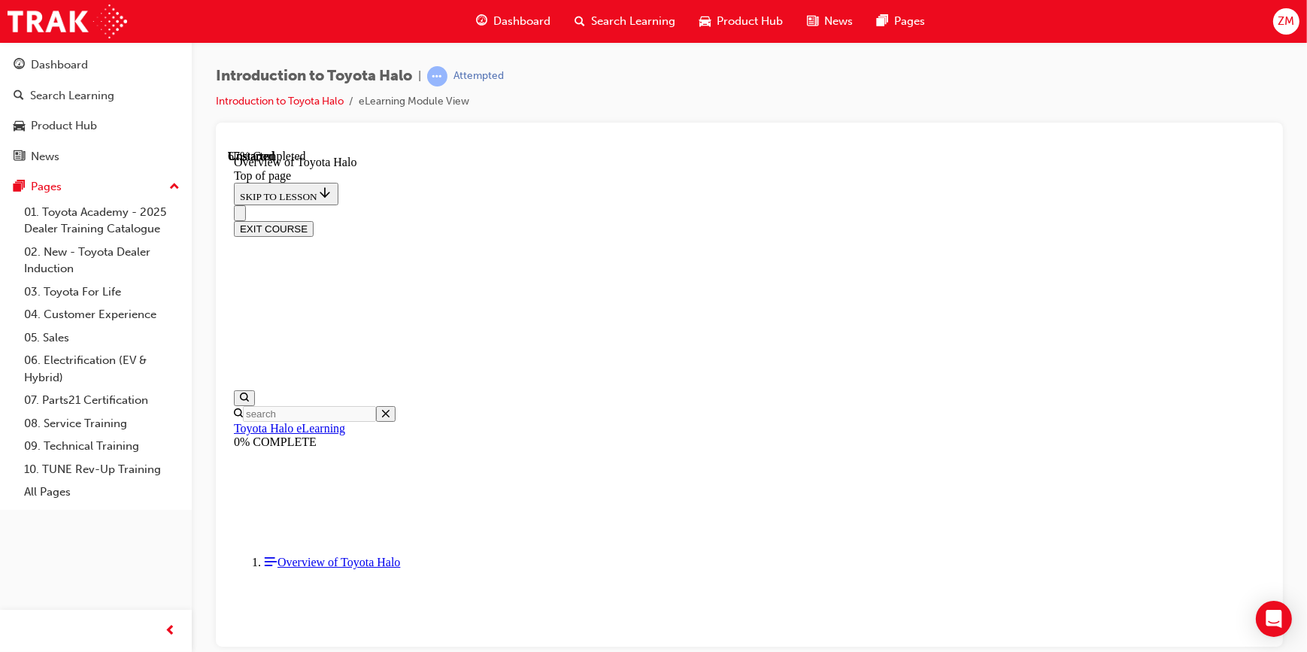
scroll to position [388, 0]
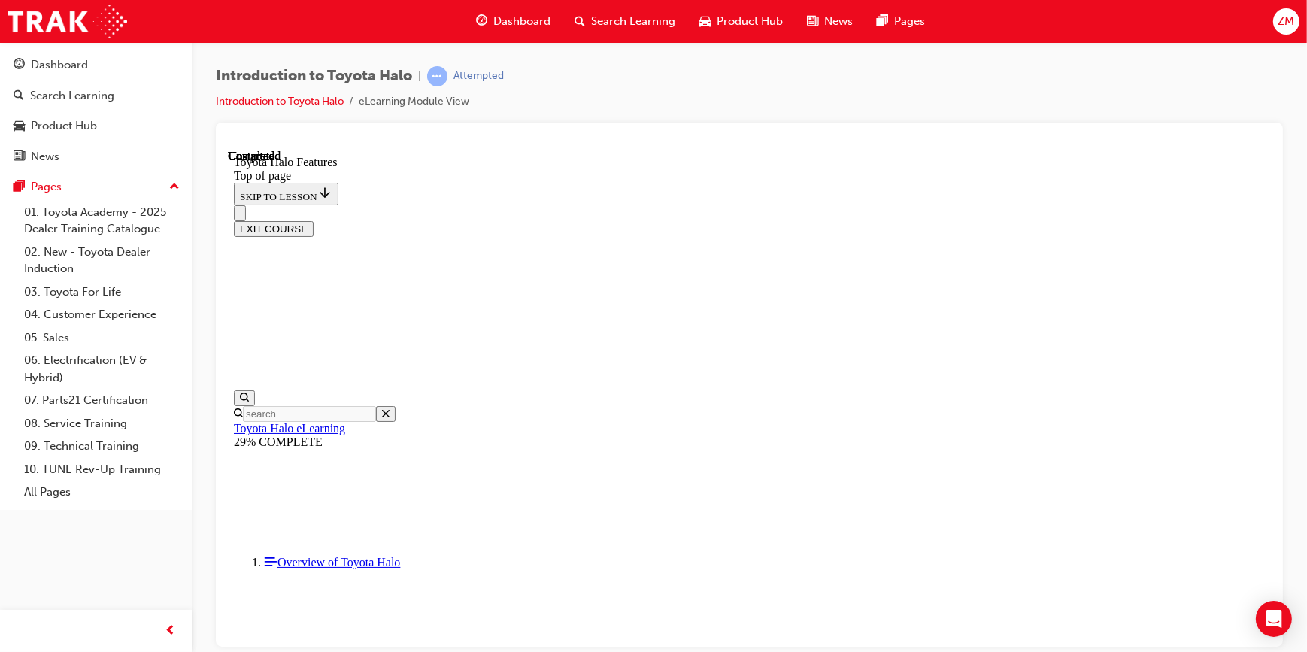
scroll to position [2891, 0]
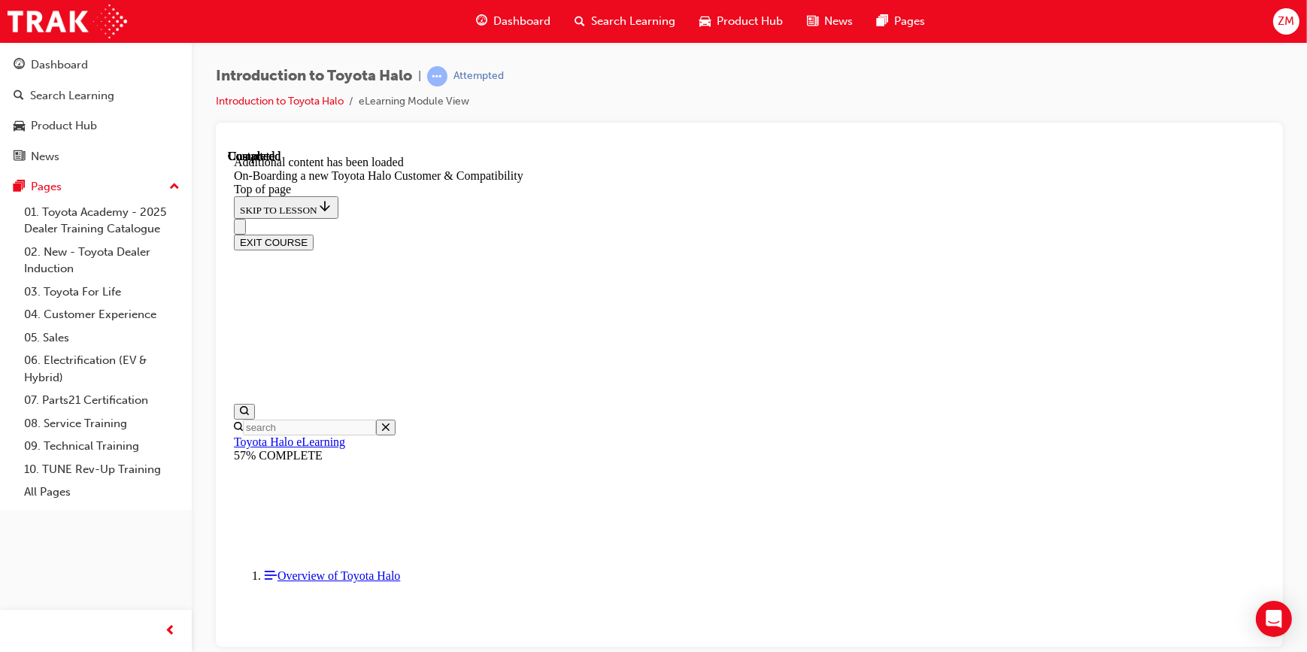
scroll to position [964, 0]
drag, startPoint x: 873, startPoint y: 311, endPoint x: 864, endPoint y: 310, distance: 8.3
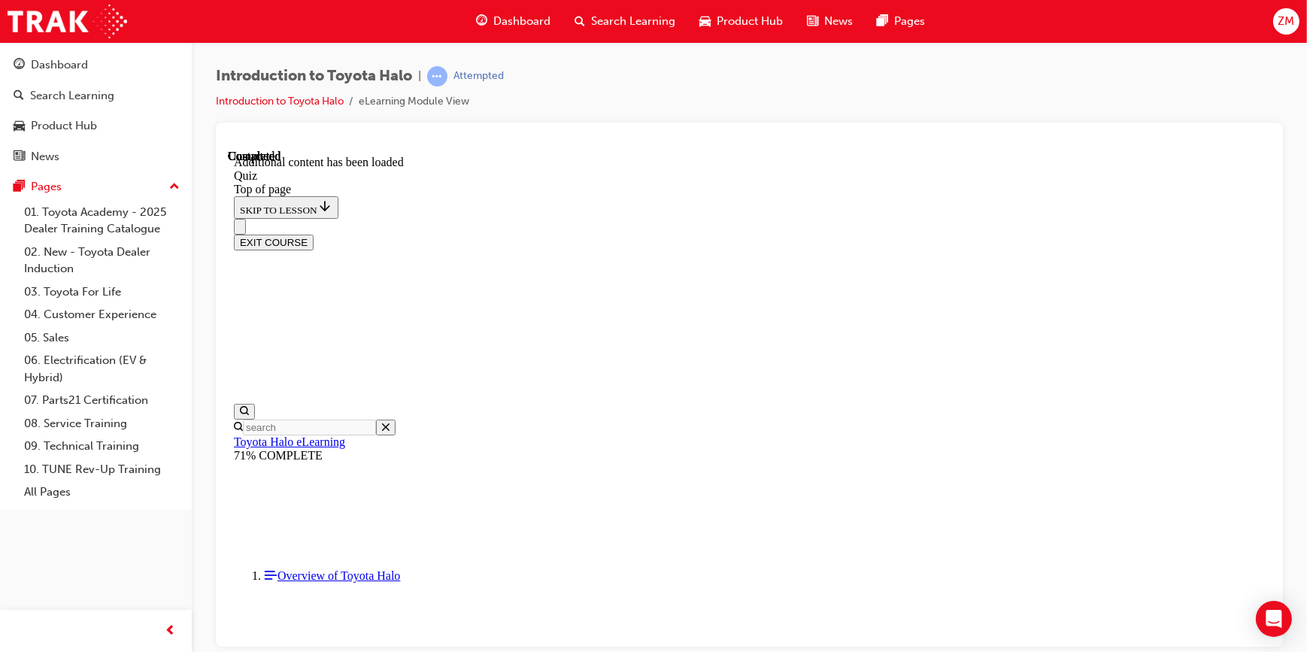
scroll to position [114, 0]
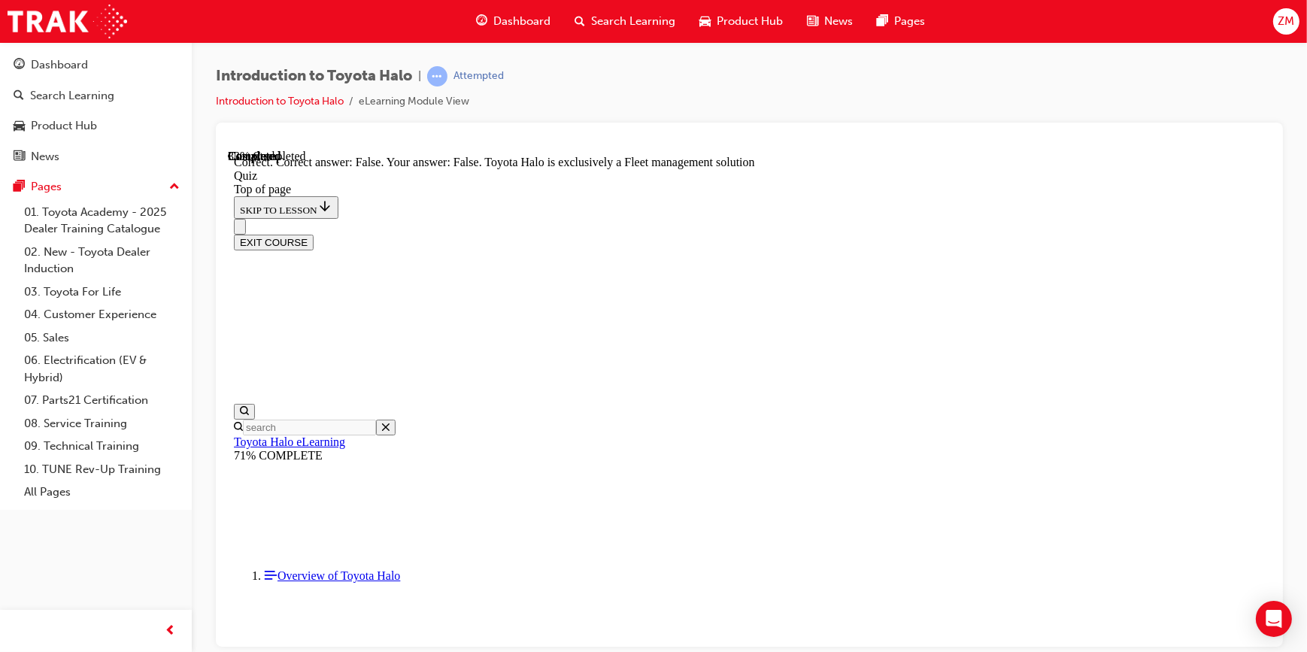
drag, startPoint x: 860, startPoint y: 582, endPoint x: 854, endPoint y: 590, distance: 9.8
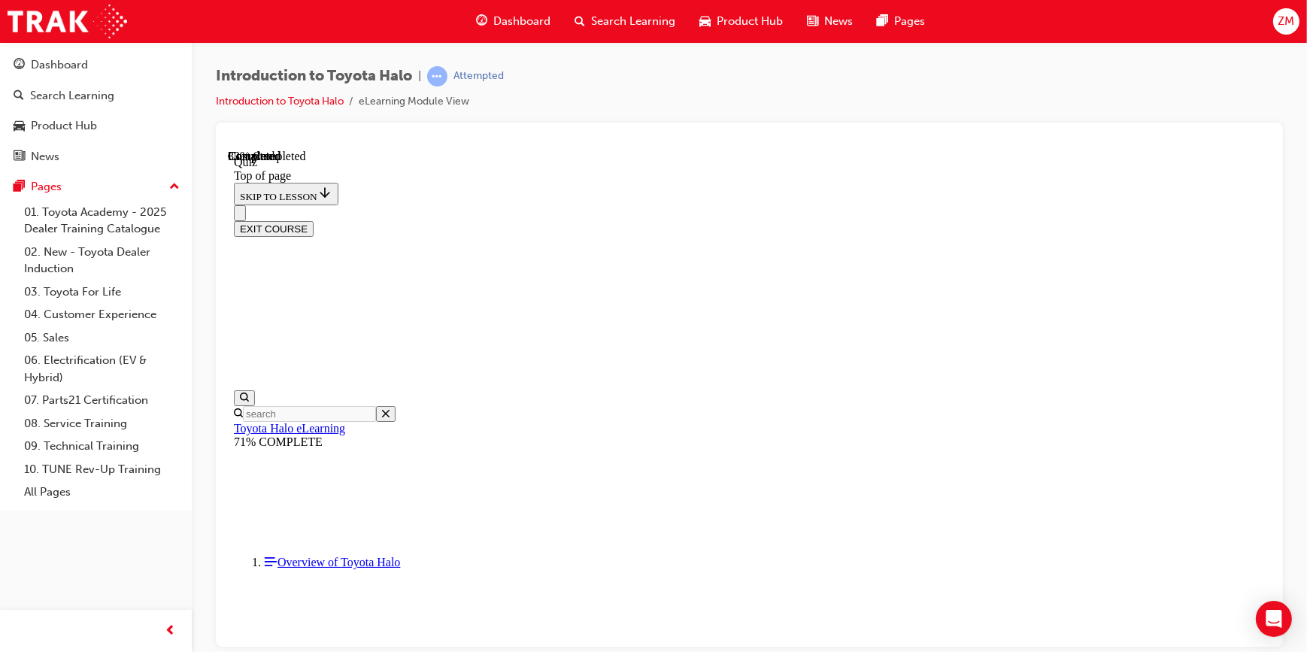
scroll to position [114, 0]
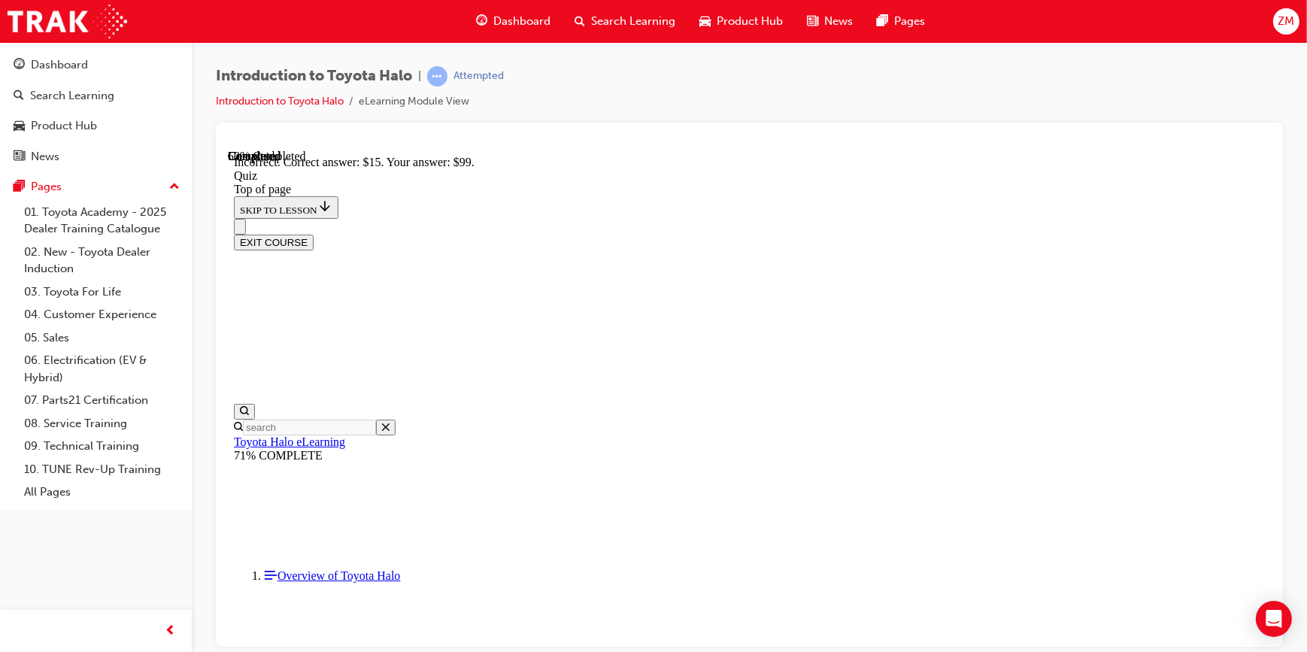
scroll to position [292, 0]
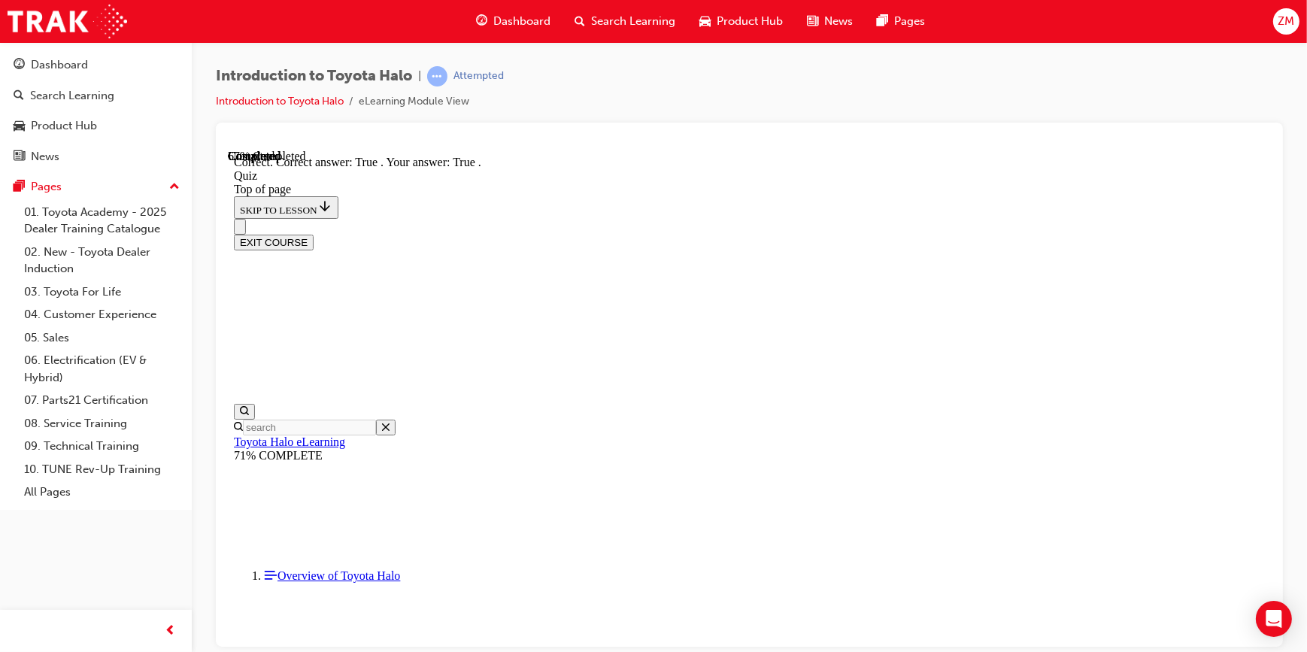
scroll to position [171, 0]
drag, startPoint x: 822, startPoint y: 582, endPoint x: 824, endPoint y: 568, distance: 14.4
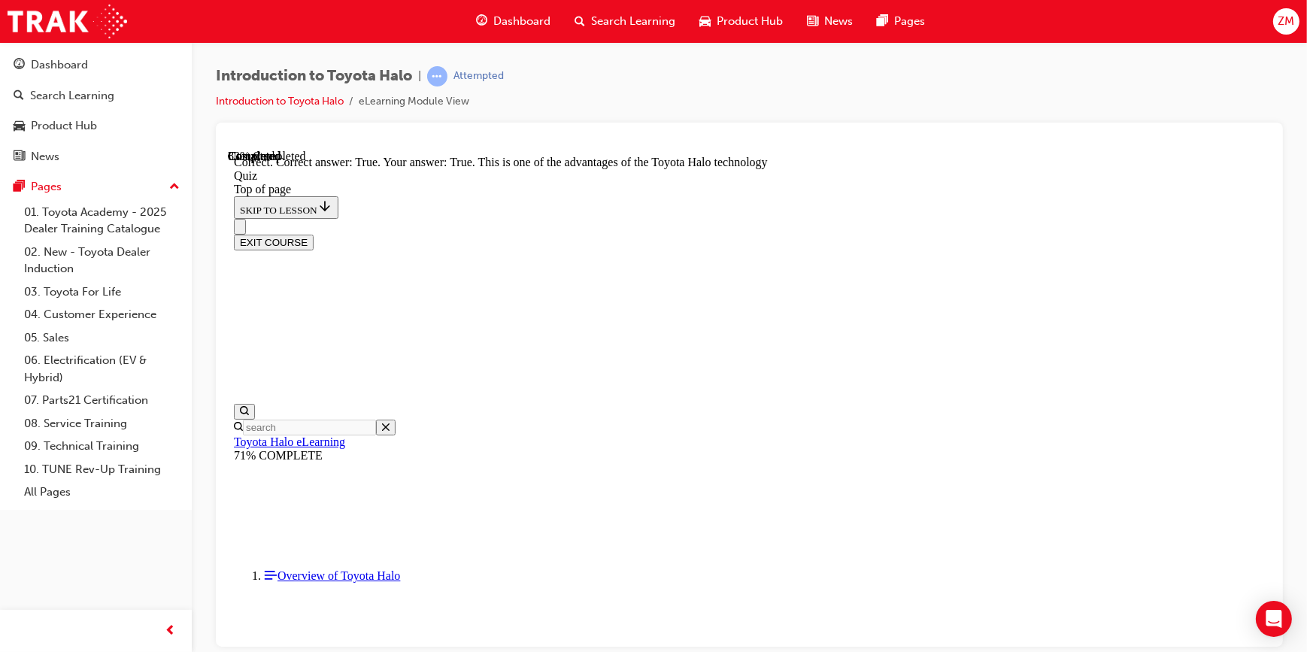
scroll to position [246, 0]
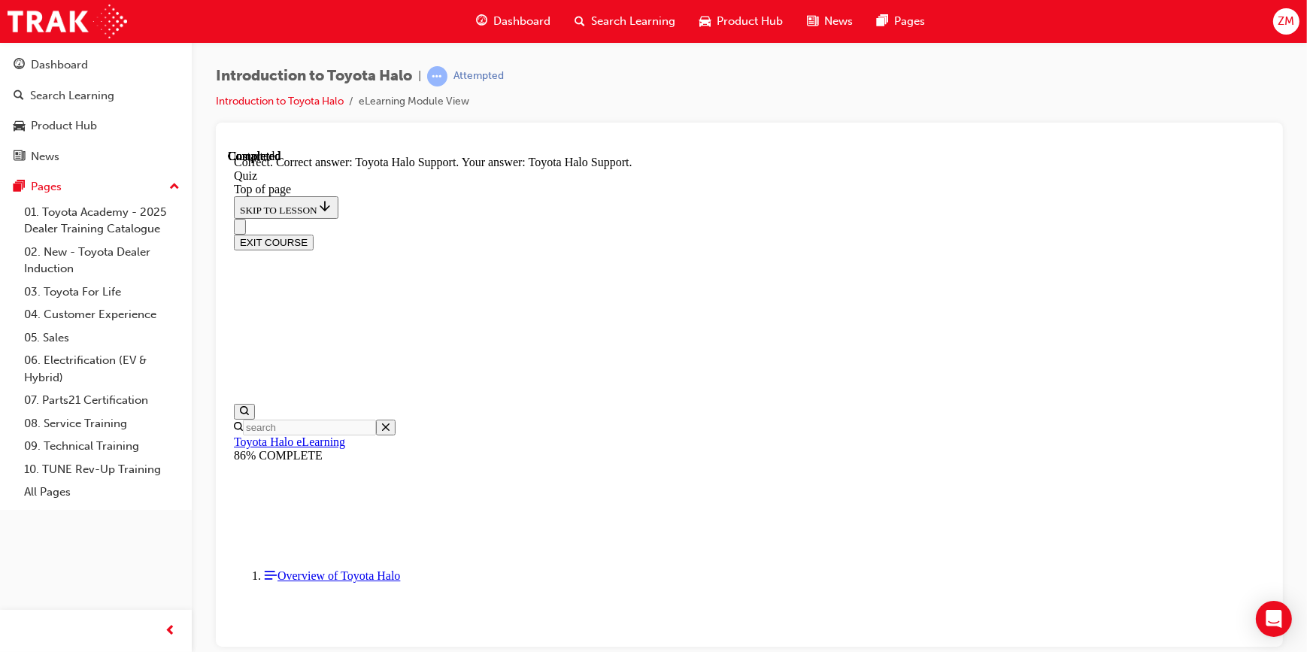
scroll to position [292, 0]
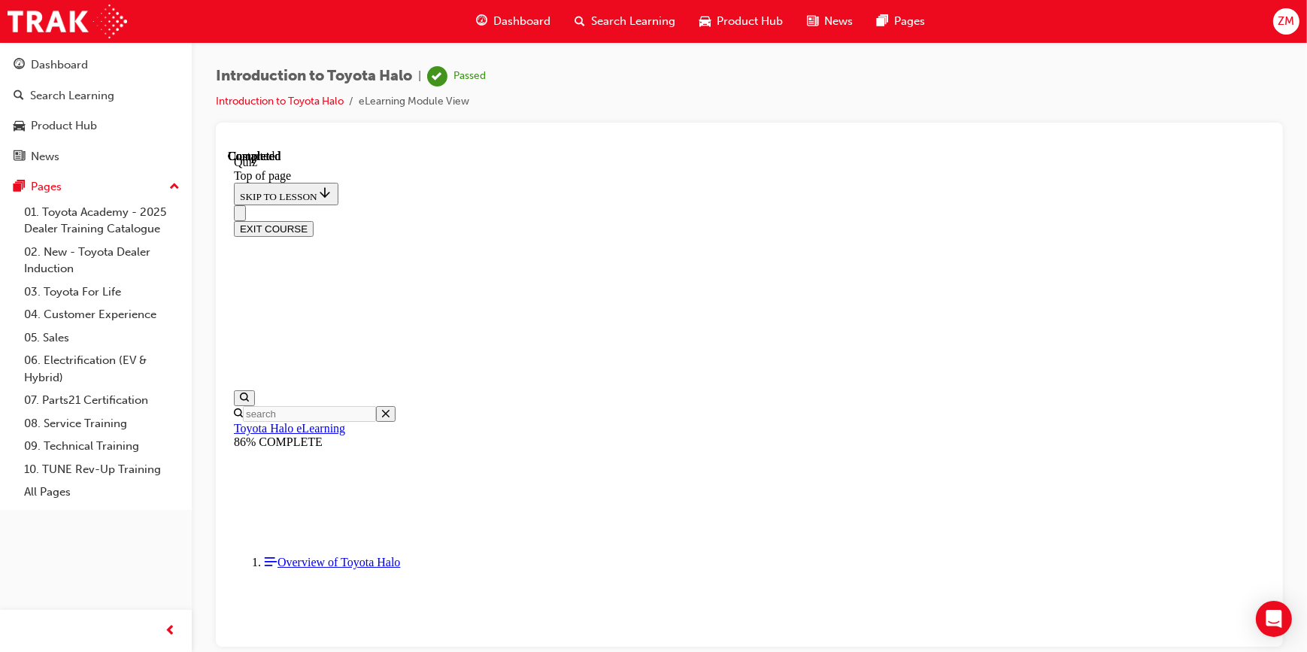
scroll to position [316, 0]
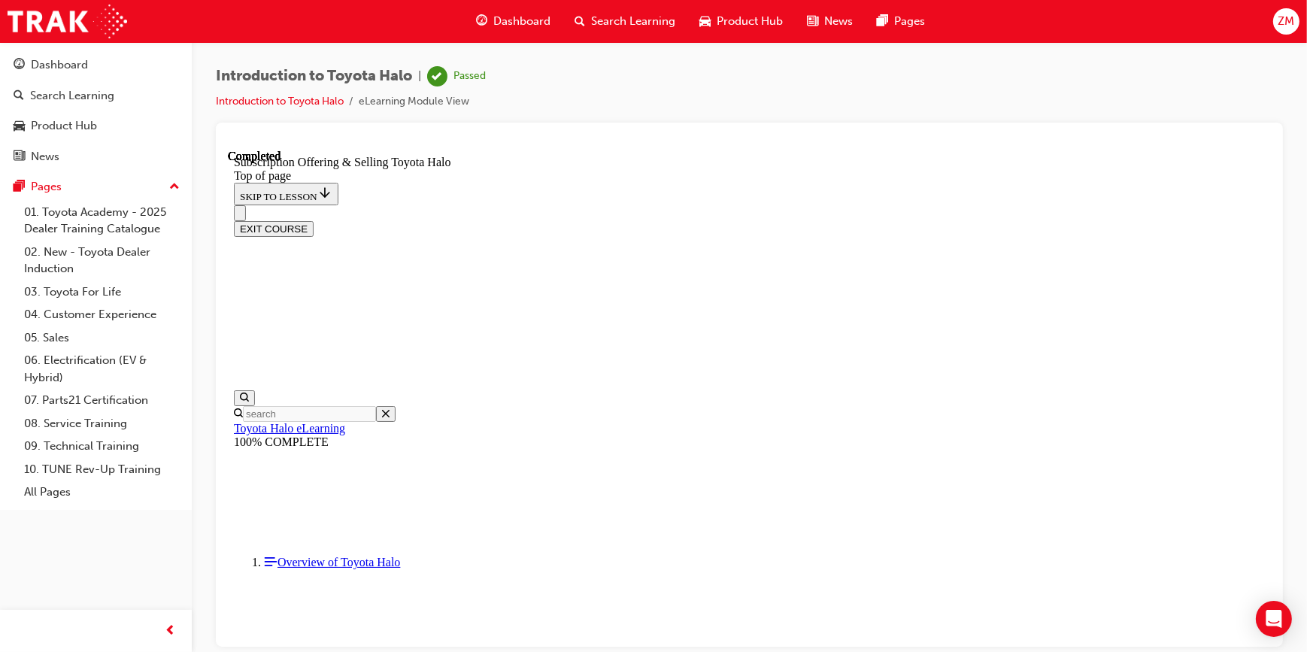
click at [313, 220] on button "EXIT COURSE" at bounding box center [273, 228] width 80 height 16
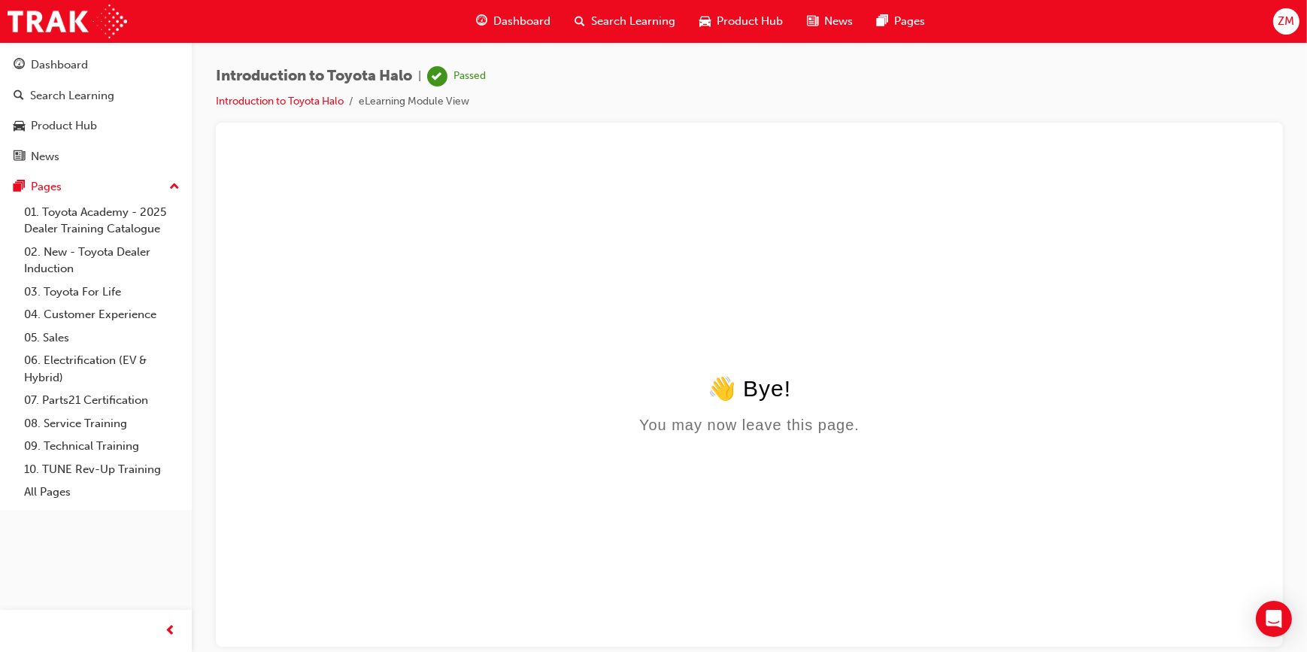
scroll to position [0, 0]
